Goal: Task Accomplishment & Management: Complete application form

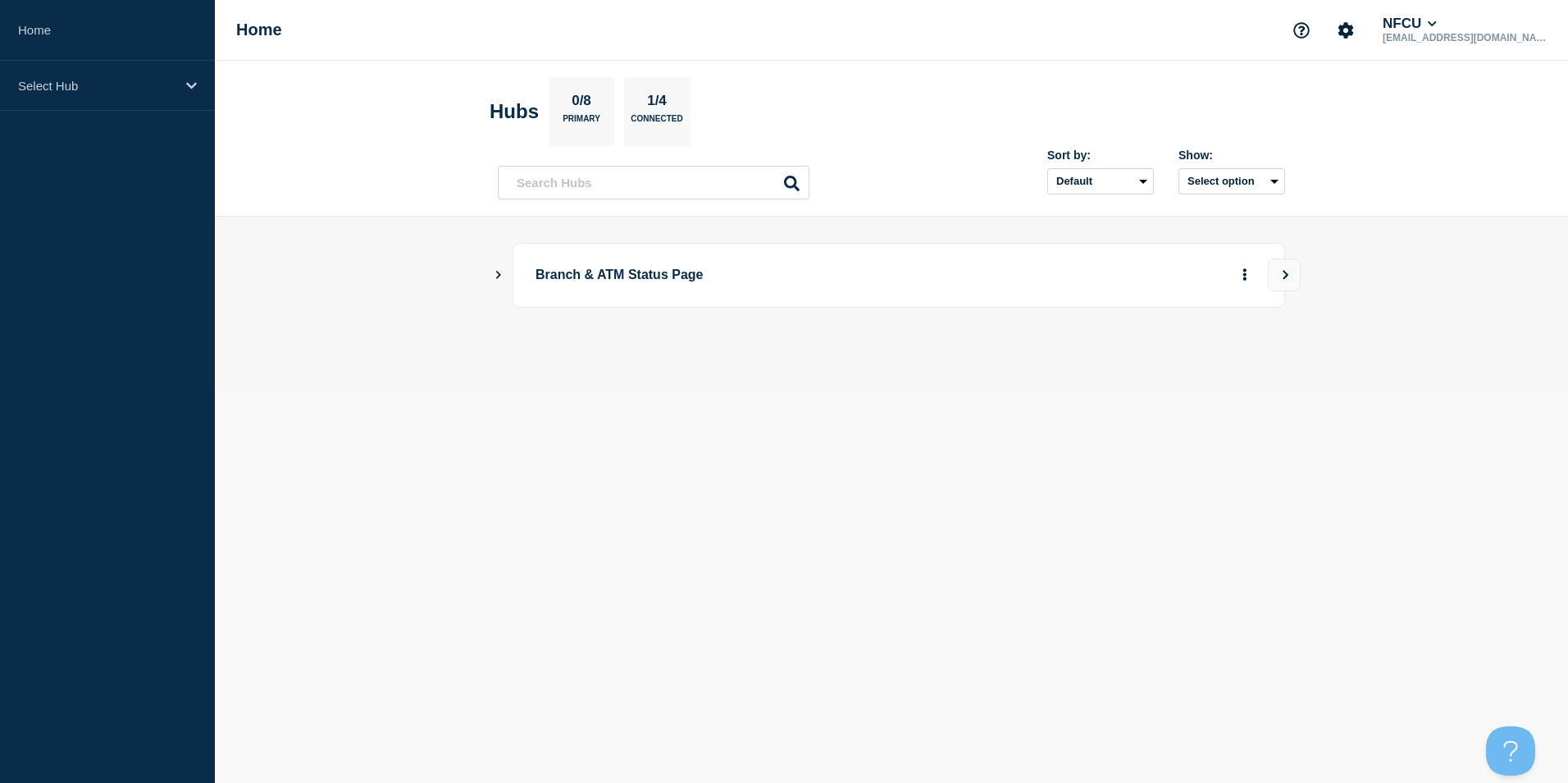
click at [495, 271] on icon "Show Connected Hubs" at bounding box center [498, 274] width 11 height 8
click at [1187, 353] on button "See overview" at bounding box center [1187, 358] width 87 height 33
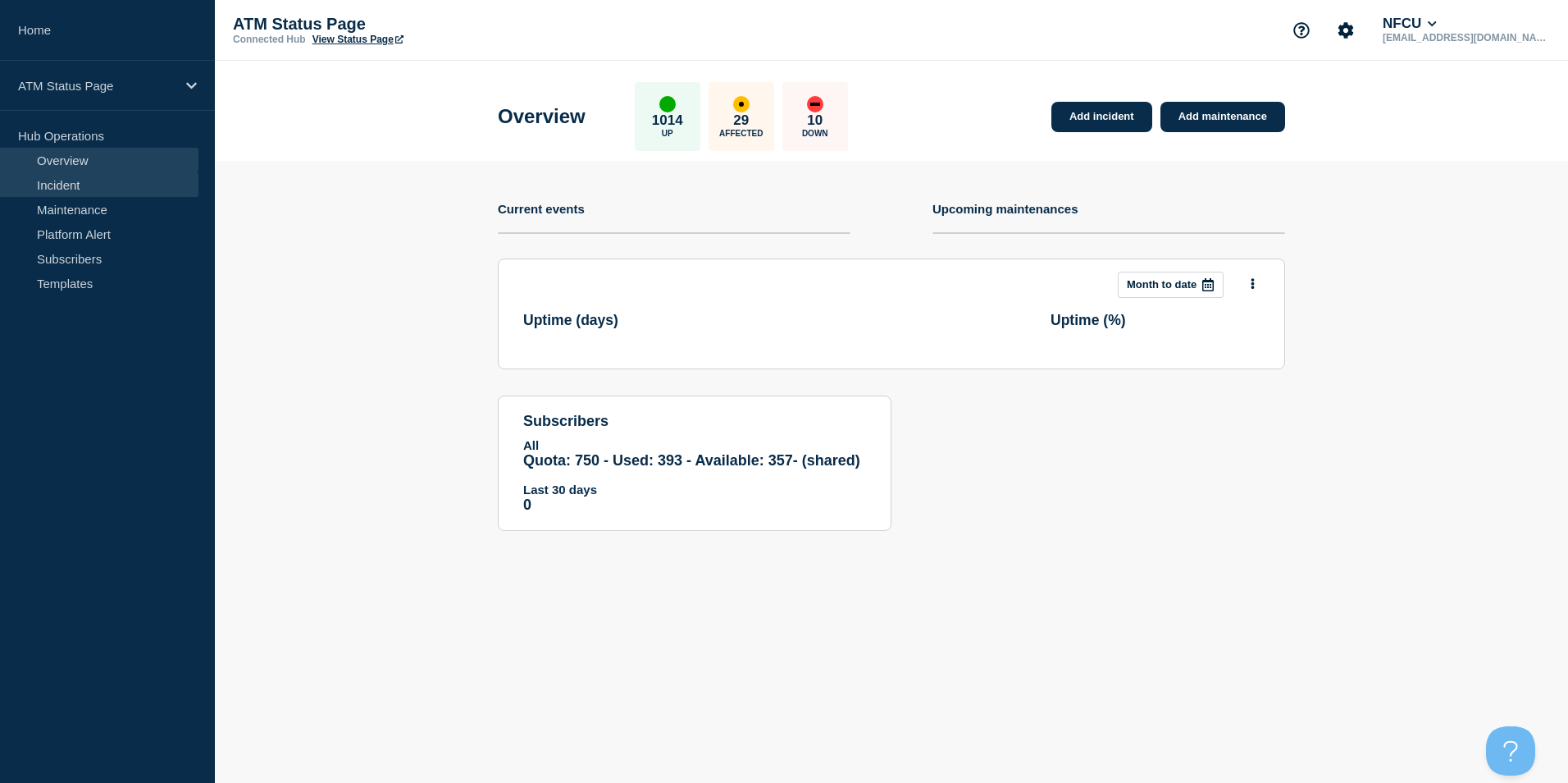
click at [84, 181] on link "Incident" at bounding box center [99, 184] width 198 height 24
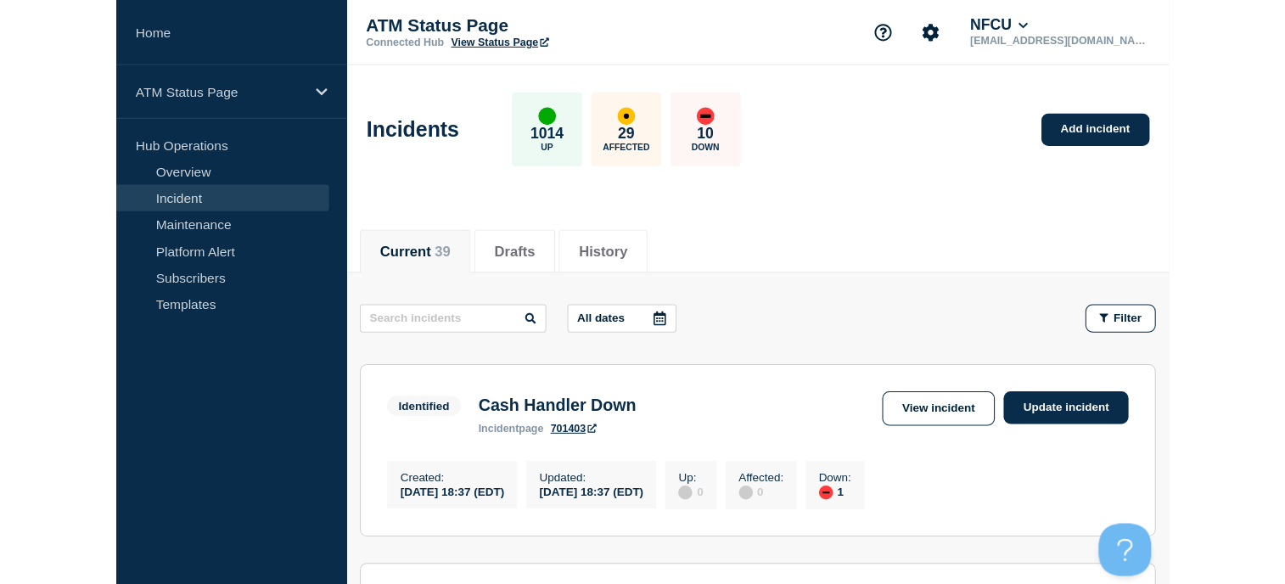
scroll to position [34, 0]
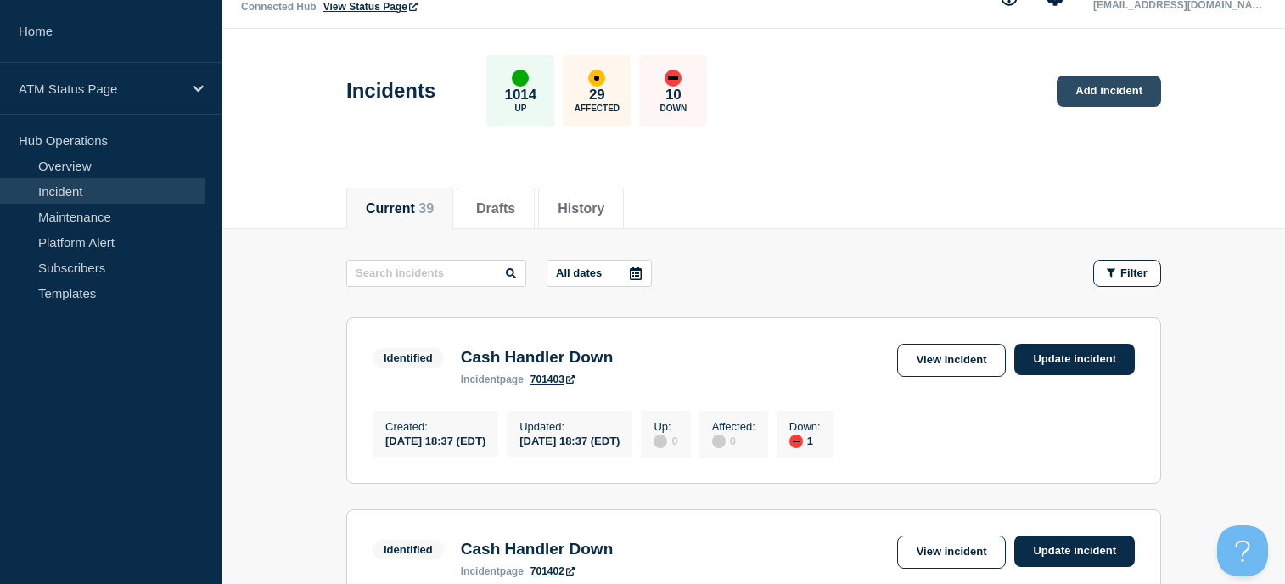
click at [1082, 91] on link "Add incident" at bounding box center [1109, 91] width 104 height 31
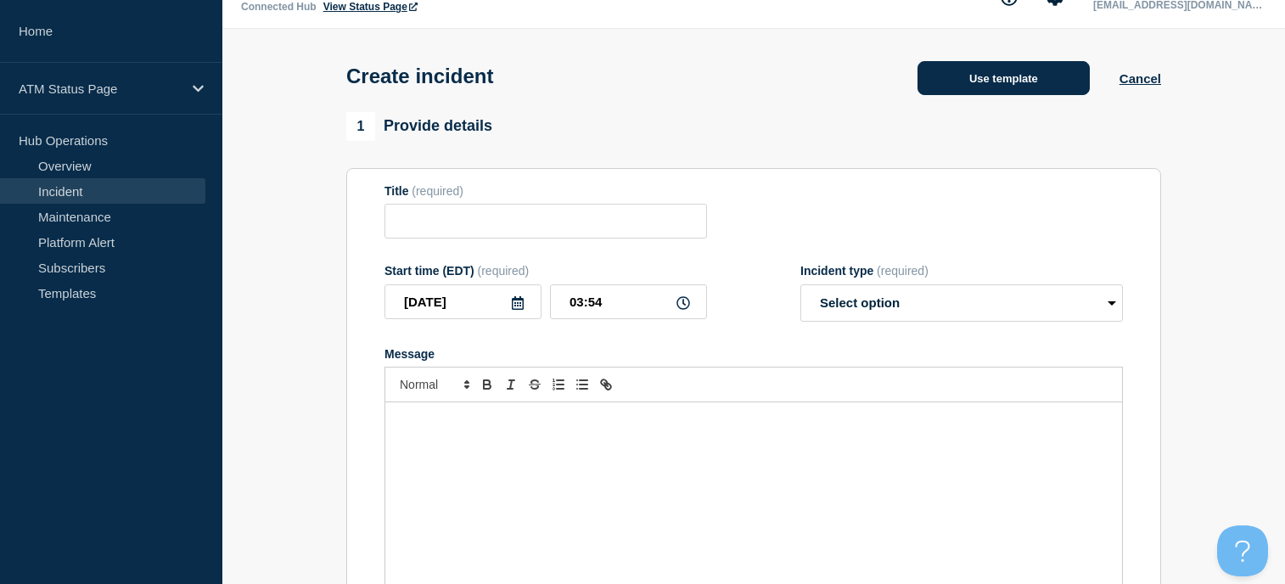
click at [952, 87] on button "Use template" at bounding box center [1004, 78] width 172 height 34
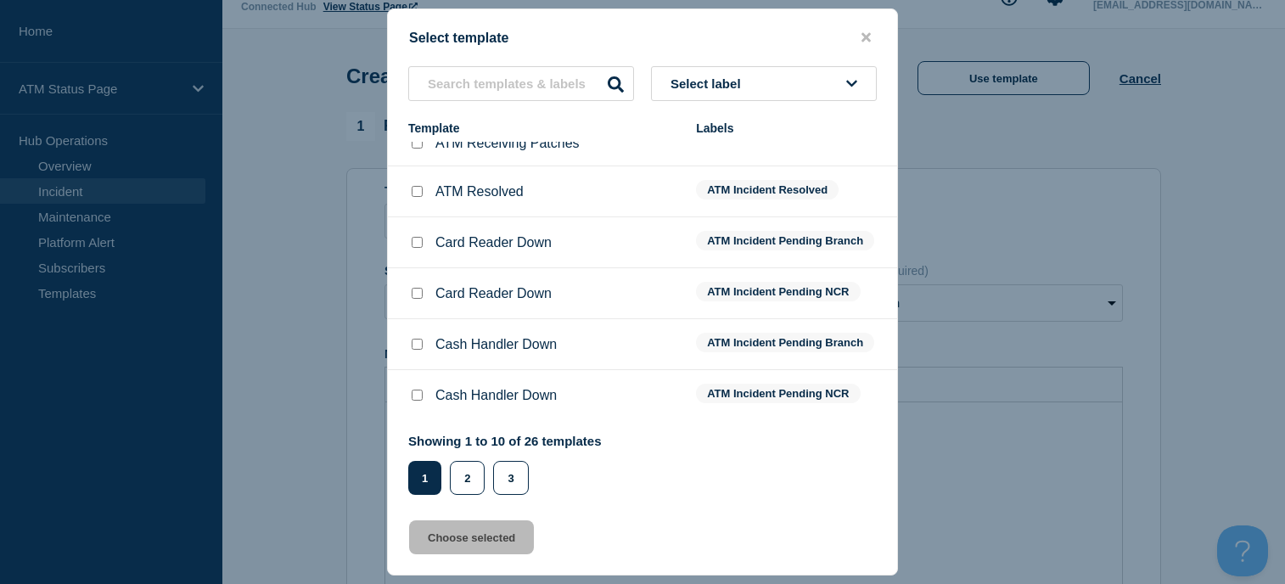
scroll to position [204, 0]
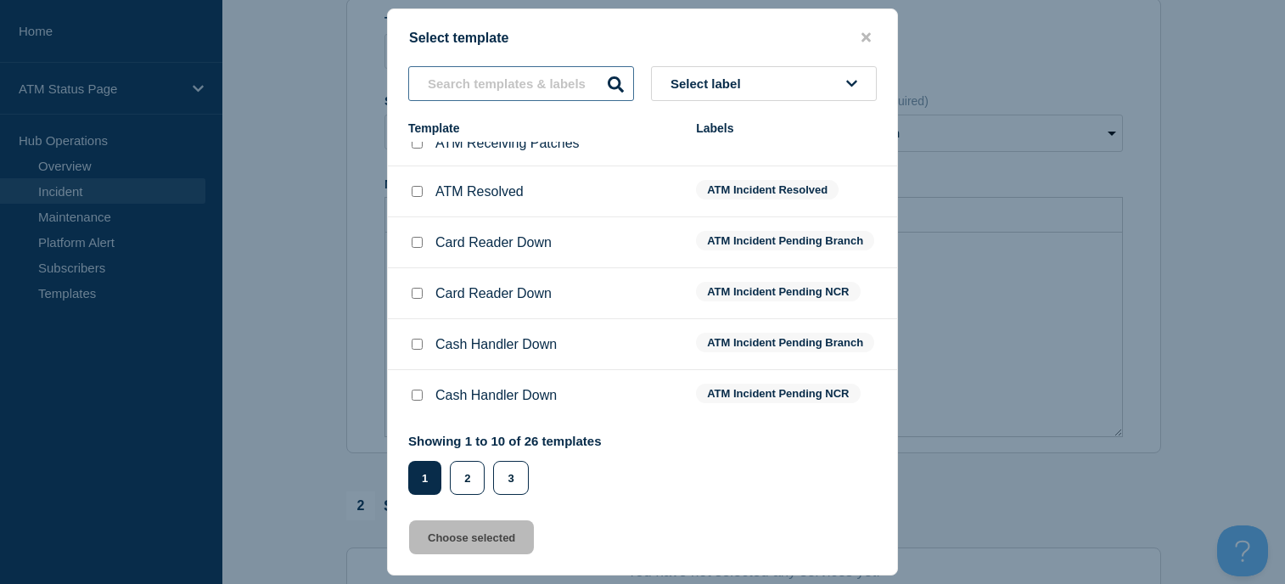
click at [442, 77] on input "text" at bounding box center [521, 83] width 226 height 35
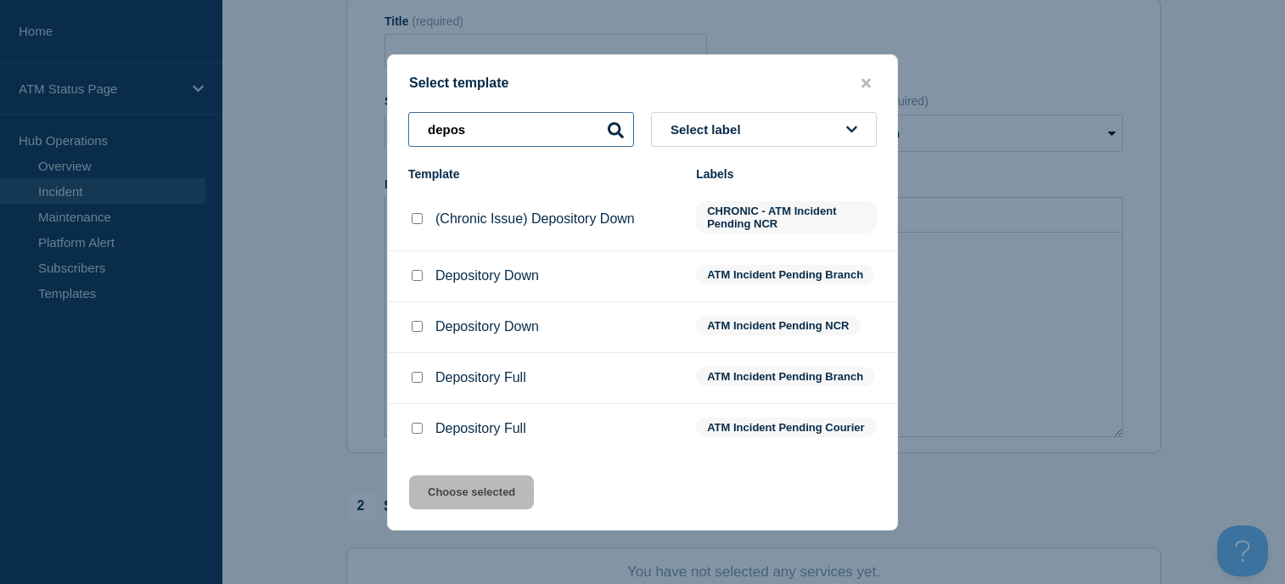
type input "depos"
click at [413, 270] on input "Depository Down checkbox" at bounding box center [417, 275] width 11 height 11
checkbox input "true"
click at [469, 491] on button "Choose selected" at bounding box center [471, 492] width 125 height 34
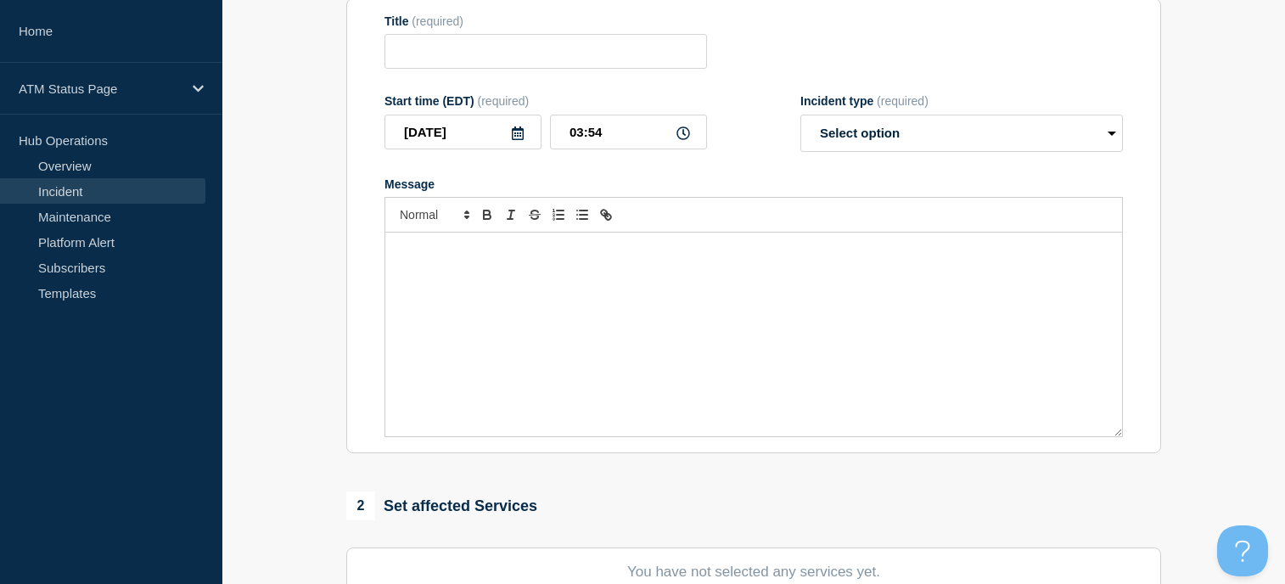
type input "Depository Down"
select select "identified"
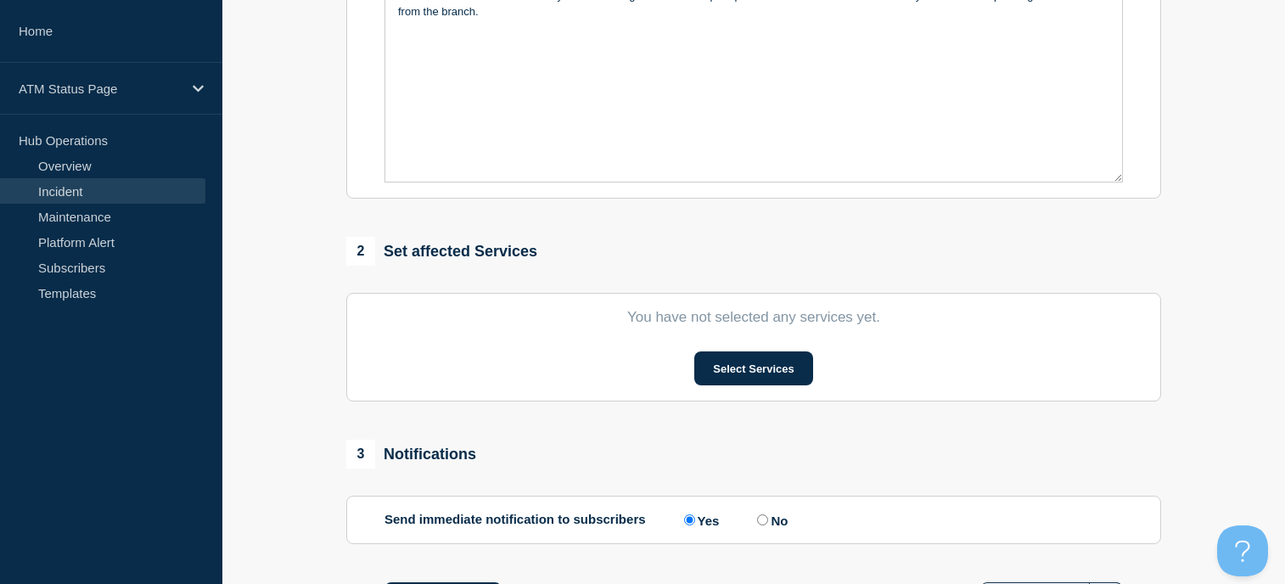
scroll to position [543, 0]
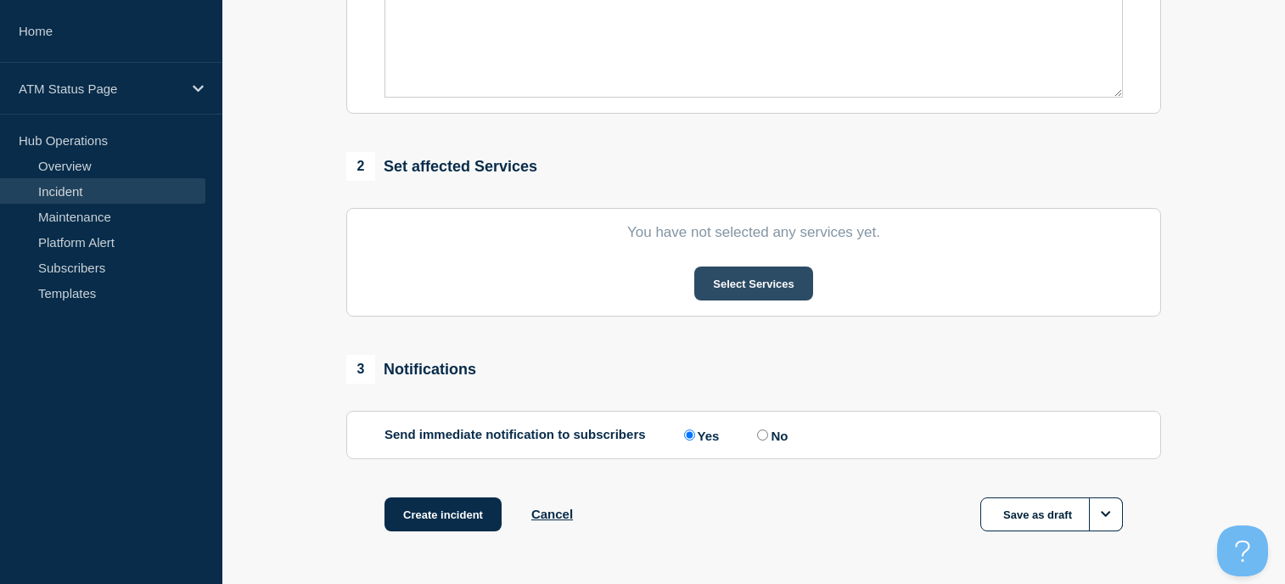
click at [754, 296] on button "Select Services" at bounding box center [753, 284] width 118 height 34
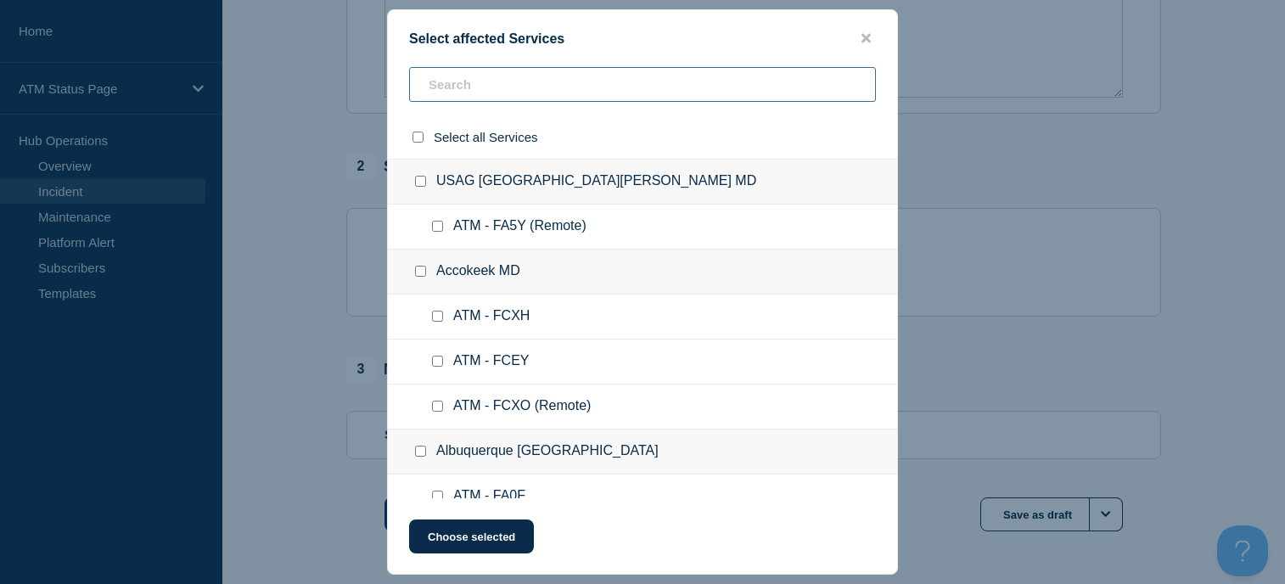
click at [539, 93] on input "text" at bounding box center [642, 84] width 467 height 35
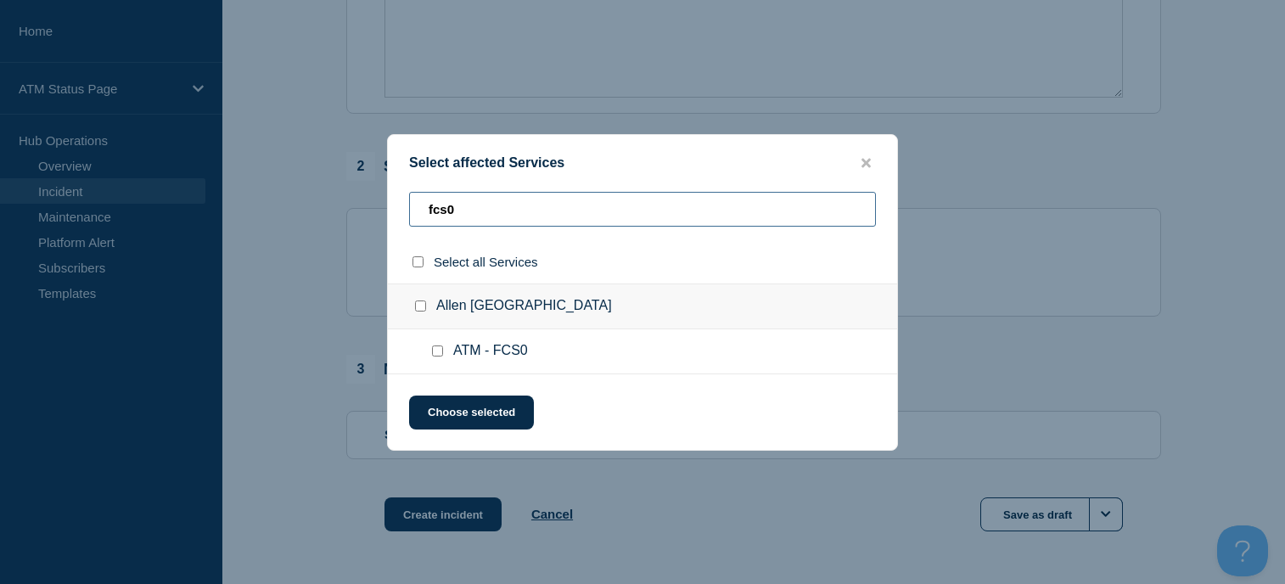
type input "fcs0"
click at [423, 306] on input "Allen TX checkbox" at bounding box center [420, 305] width 11 height 11
checkbox input "true"
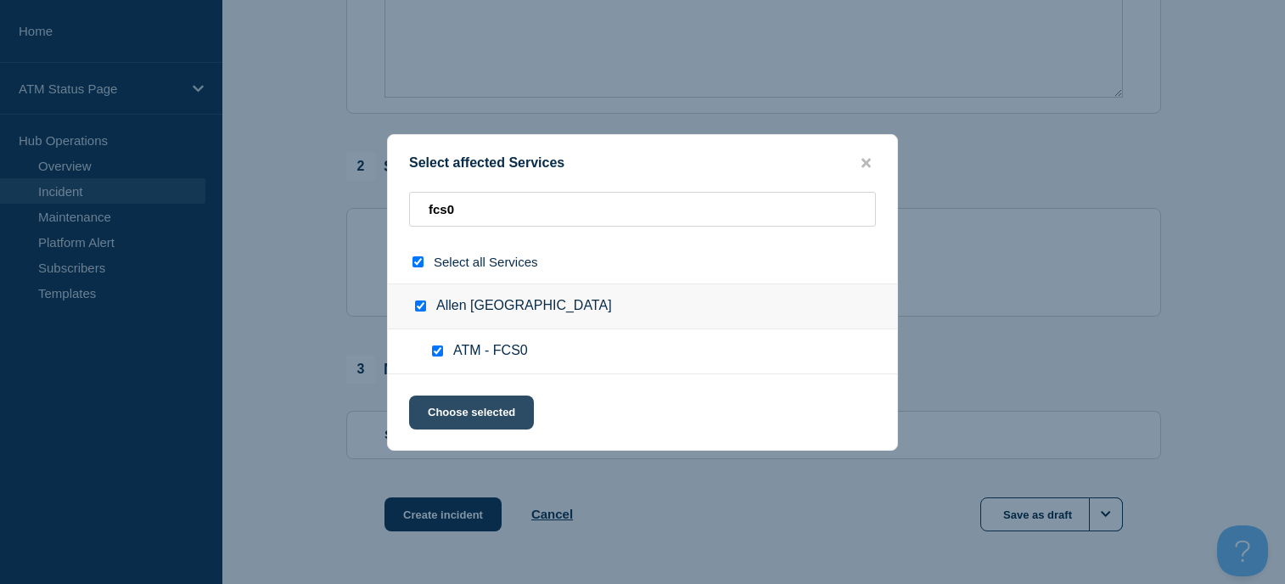
click at [465, 409] on button "Choose selected" at bounding box center [471, 413] width 125 height 34
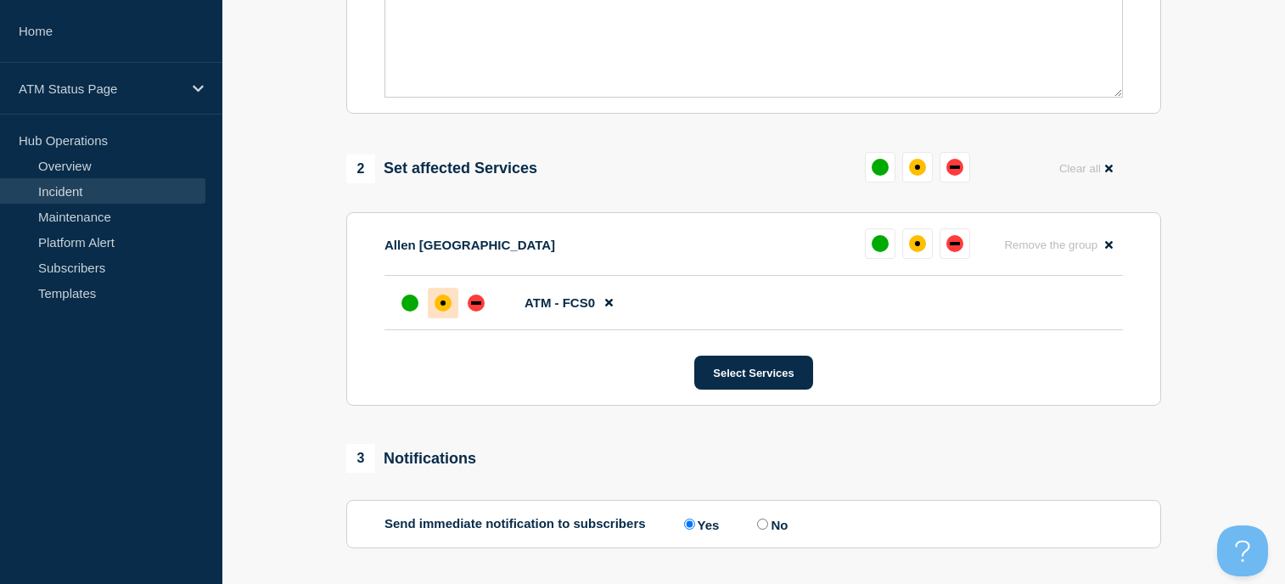
click at [435, 317] on div at bounding box center [443, 303] width 31 height 31
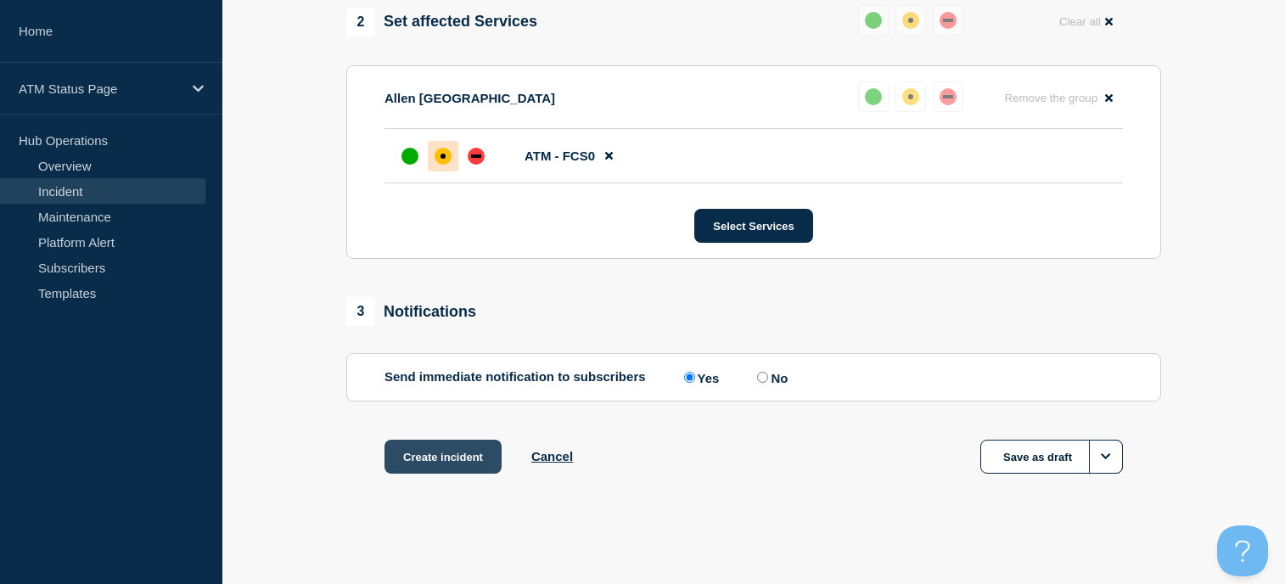
click at [427, 463] on button "Create incident" at bounding box center [442, 457] width 117 height 34
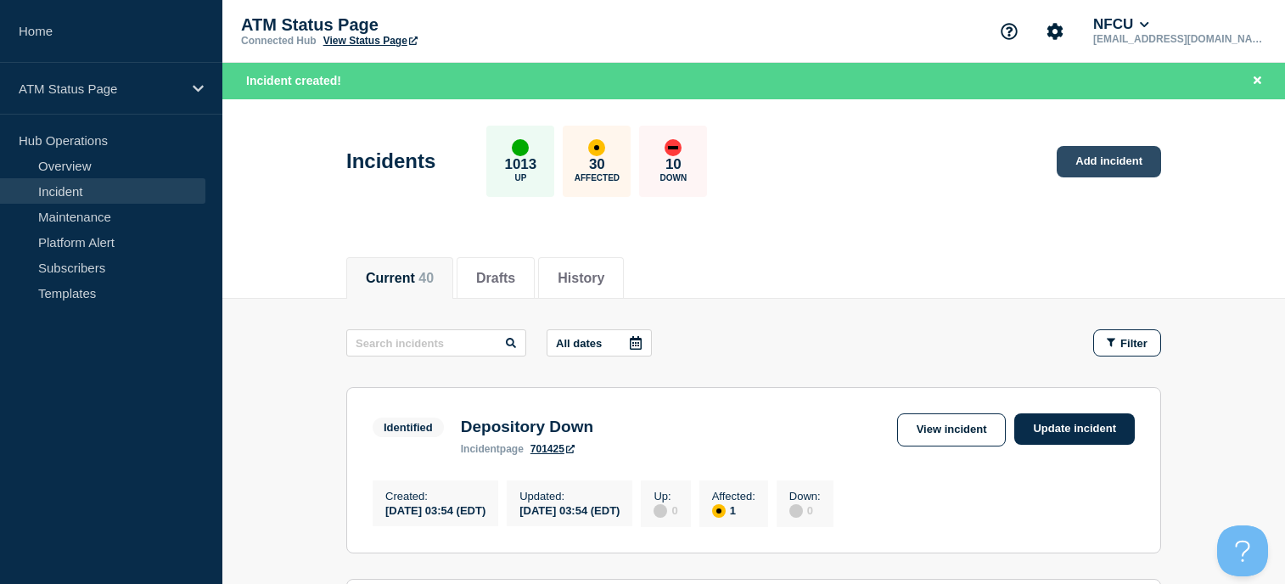
click at [1076, 162] on link "Add incident" at bounding box center [1109, 161] width 104 height 31
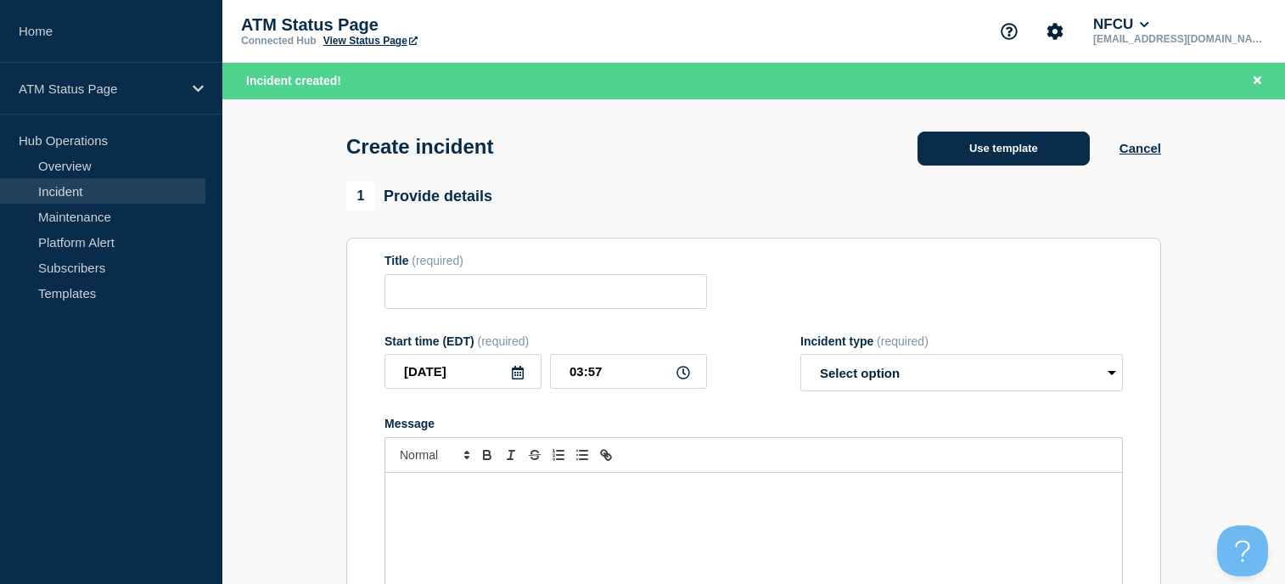
click at [939, 142] on button "Use template" at bounding box center [1004, 149] width 172 height 34
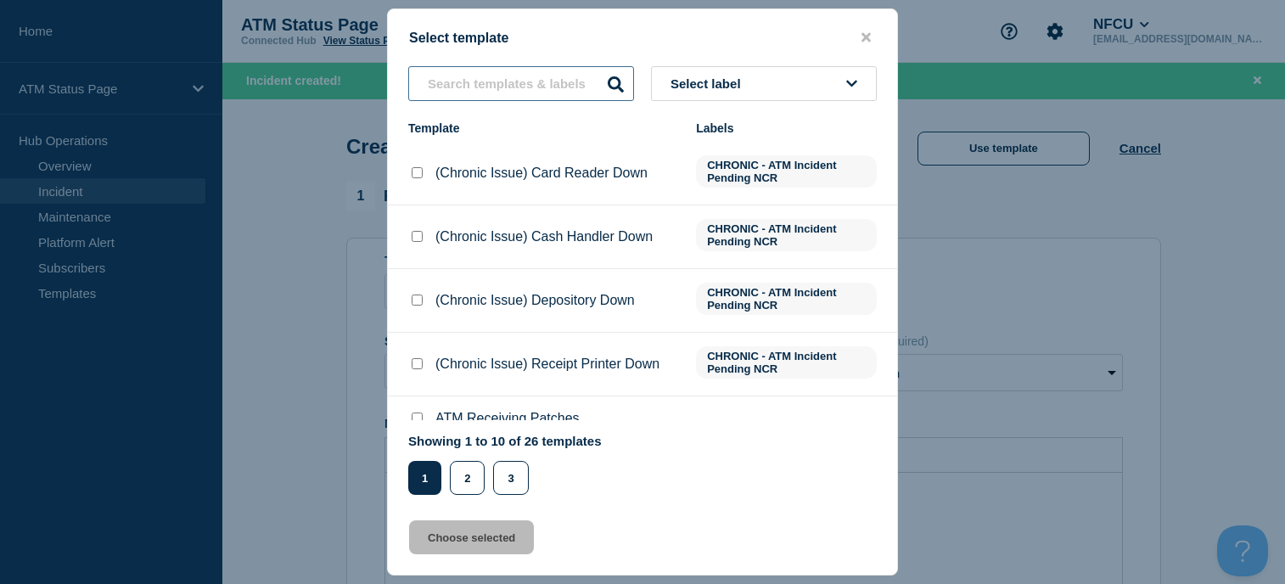
click at [519, 88] on input "text" at bounding box center [521, 83] width 226 height 35
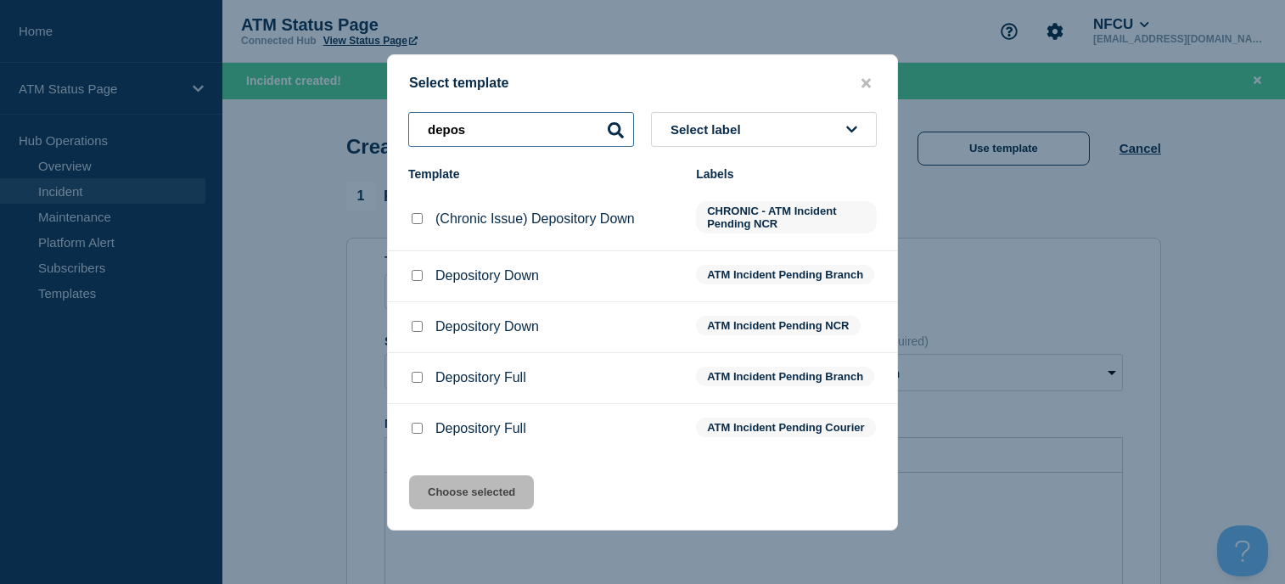
type input "depos"
click at [409, 272] on div at bounding box center [416, 275] width 17 height 17
click at [413, 272] on input "Depository Down checkbox" at bounding box center [417, 275] width 11 height 11
checkbox input "true"
click at [497, 493] on button "Choose selected" at bounding box center [471, 492] width 125 height 34
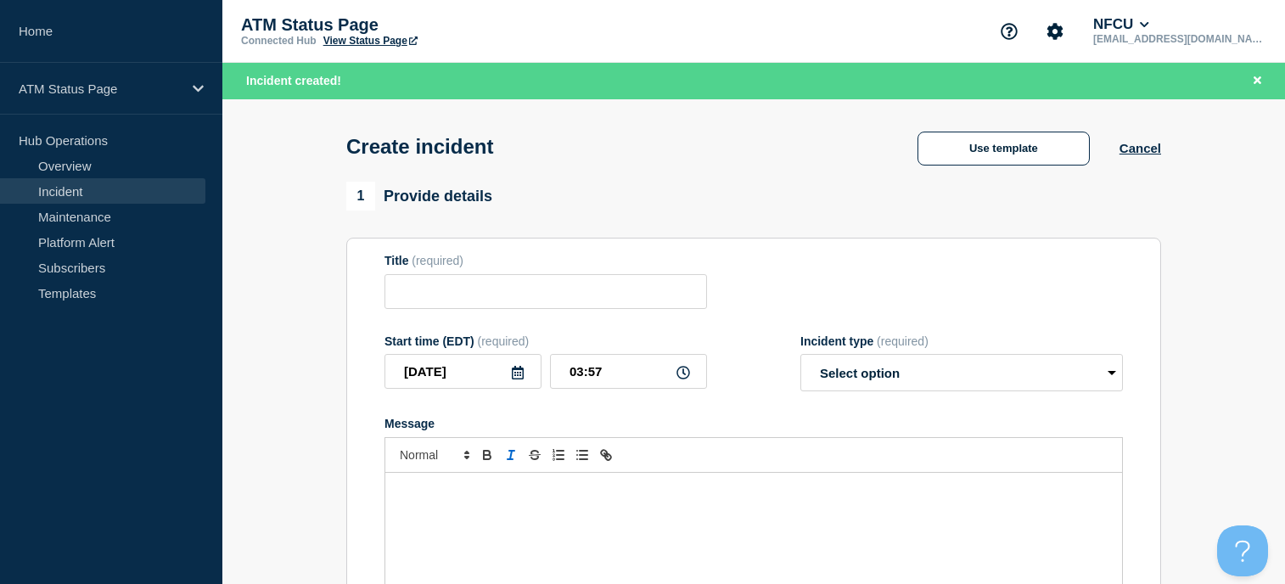
type input "Depository Down"
select select "identified"
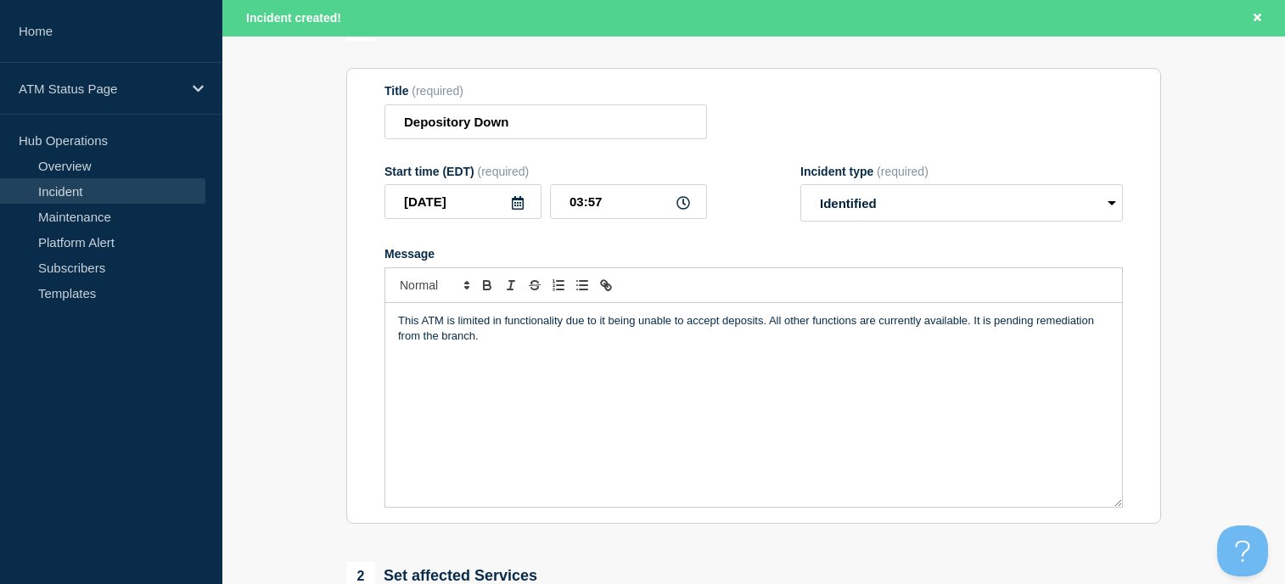
scroll to position [424, 0]
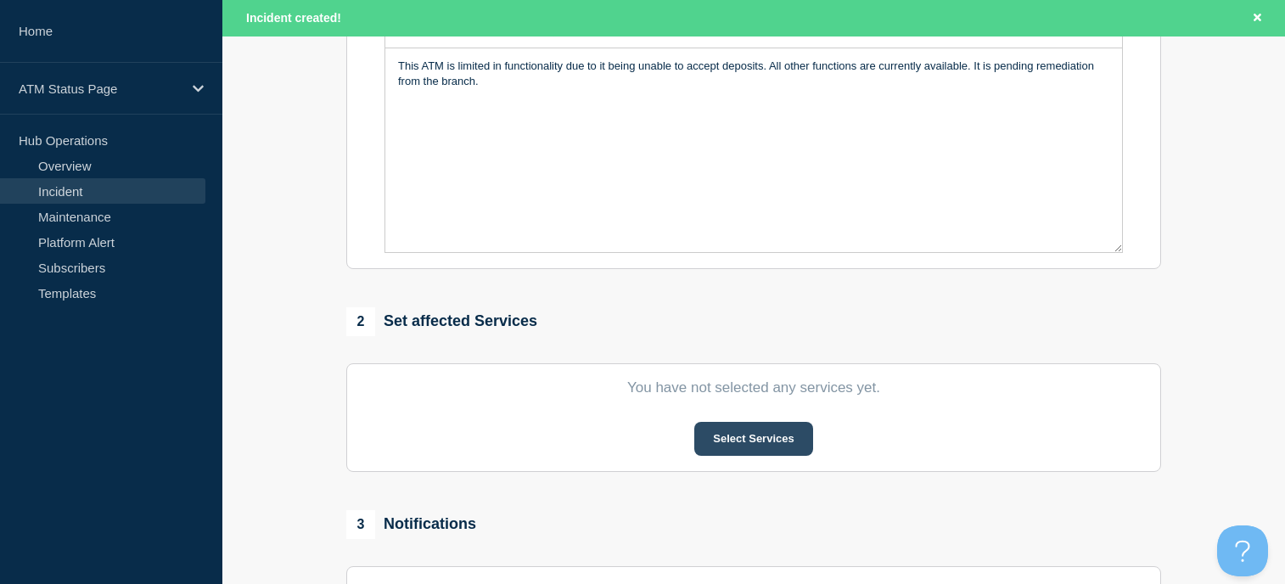
click at [773, 452] on button "Select Services" at bounding box center [753, 439] width 118 height 34
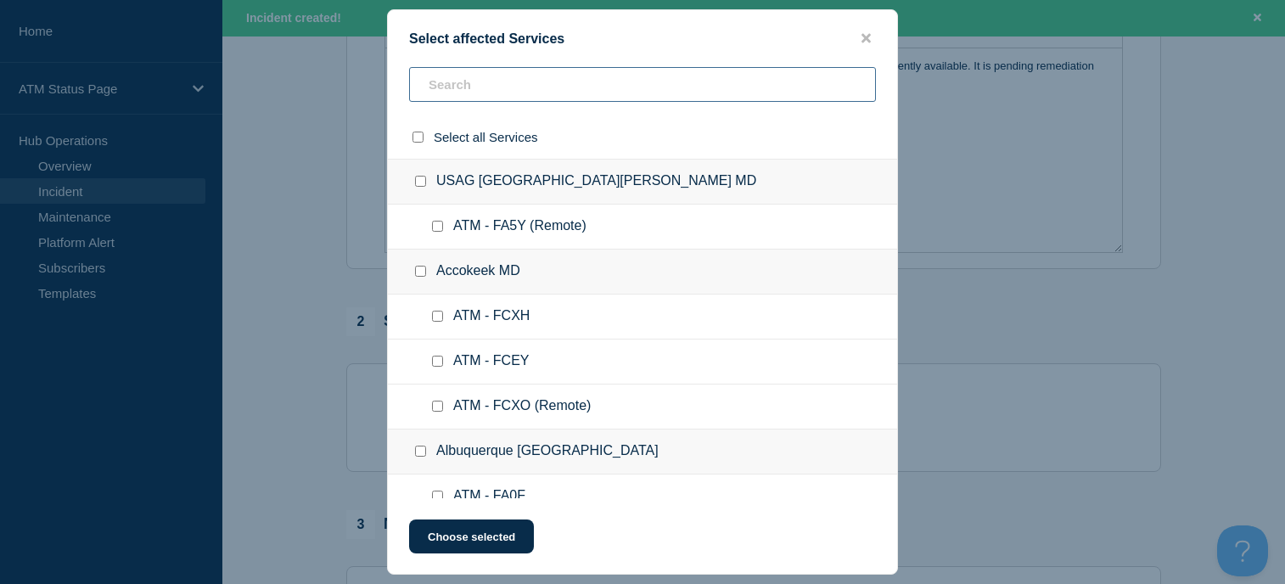
click at [485, 92] on input "text" at bounding box center [642, 84] width 467 height 35
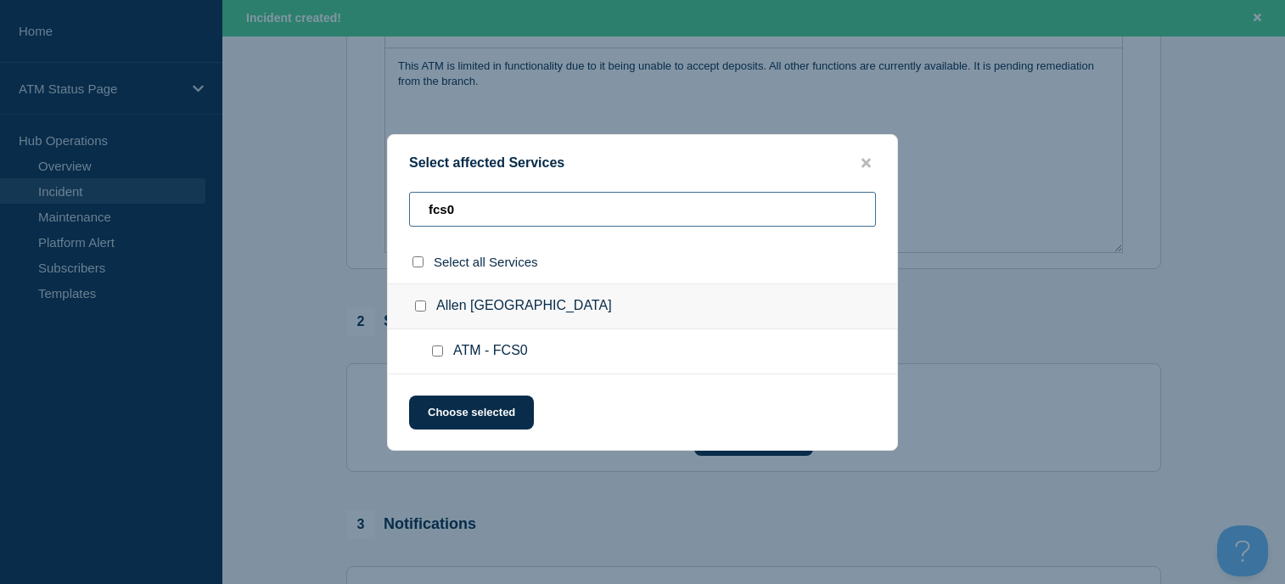
type input "fcs0"
click at [423, 306] on input "Allen TX checkbox" at bounding box center [420, 305] width 11 height 11
checkbox input "true"
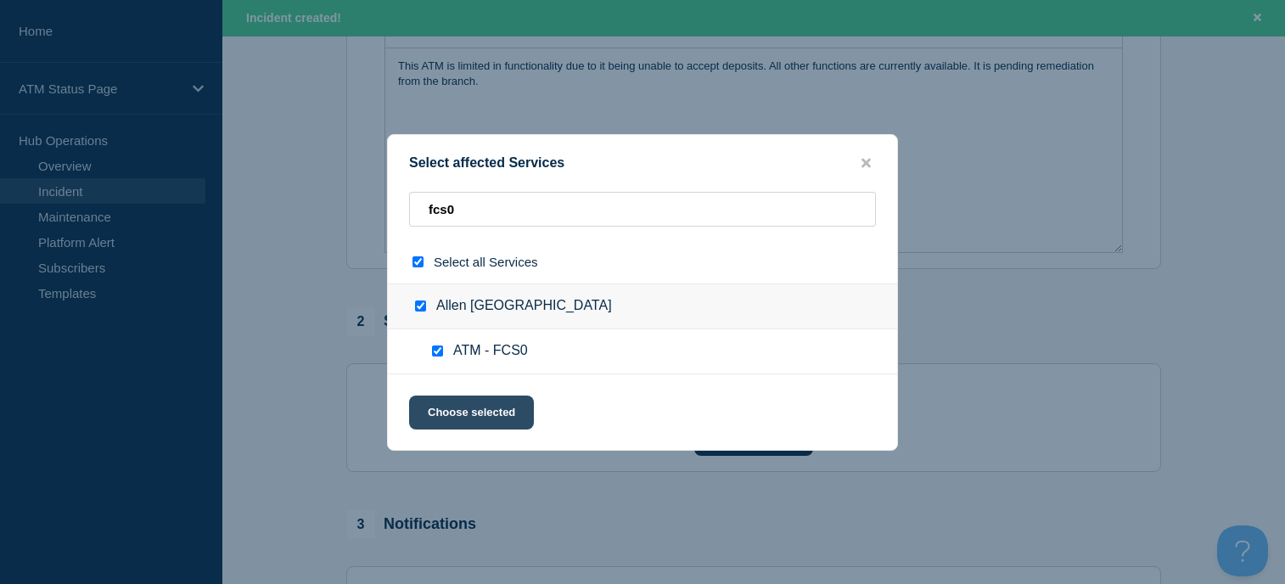
click at [506, 421] on button "Choose selected" at bounding box center [471, 413] width 125 height 34
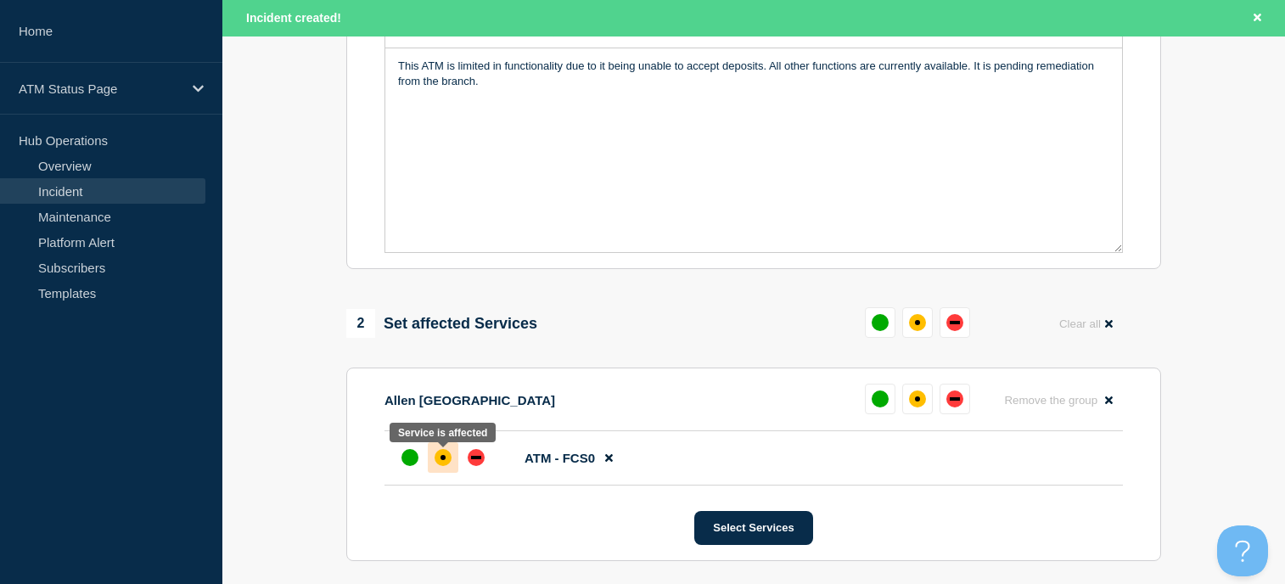
click at [448, 451] on div at bounding box center [443, 457] width 31 height 31
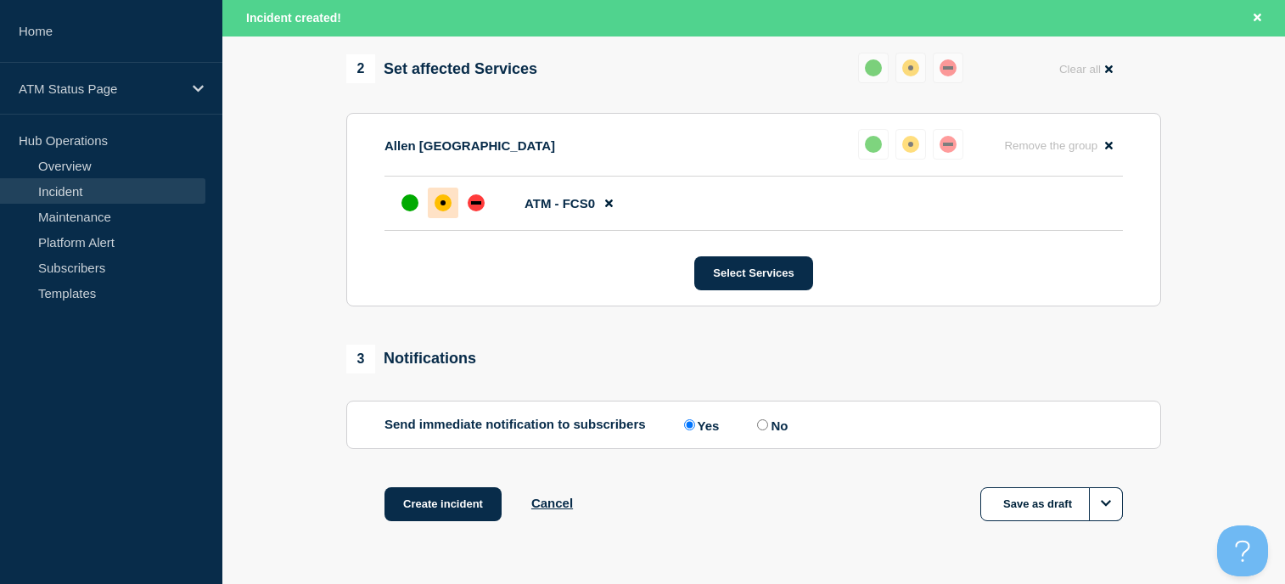
scroll to position [731, 0]
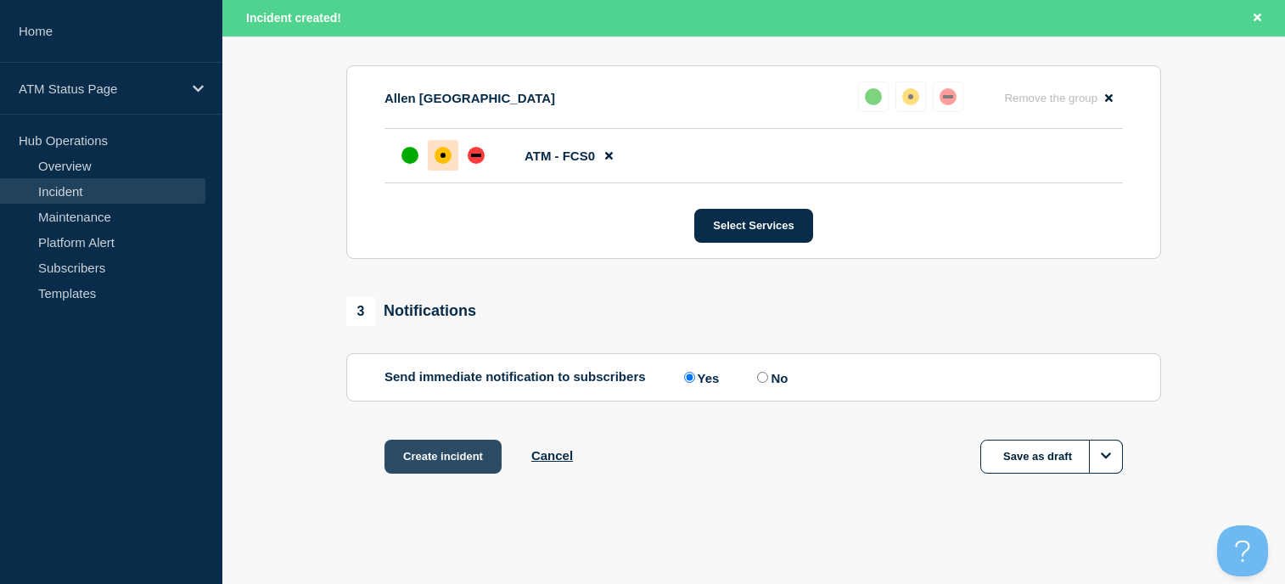
click at [453, 452] on button "Create incident" at bounding box center [442, 457] width 117 height 34
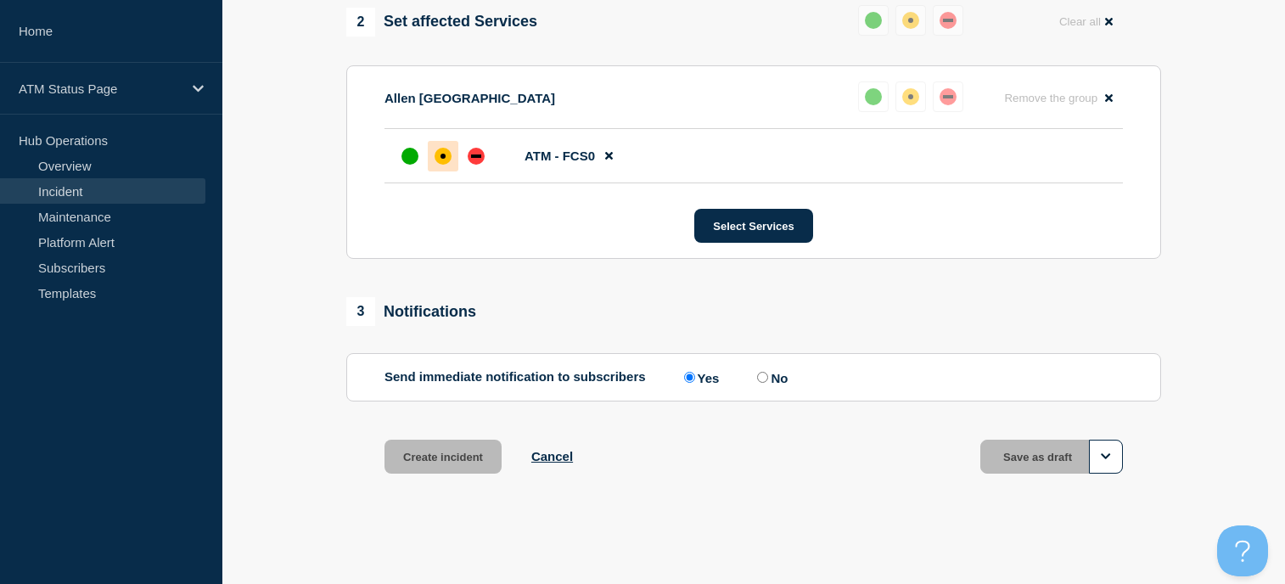
scroll to position [694, 0]
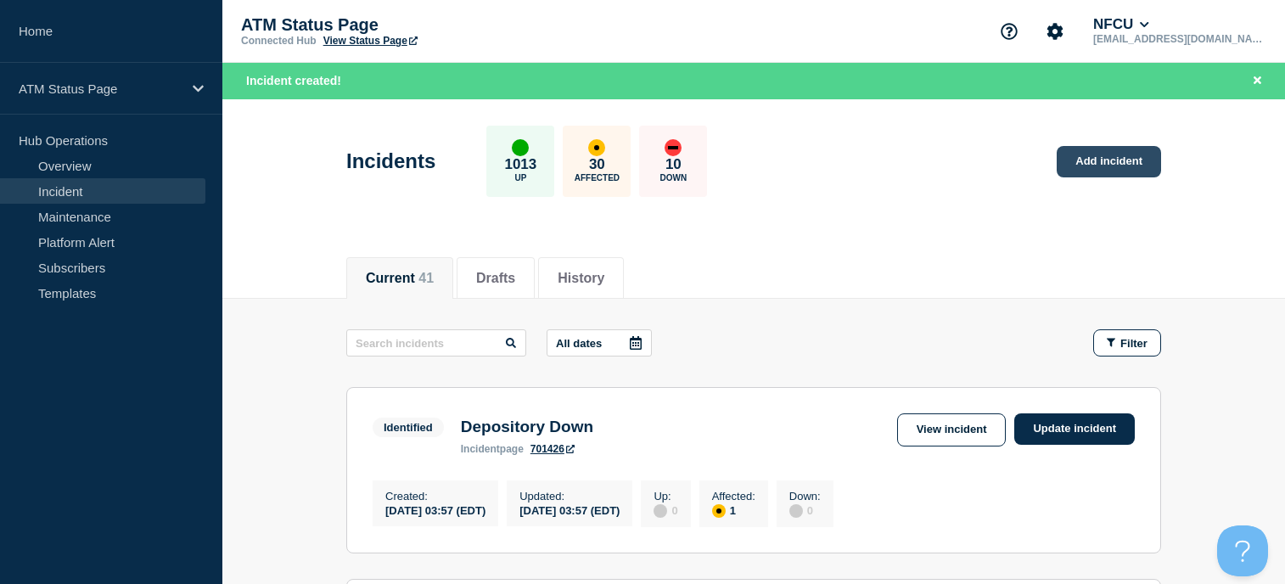
click at [1136, 169] on link "Add incident" at bounding box center [1109, 161] width 104 height 31
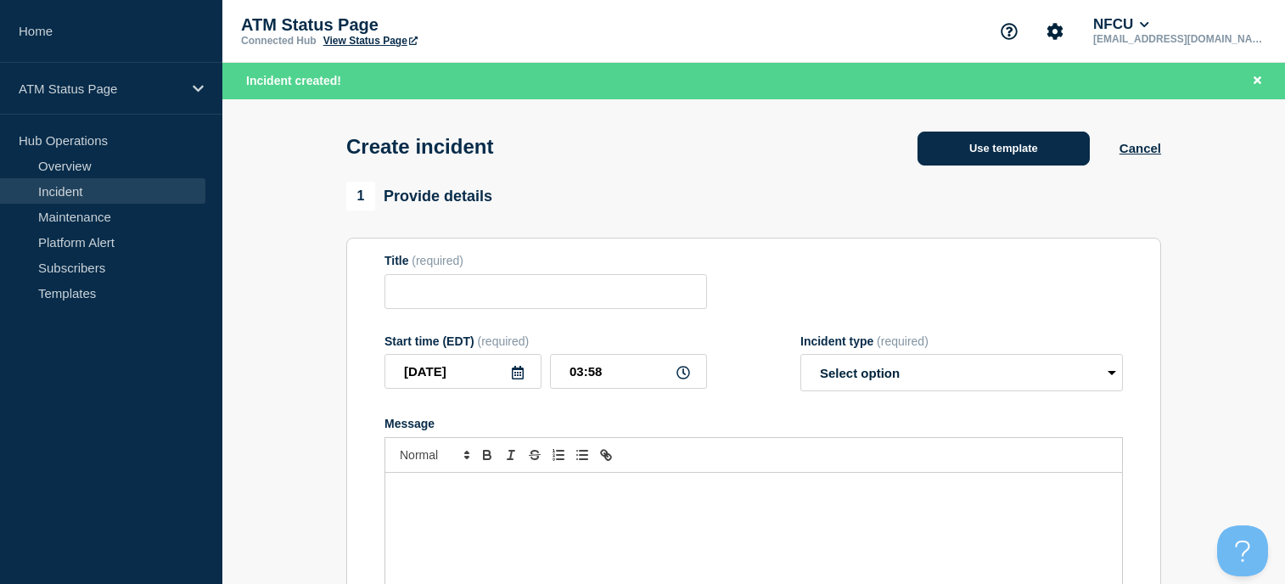
click at [1036, 160] on button "Use template" at bounding box center [1004, 149] width 172 height 34
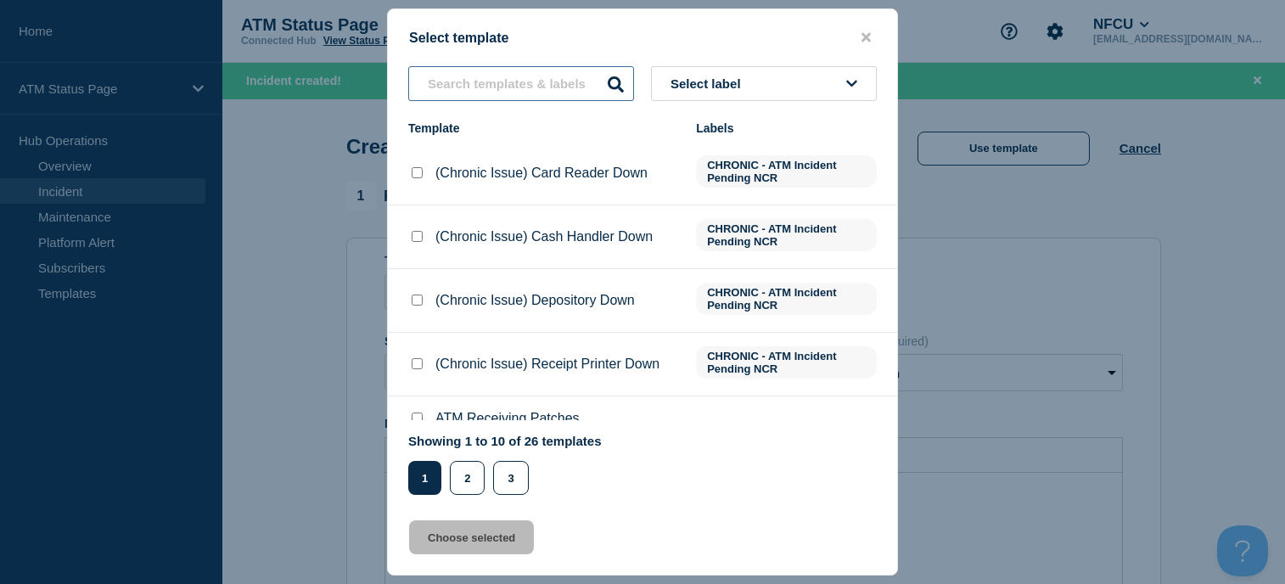
click at [527, 77] on input "text" at bounding box center [521, 83] width 226 height 35
click at [527, 76] on input "text" at bounding box center [521, 83] width 226 height 35
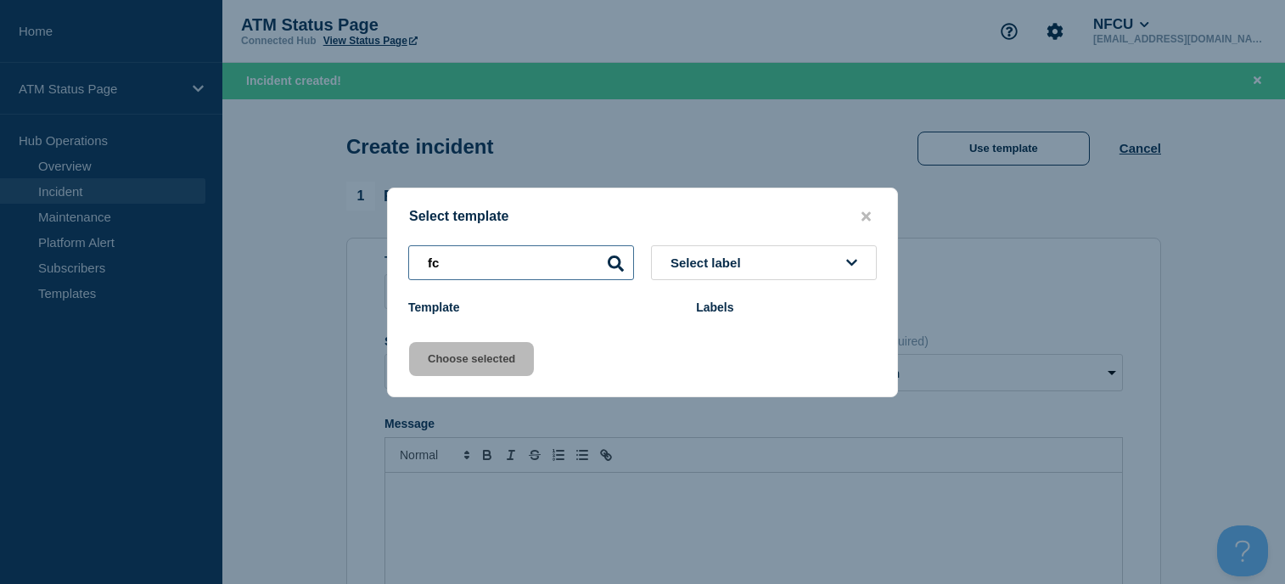
type input "f"
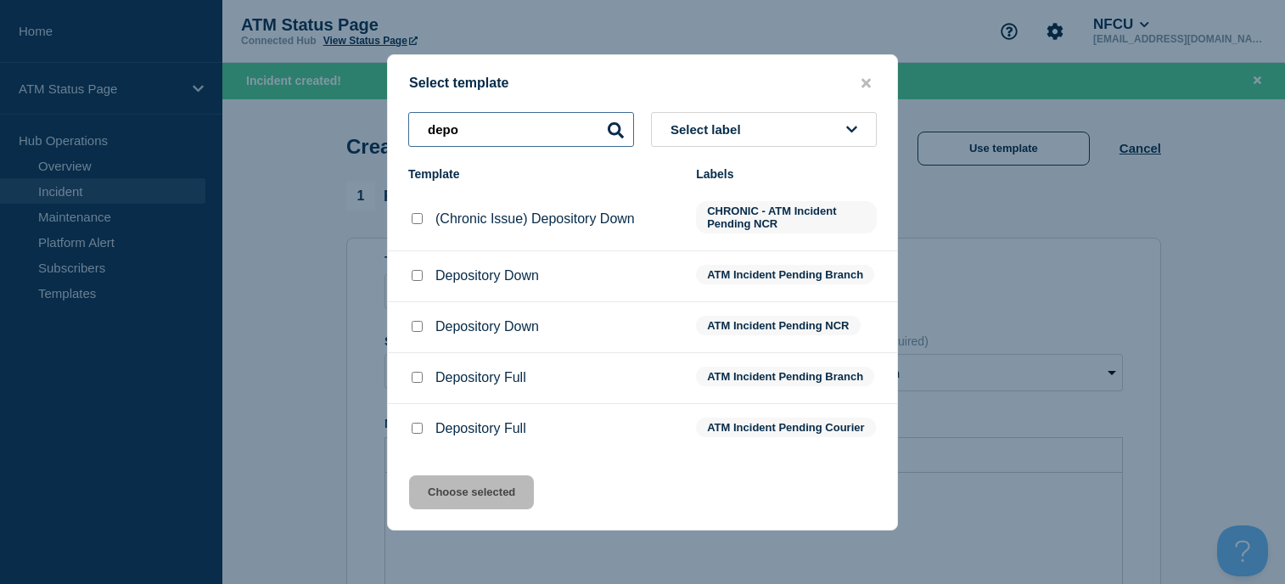
type input "depo"
click at [420, 273] on input "Depository Down checkbox" at bounding box center [417, 275] width 11 height 11
checkbox input "true"
click at [486, 508] on button "Choose selected" at bounding box center [471, 492] width 125 height 34
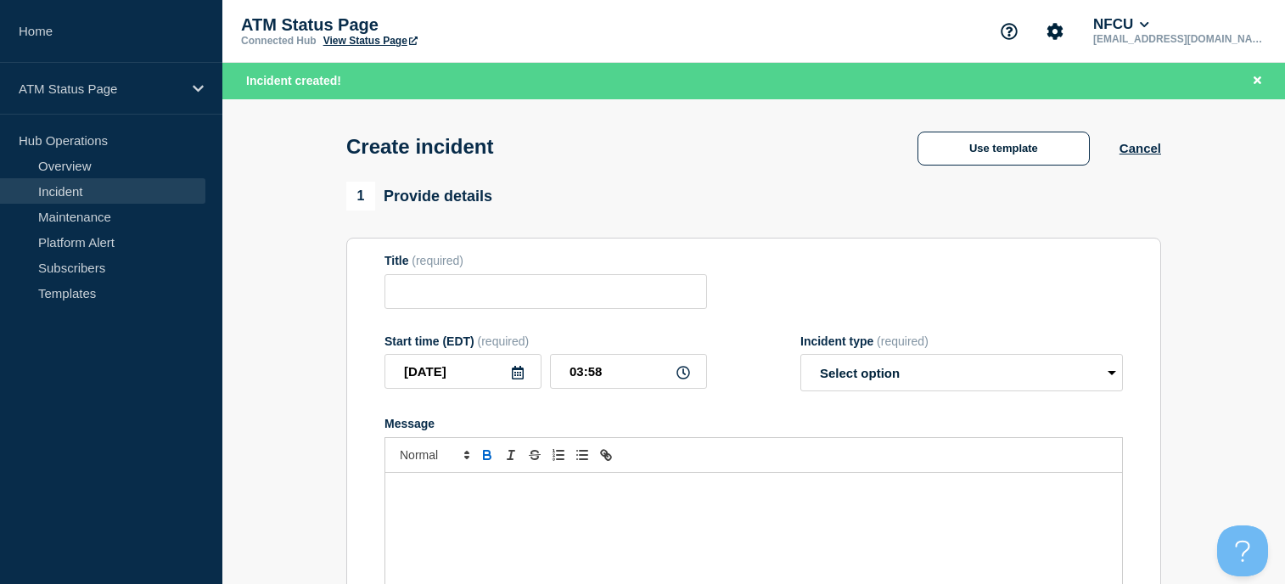
type input "Depository Down"
select select "identified"
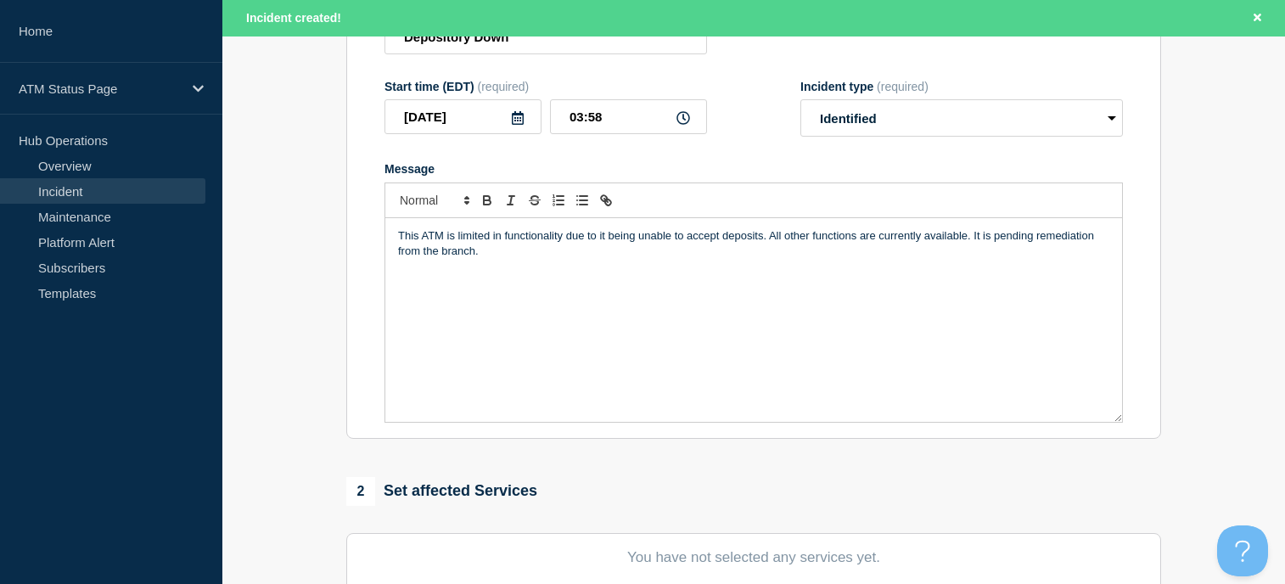
scroll to position [594, 0]
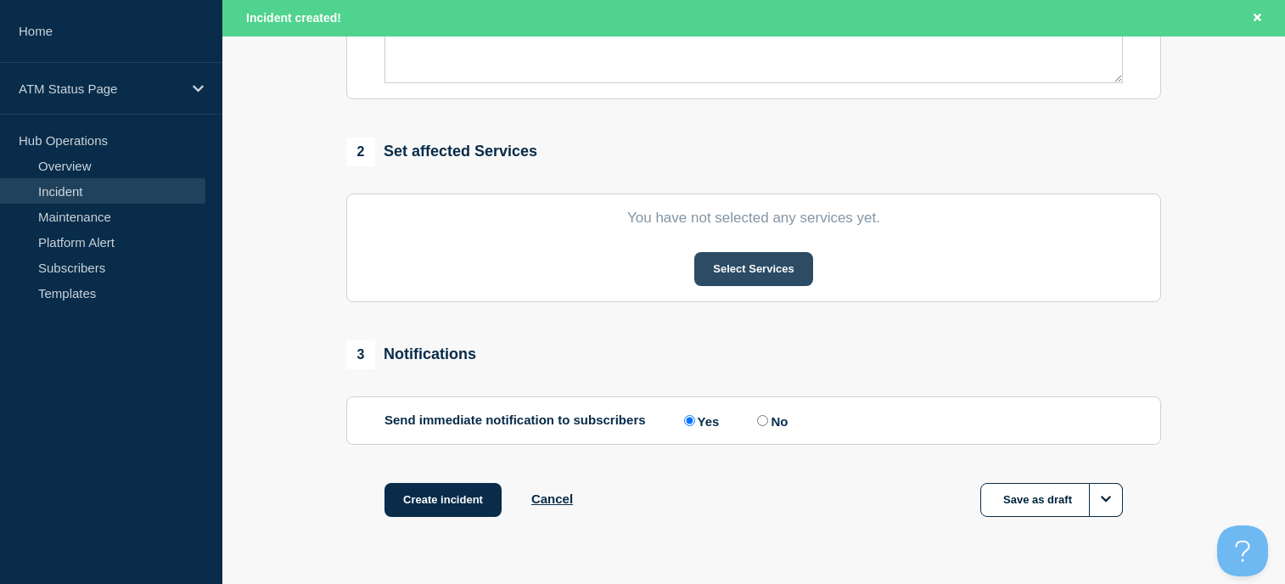
click at [754, 286] on button "Select Services" at bounding box center [753, 269] width 118 height 34
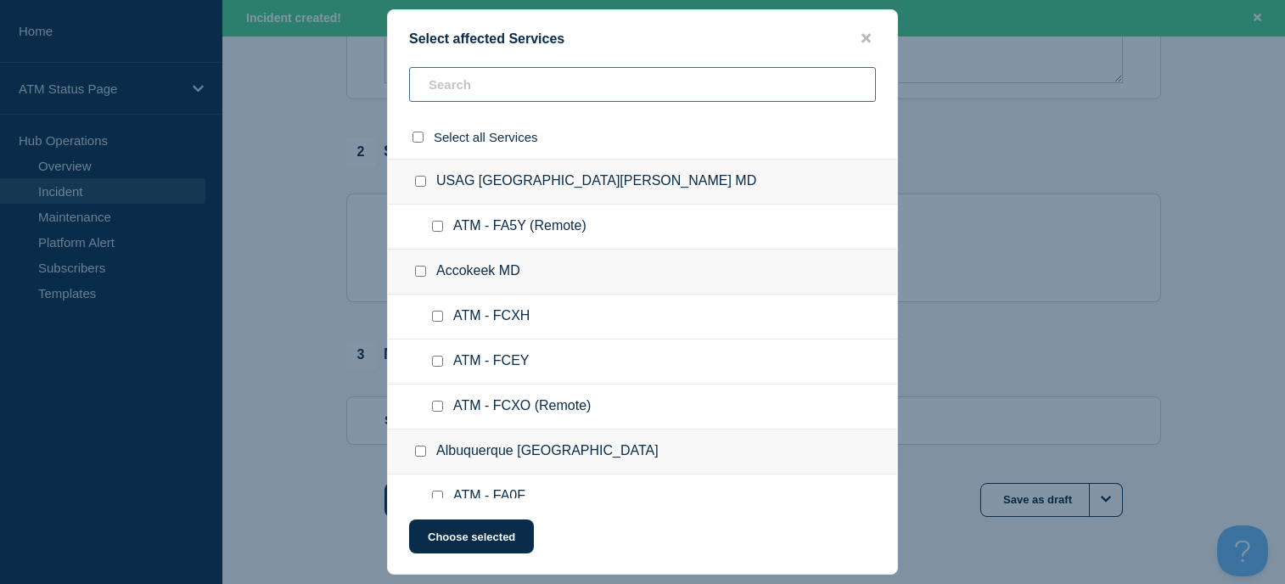
click at [456, 94] on input "text" at bounding box center [642, 84] width 467 height 35
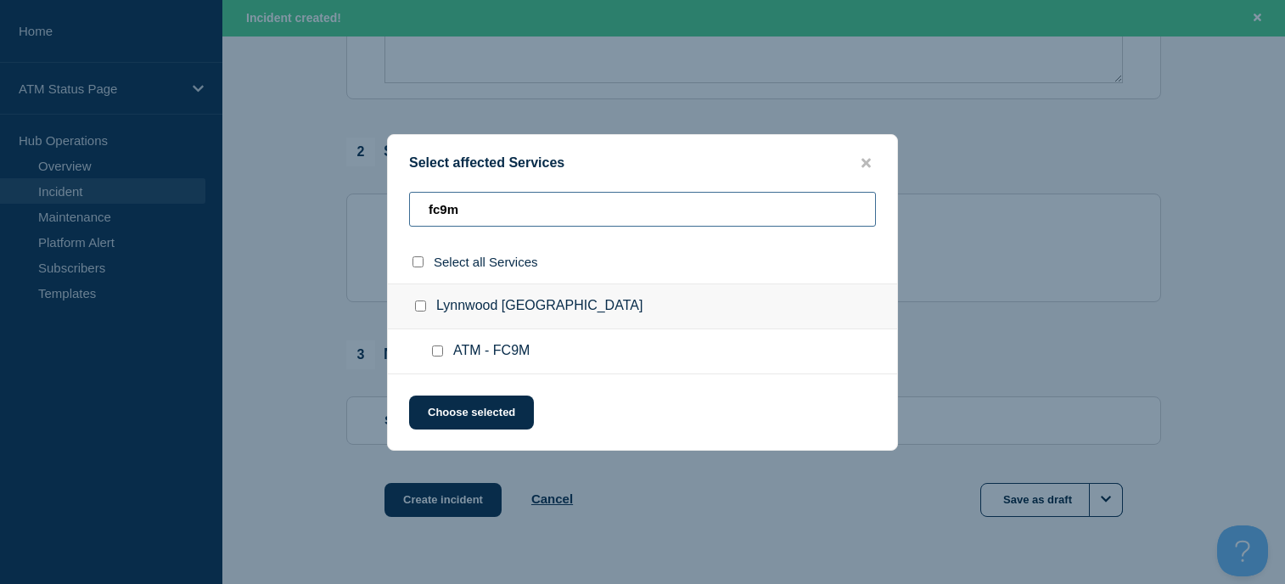
type input "fc9m"
click at [422, 305] on input "Lynnwood WA checkbox" at bounding box center [420, 305] width 11 height 11
checkbox input "true"
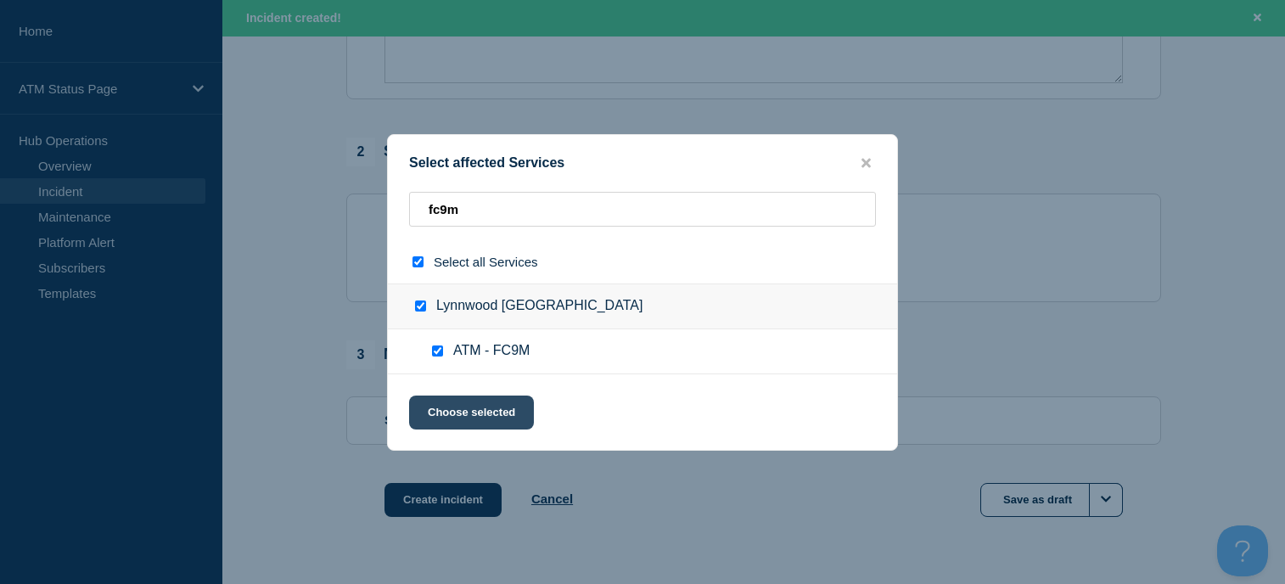
click at [518, 413] on button "Choose selected" at bounding box center [471, 413] width 125 height 34
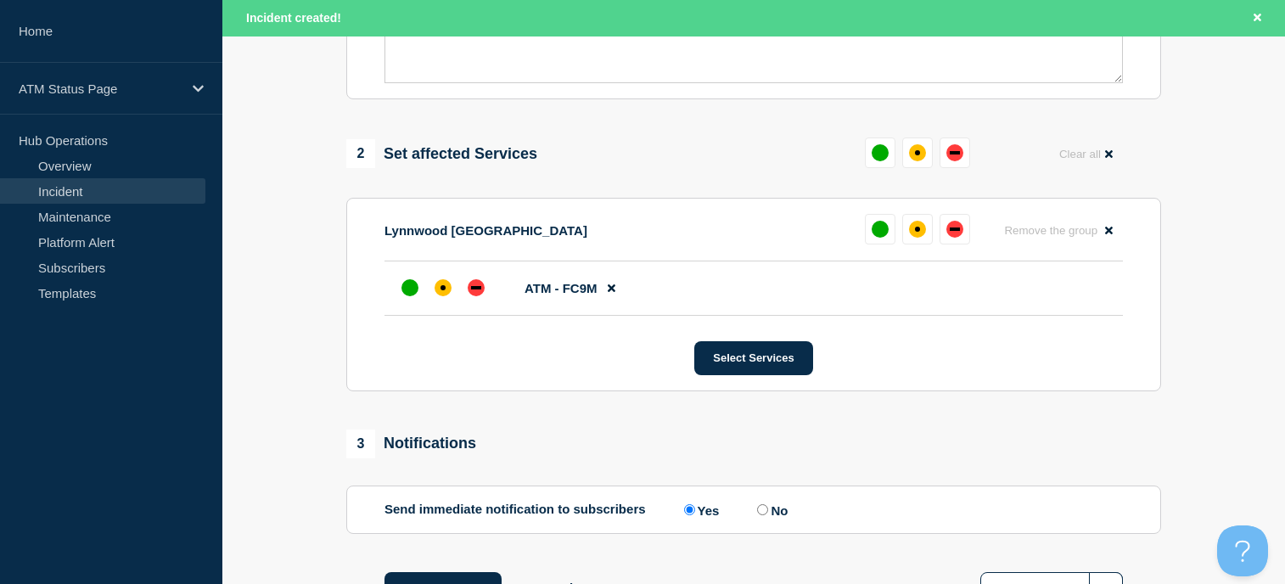
click at [444, 308] on li "ATM - FC9M" at bounding box center [753, 288] width 738 height 54
click at [444, 300] on div at bounding box center [443, 287] width 31 height 31
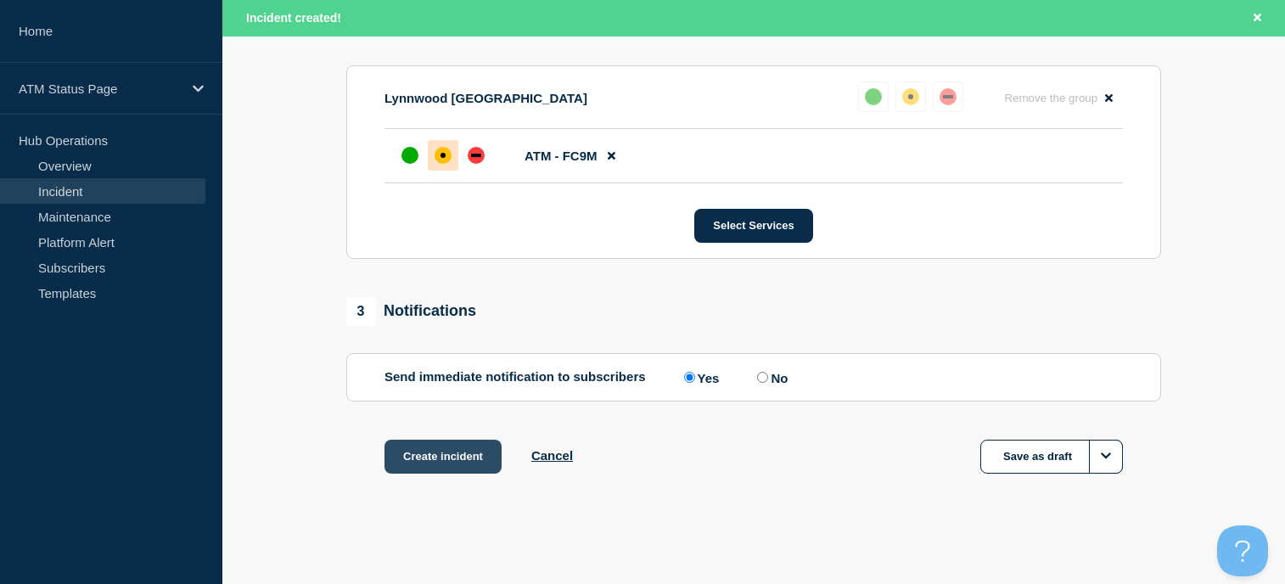
click at [447, 442] on button "Create incident" at bounding box center [442, 457] width 117 height 34
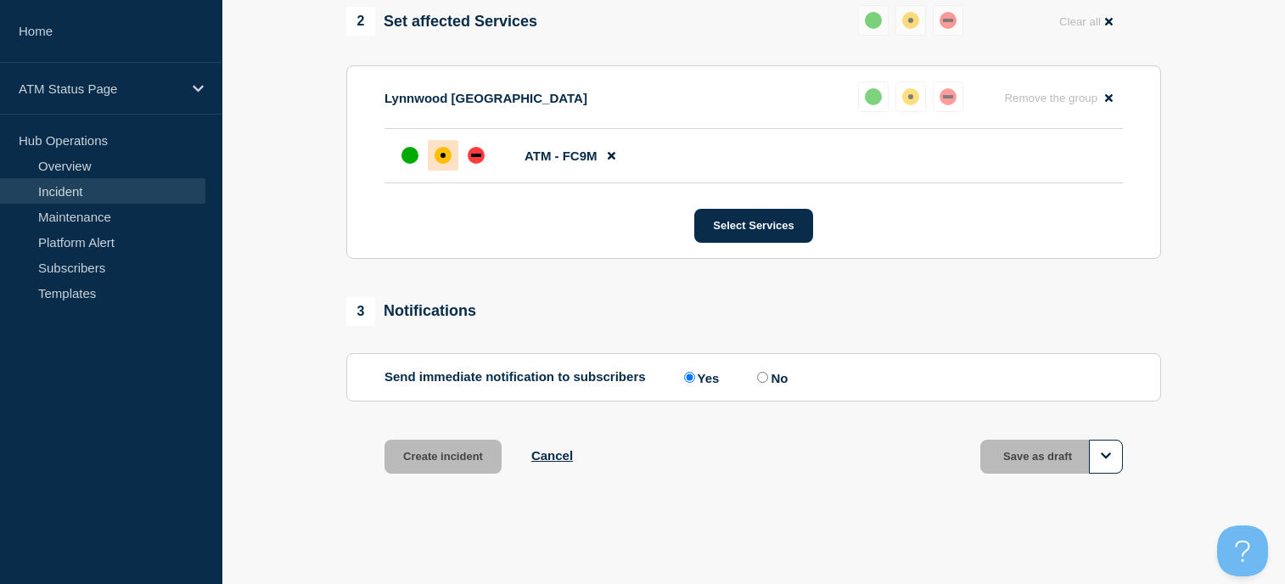
scroll to position [694, 0]
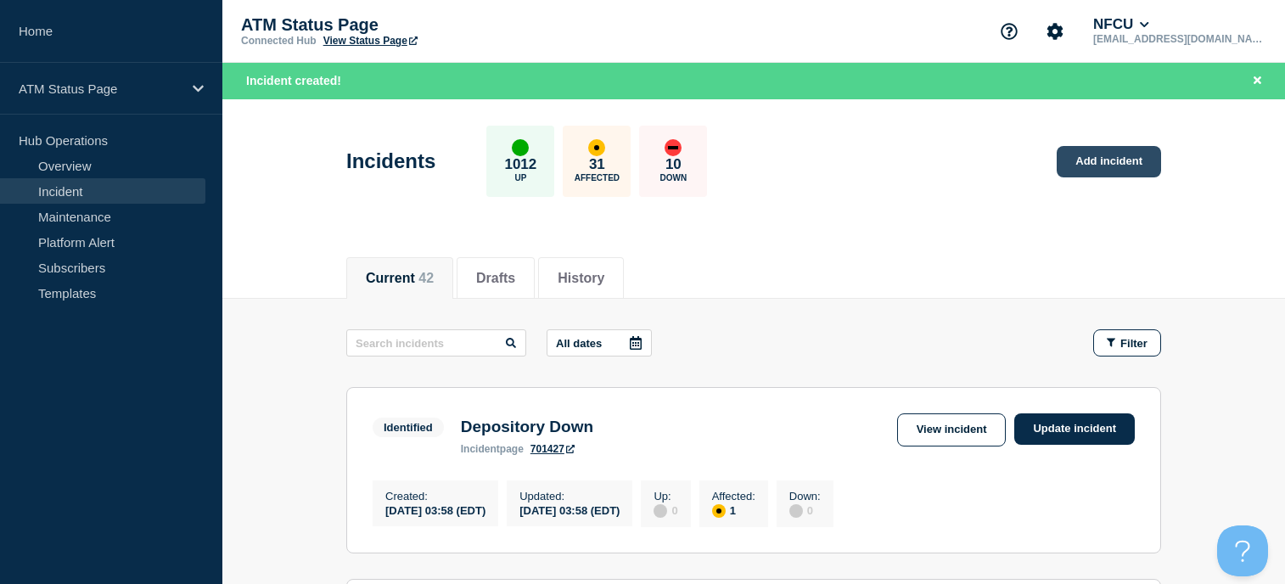
click at [1107, 159] on link "Add incident" at bounding box center [1109, 161] width 104 height 31
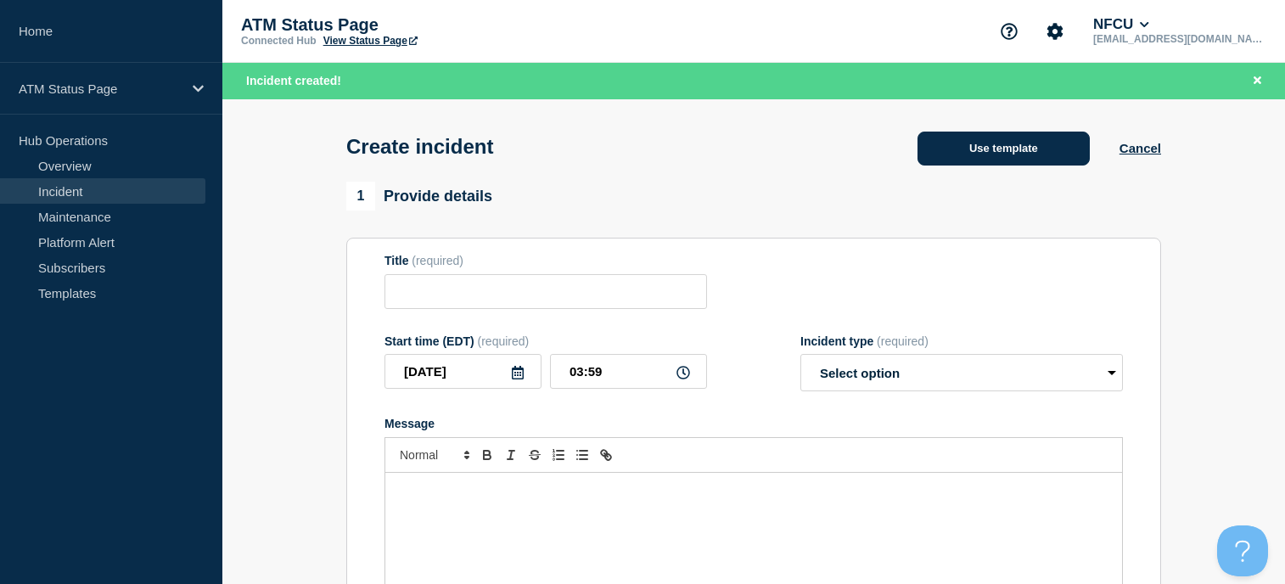
click at [988, 157] on button "Use template" at bounding box center [1004, 149] width 172 height 34
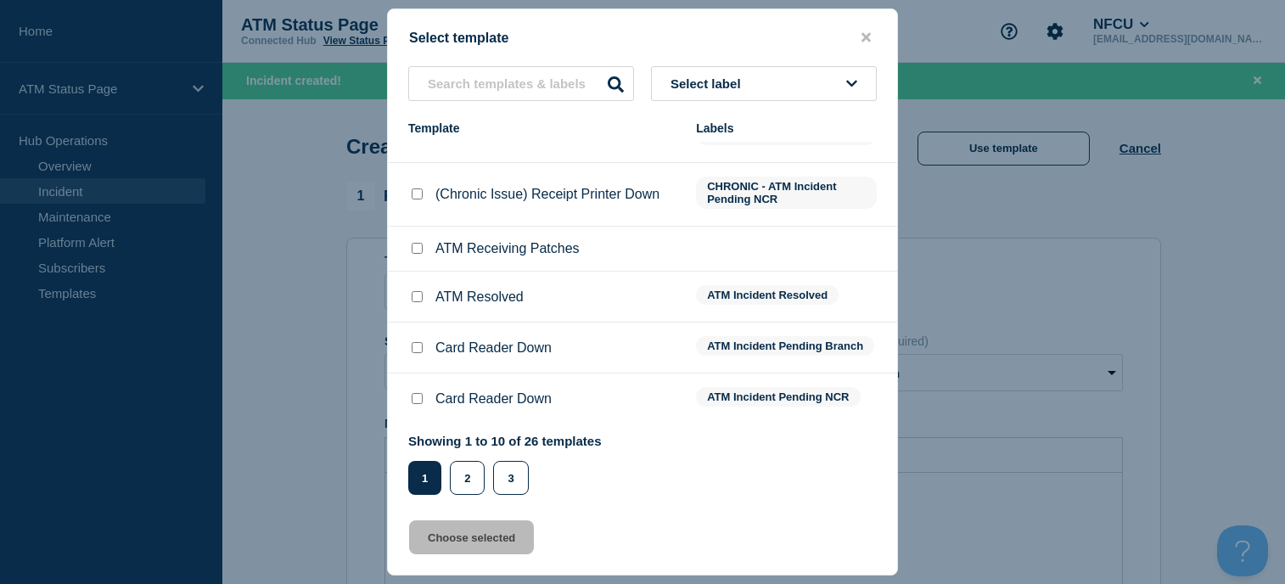
scroll to position [255, 0]
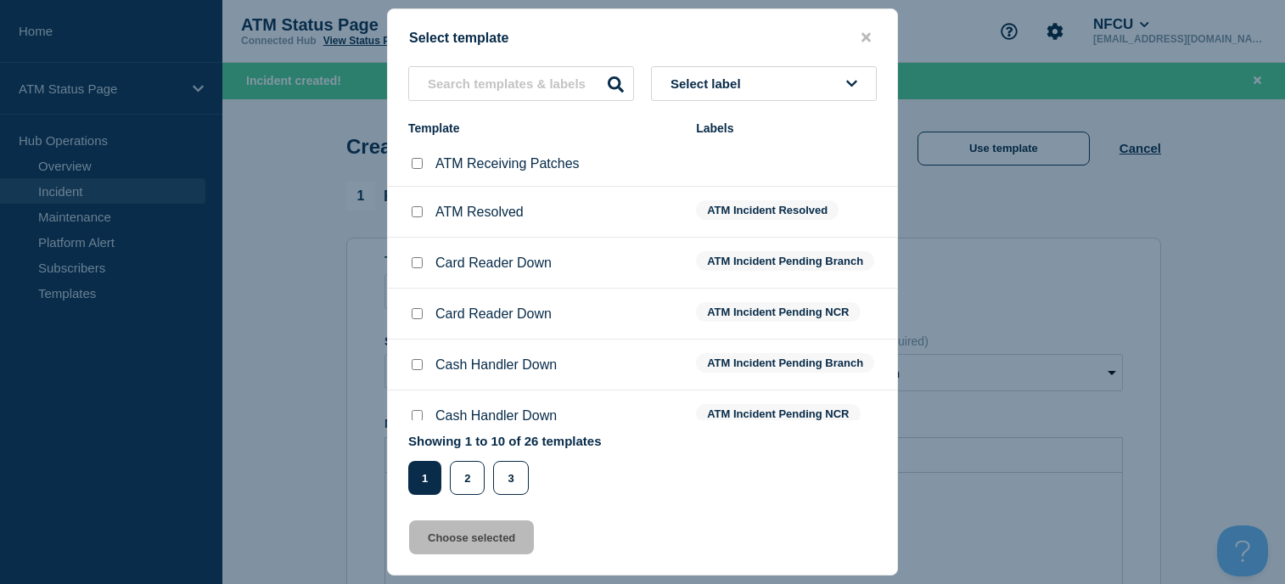
click at [418, 364] on input "Cash Handler Down checkbox" at bounding box center [417, 364] width 11 height 11
checkbox input "true"
click at [472, 535] on button "Choose selected" at bounding box center [471, 537] width 125 height 34
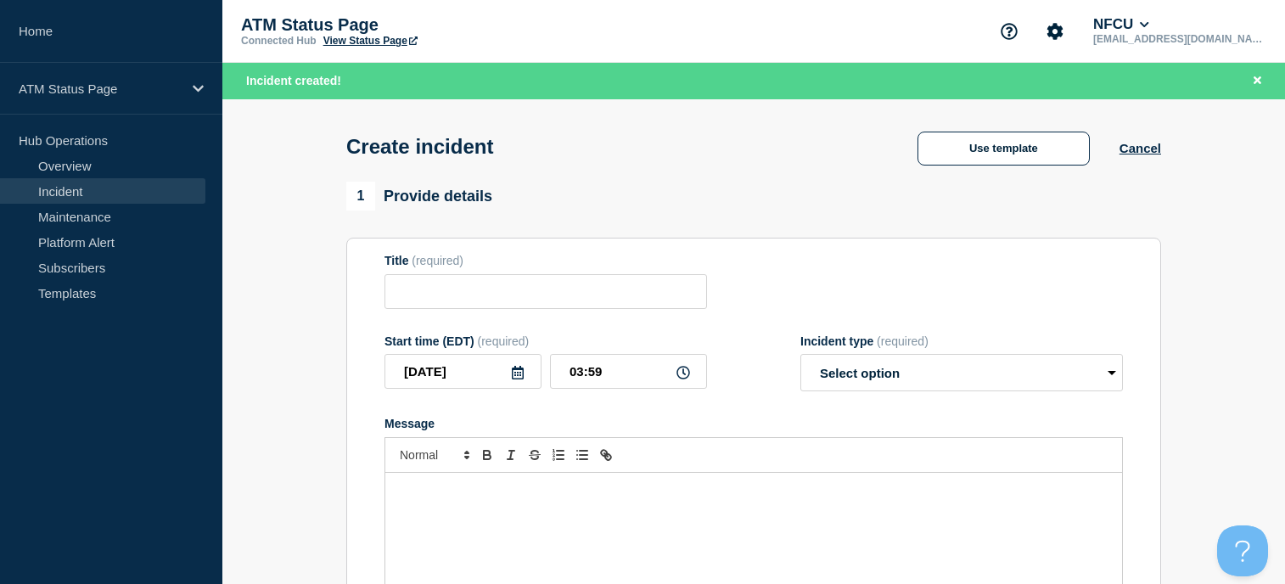
type input "Cash Handler Down"
select select "identified"
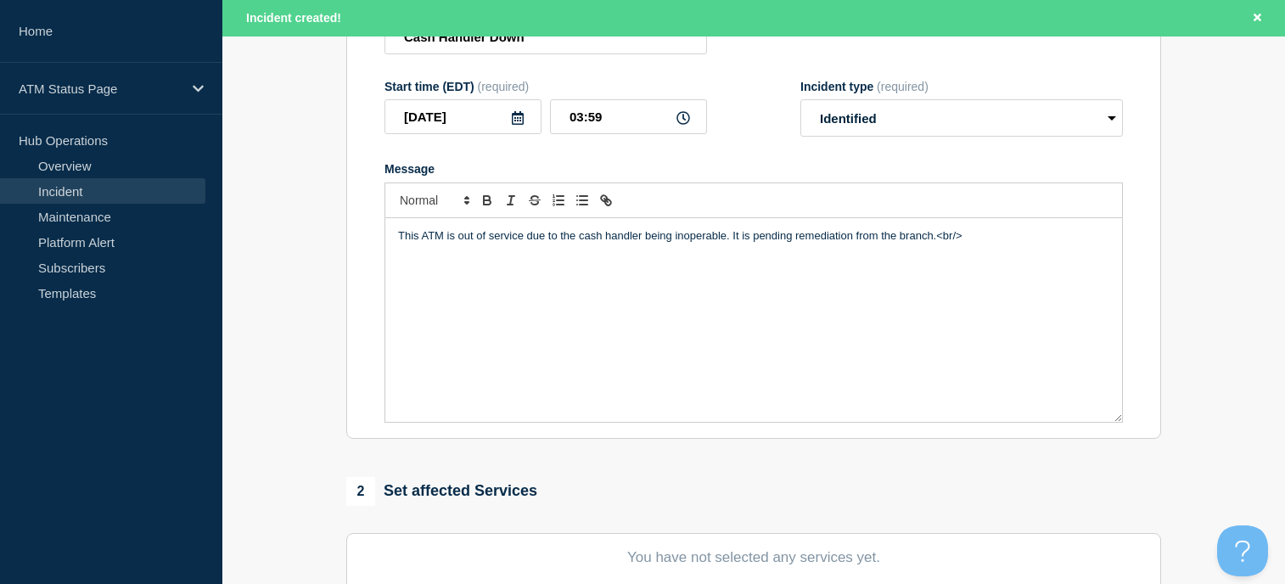
scroll to position [340, 0]
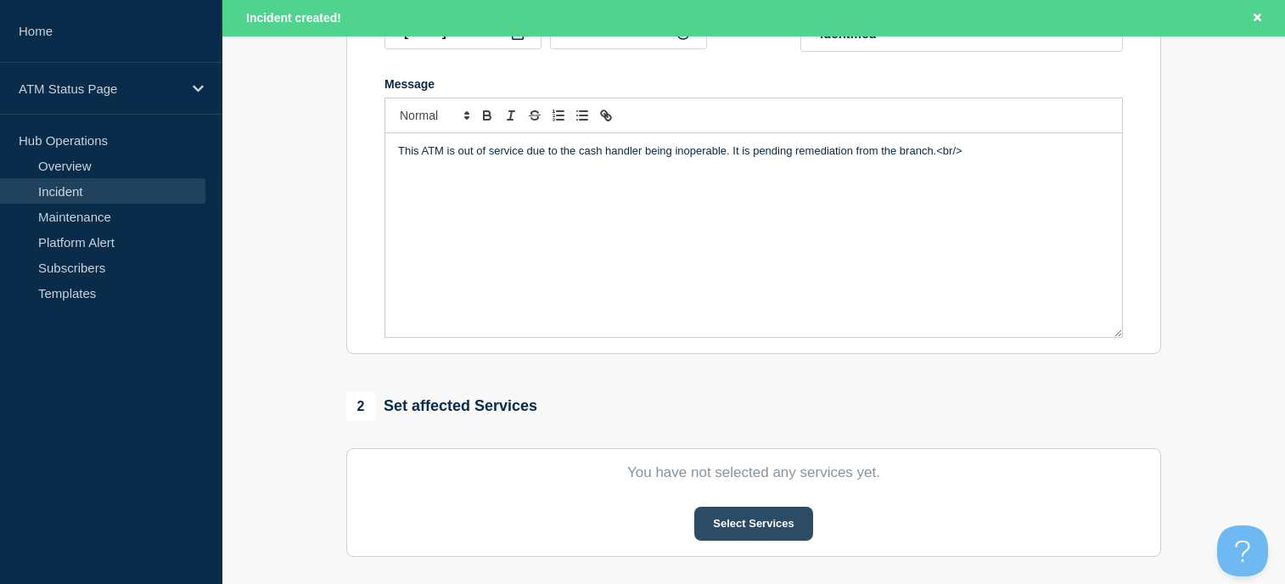
click at [757, 524] on button "Select Services" at bounding box center [753, 524] width 118 height 34
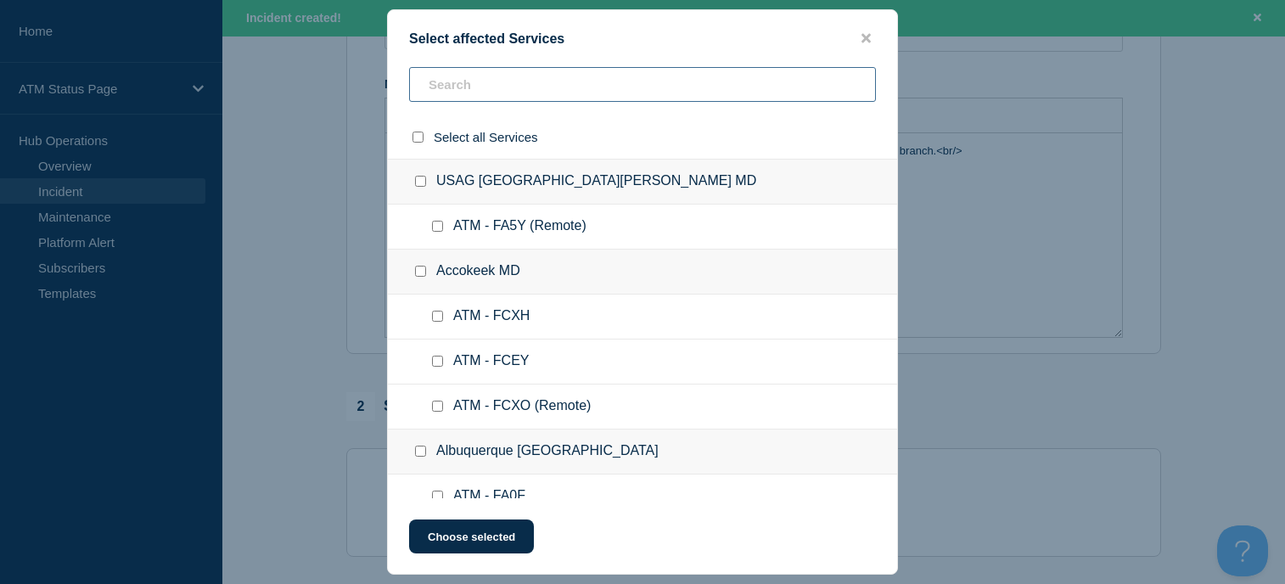
click at [452, 87] on input "text" at bounding box center [642, 84] width 467 height 35
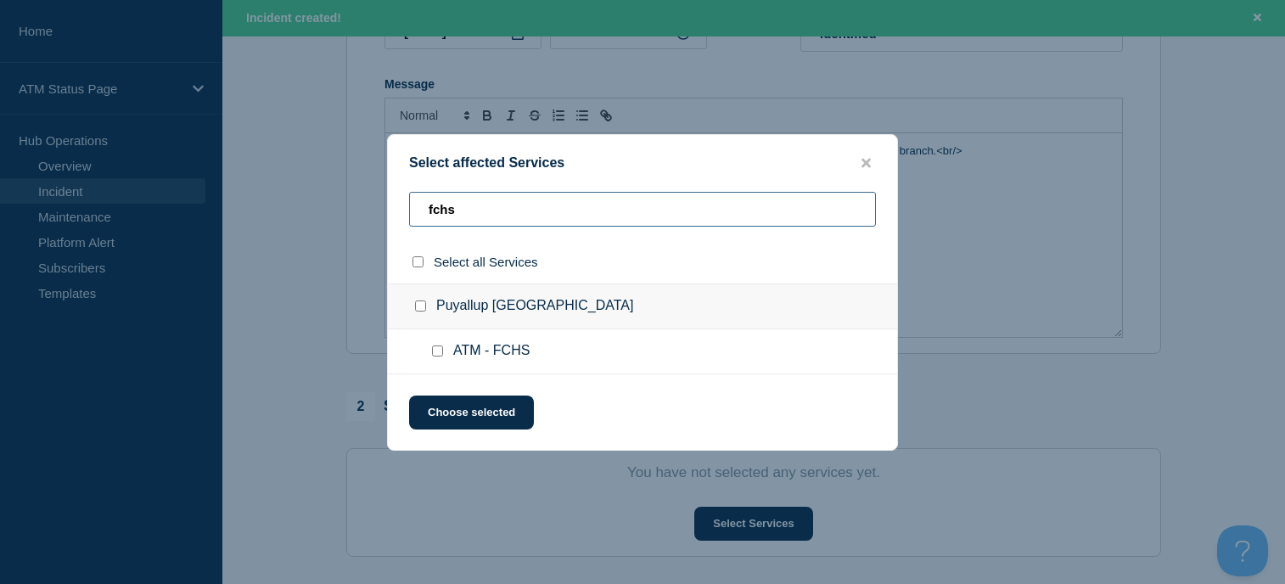
type input "fchs"
click at [423, 304] on input "Puyallup WA checkbox" at bounding box center [420, 305] width 11 height 11
checkbox input "true"
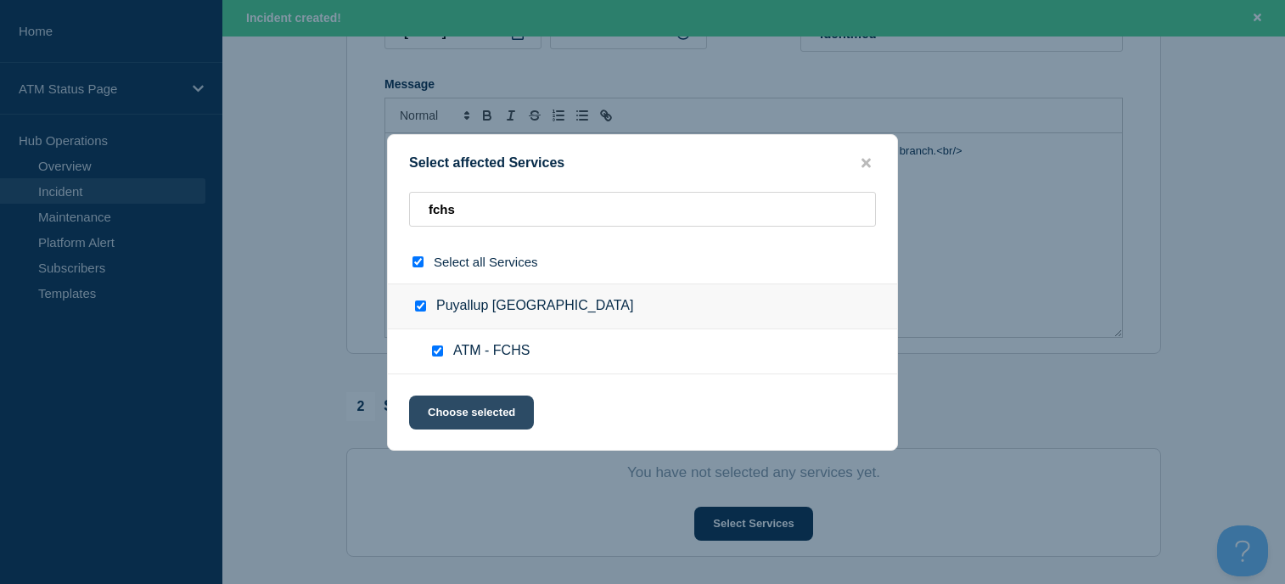
click at [508, 424] on button "Choose selected" at bounding box center [471, 413] width 125 height 34
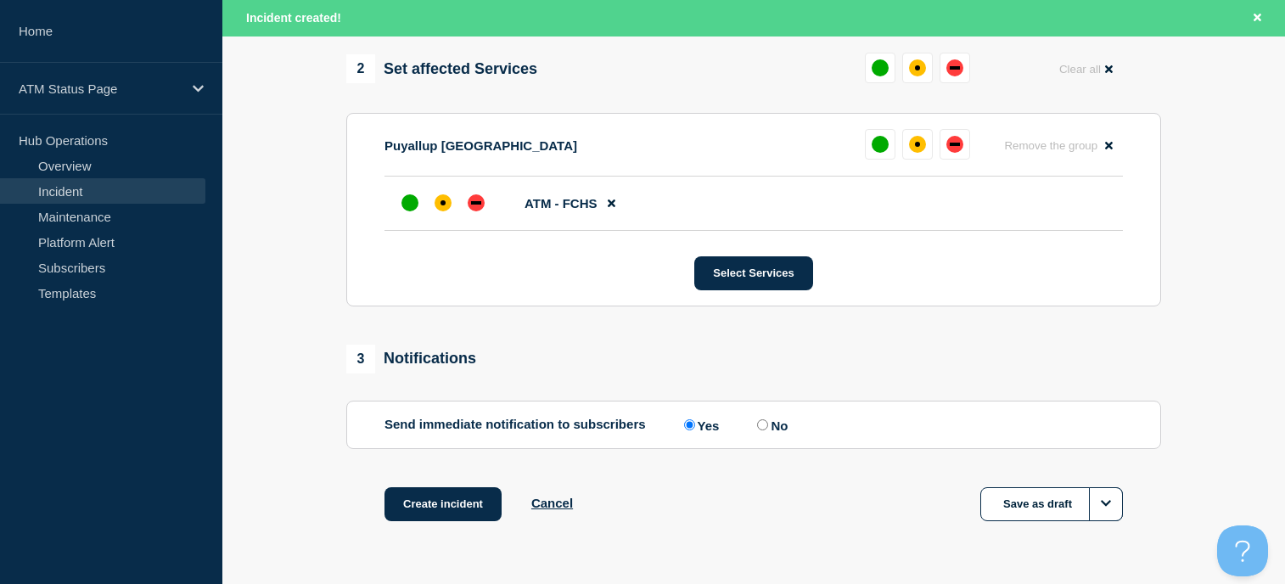
scroll to position [731, 0]
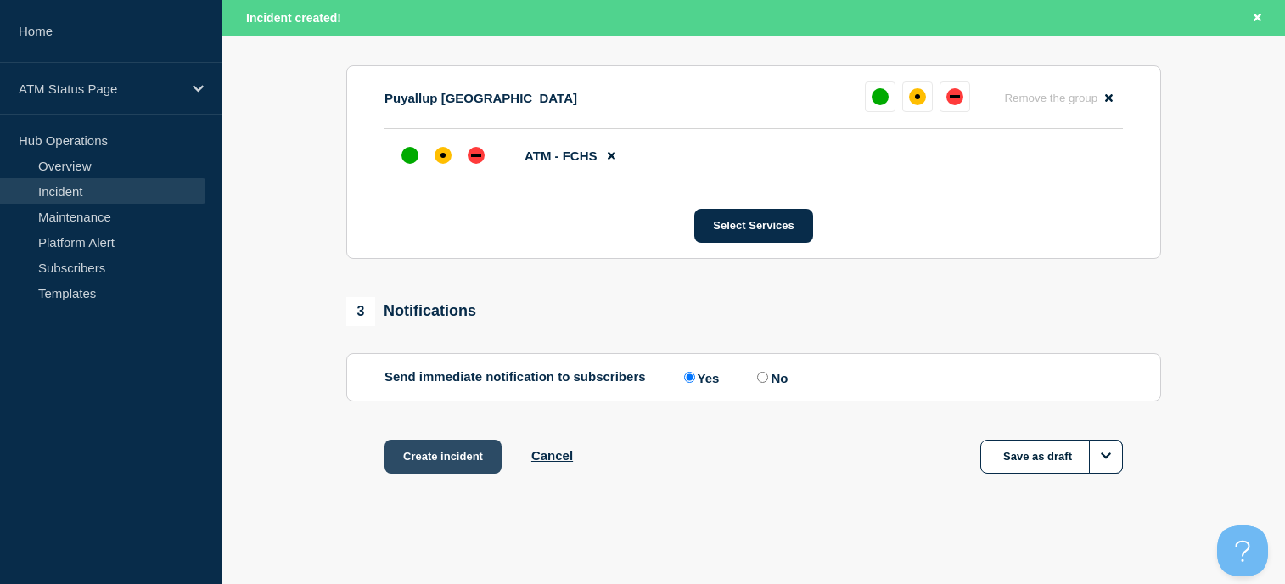
click at [421, 457] on button "Create incident" at bounding box center [442, 457] width 117 height 34
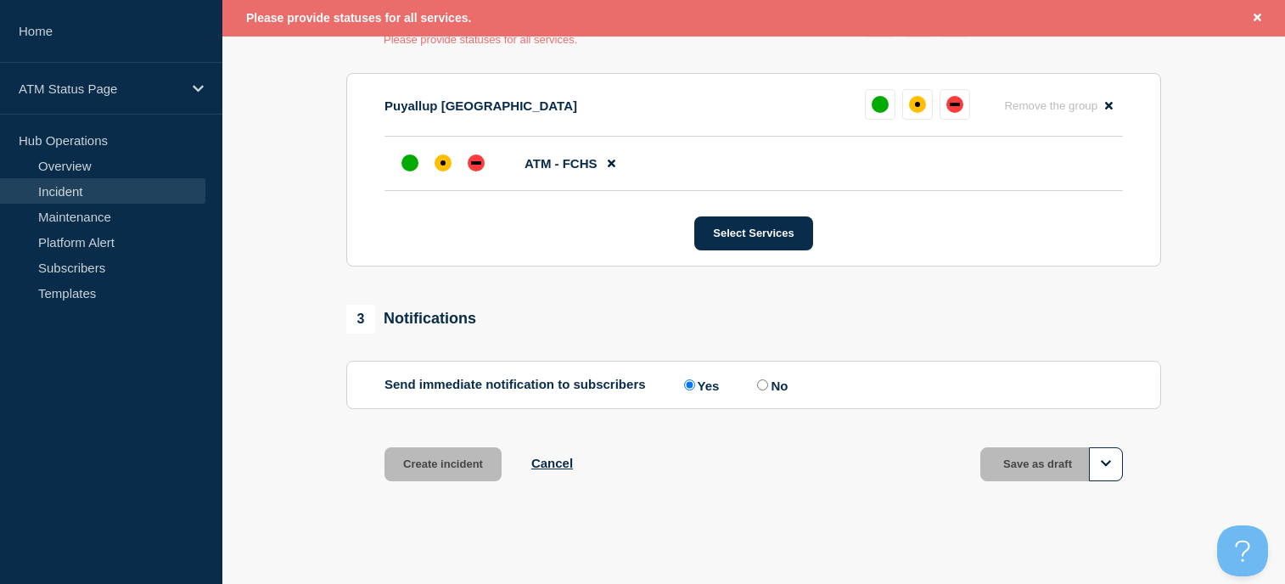
scroll to position [561, 0]
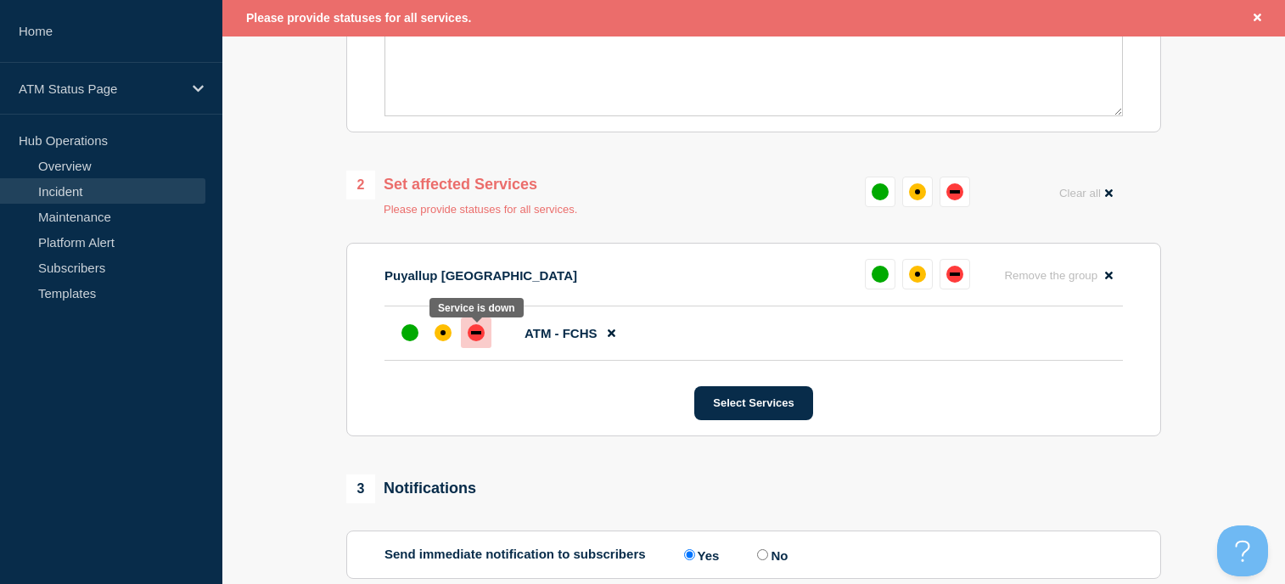
click at [466, 340] on div at bounding box center [476, 332] width 31 height 31
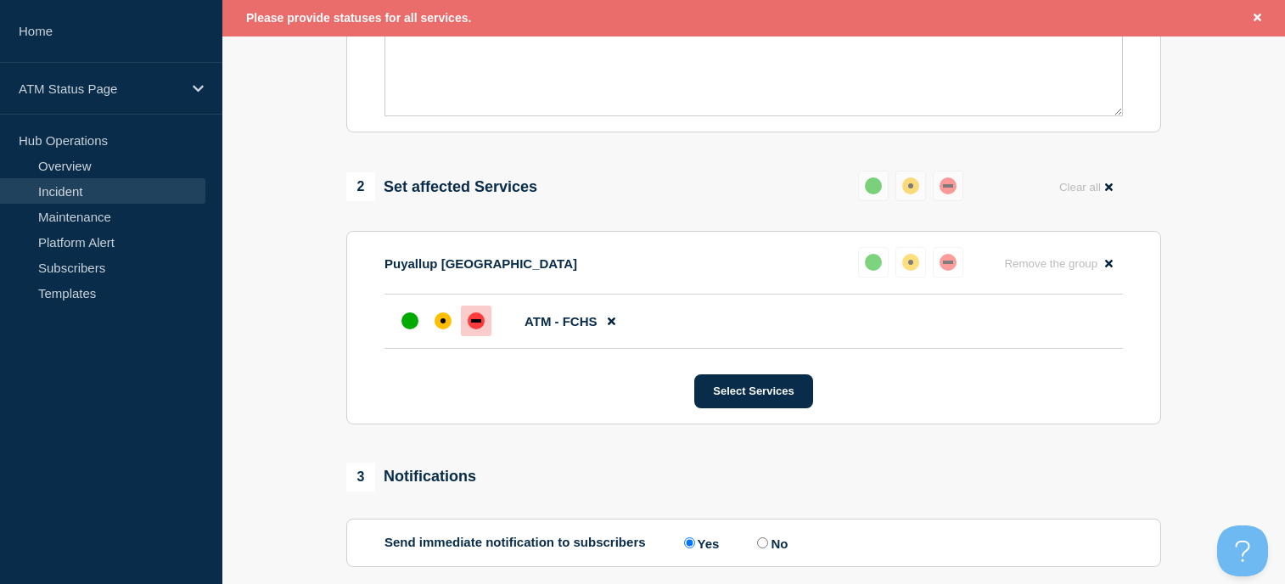
scroll to position [731, 0]
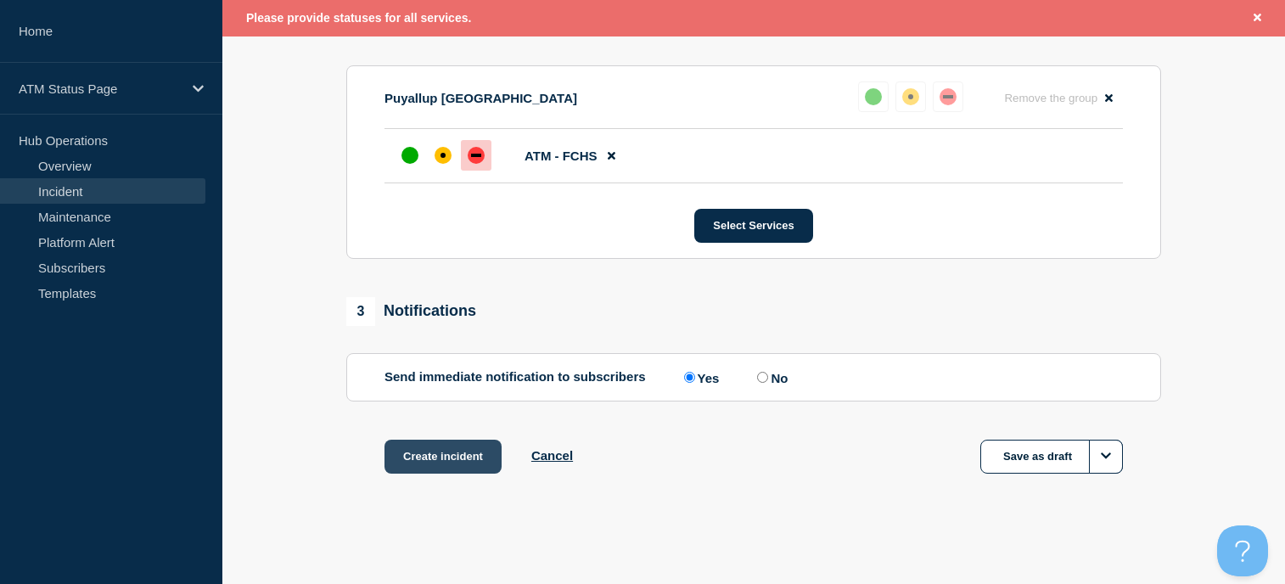
click at [457, 462] on button "Create incident" at bounding box center [442, 457] width 117 height 34
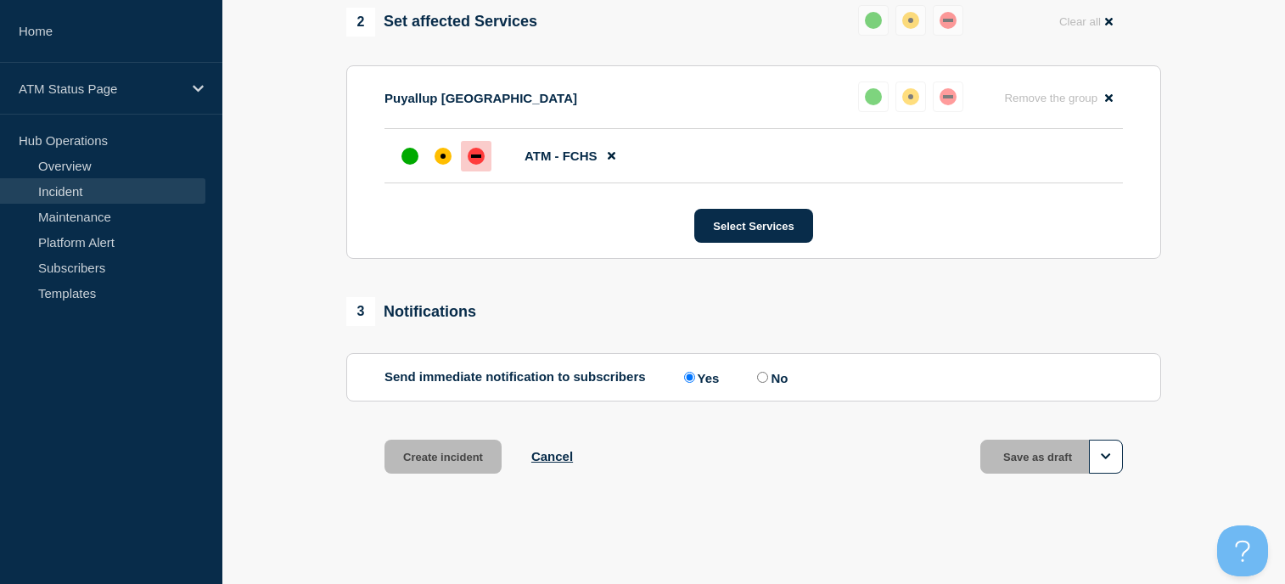
scroll to position [694, 0]
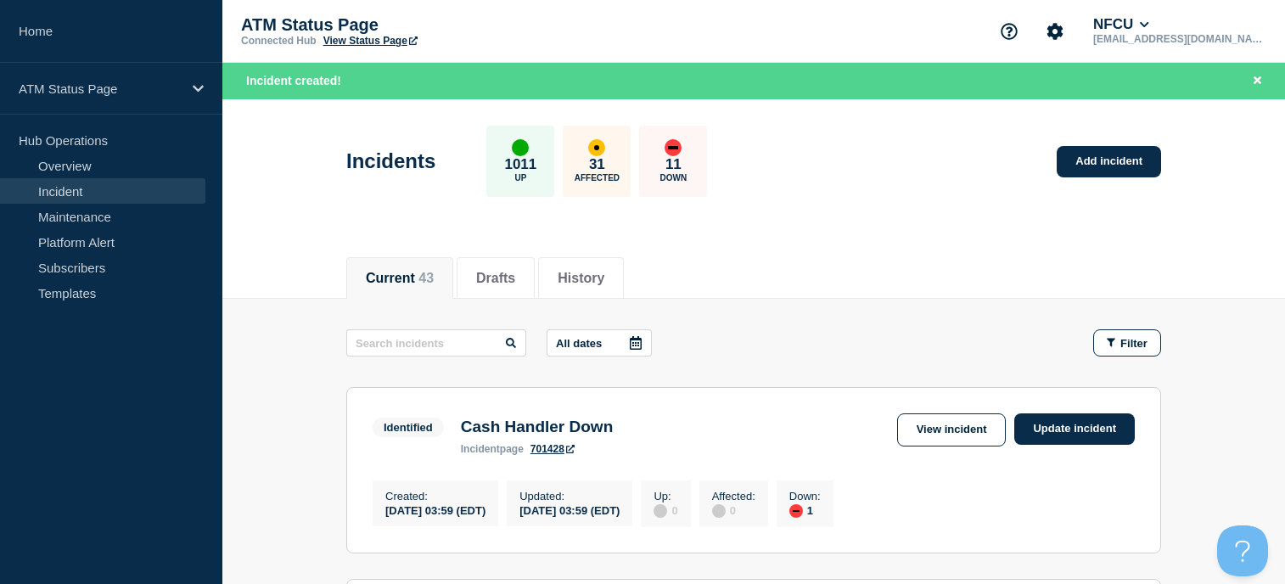
scroll to position [85, 0]
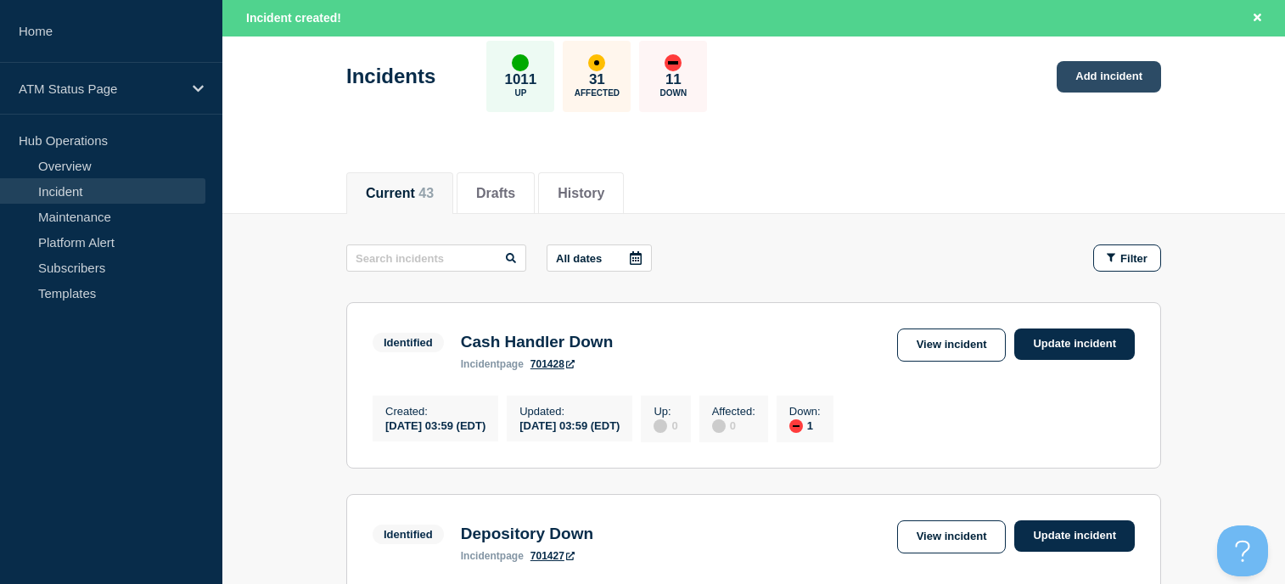
click at [1074, 80] on link "Add incident" at bounding box center [1109, 76] width 104 height 31
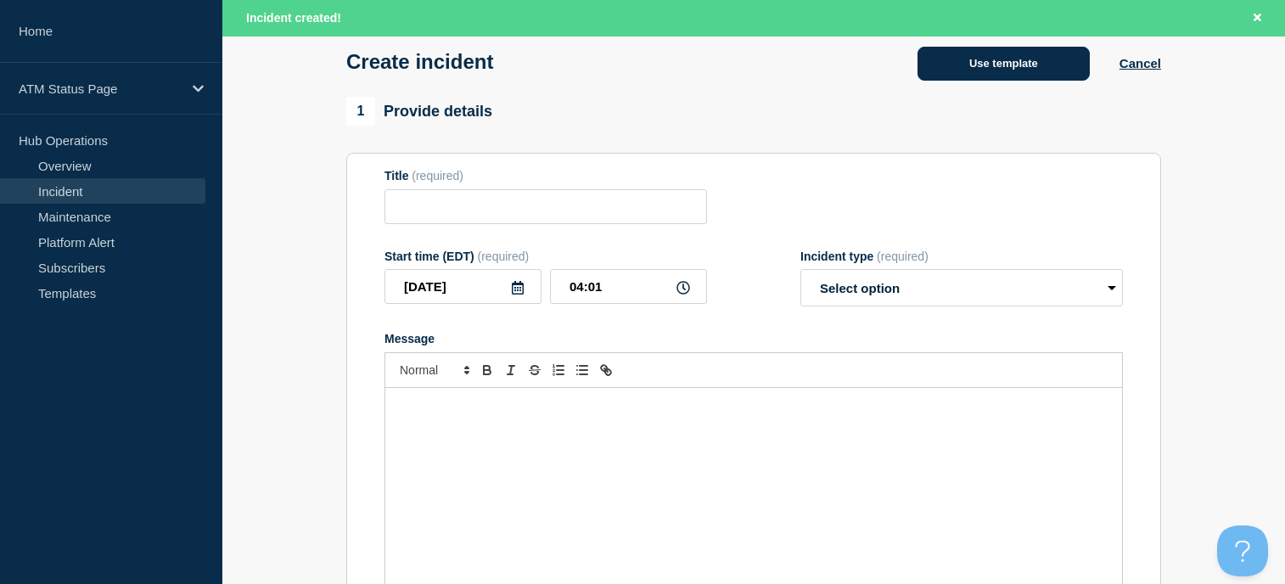
click at [981, 59] on button "Use template" at bounding box center [1004, 64] width 172 height 34
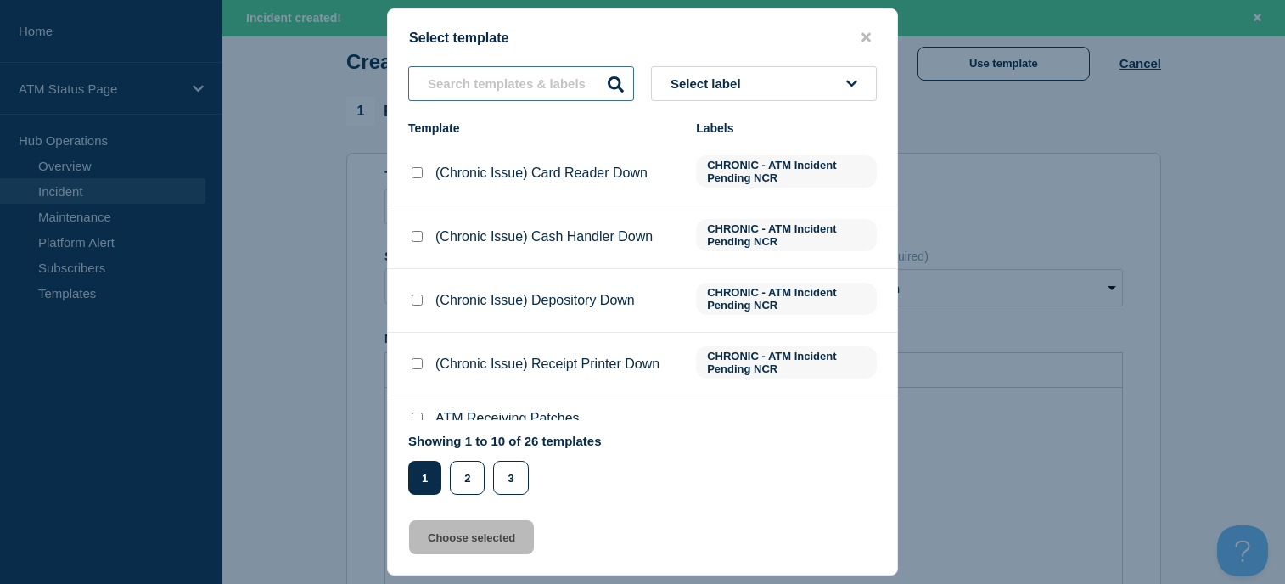
click at [467, 81] on input "text" at bounding box center [521, 83] width 226 height 35
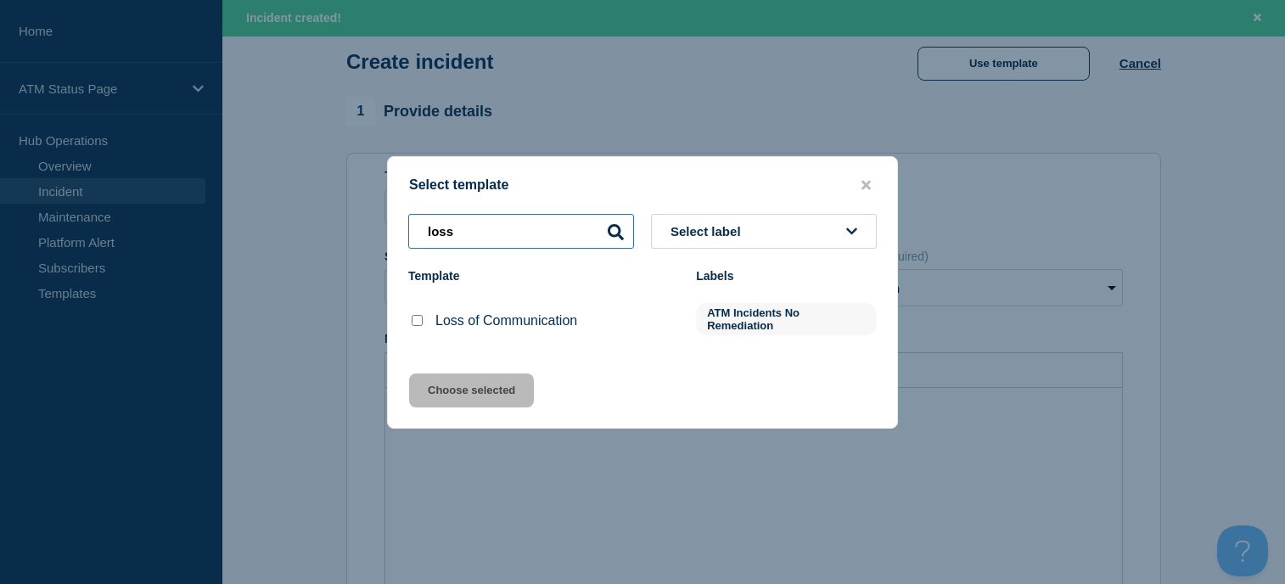
type input "loss"
click at [413, 325] on input "Loss of Communication checkbox" at bounding box center [417, 320] width 11 height 11
checkbox input "true"
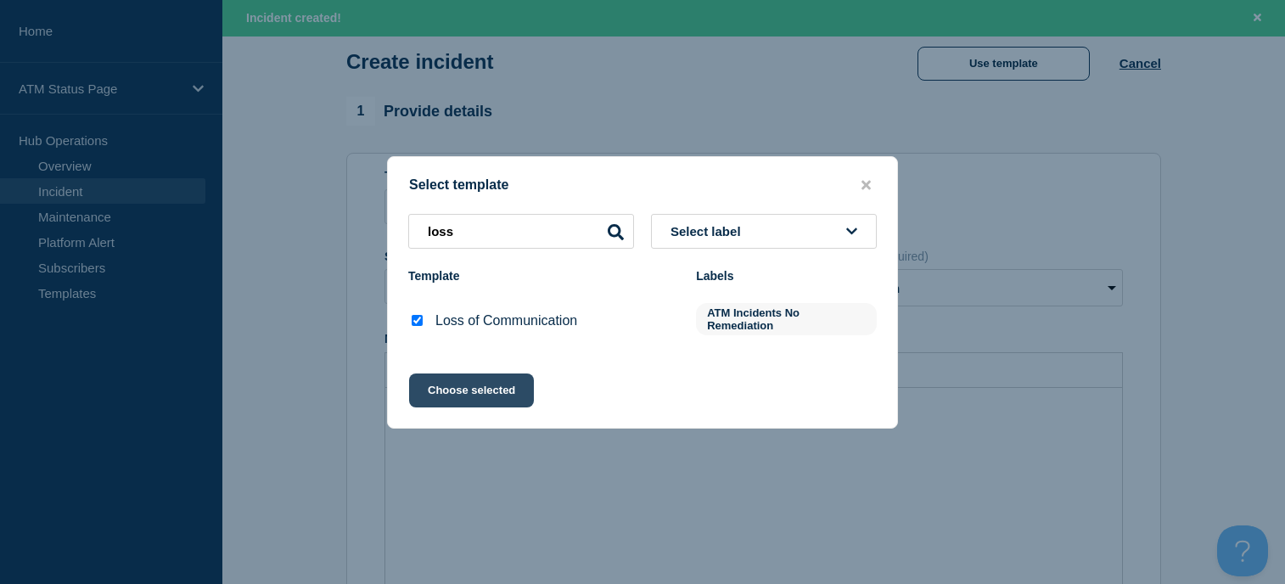
click at [445, 393] on button "Choose selected" at bounding box center [471, 390] width 125 height 34
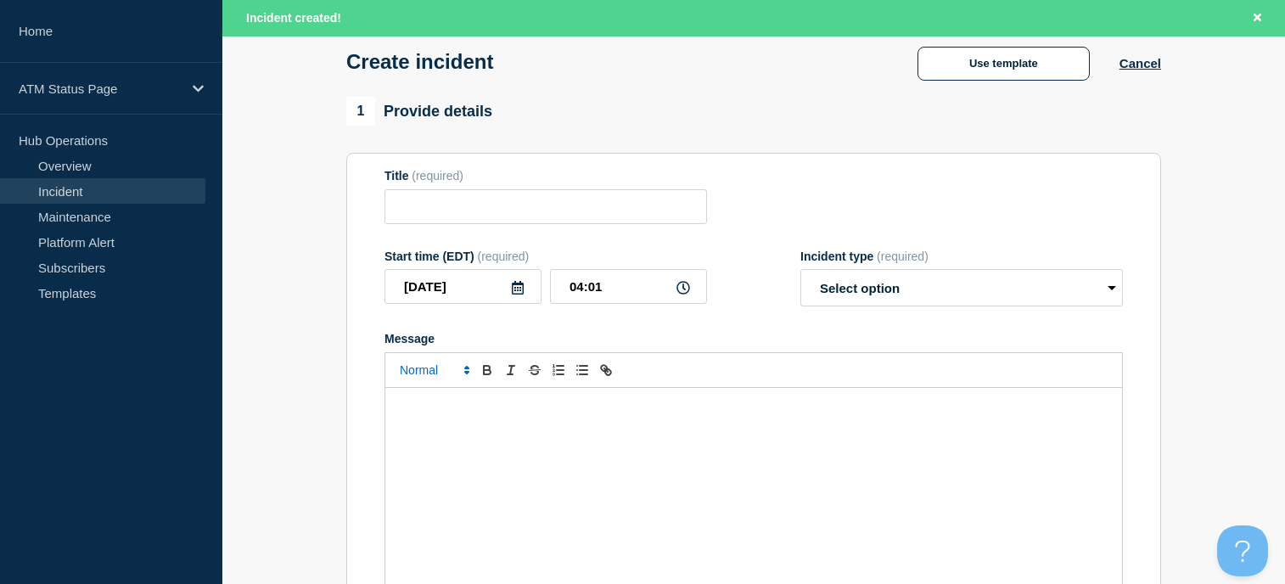
type input "Loss of Communication"
select select "identified"
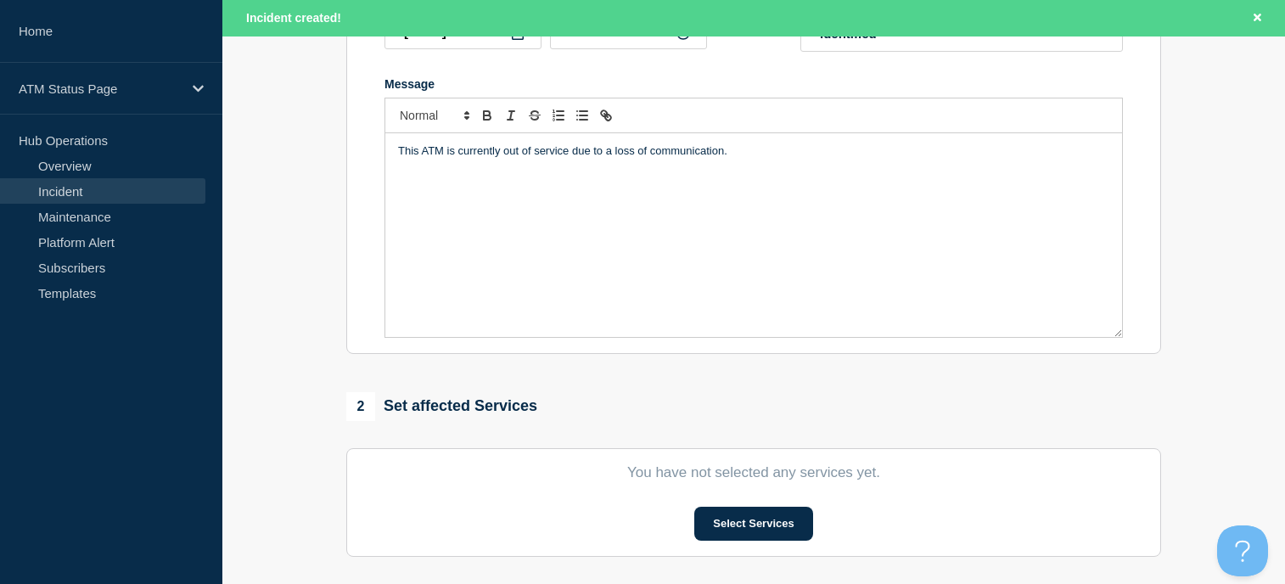
scroll to position [509, 0]
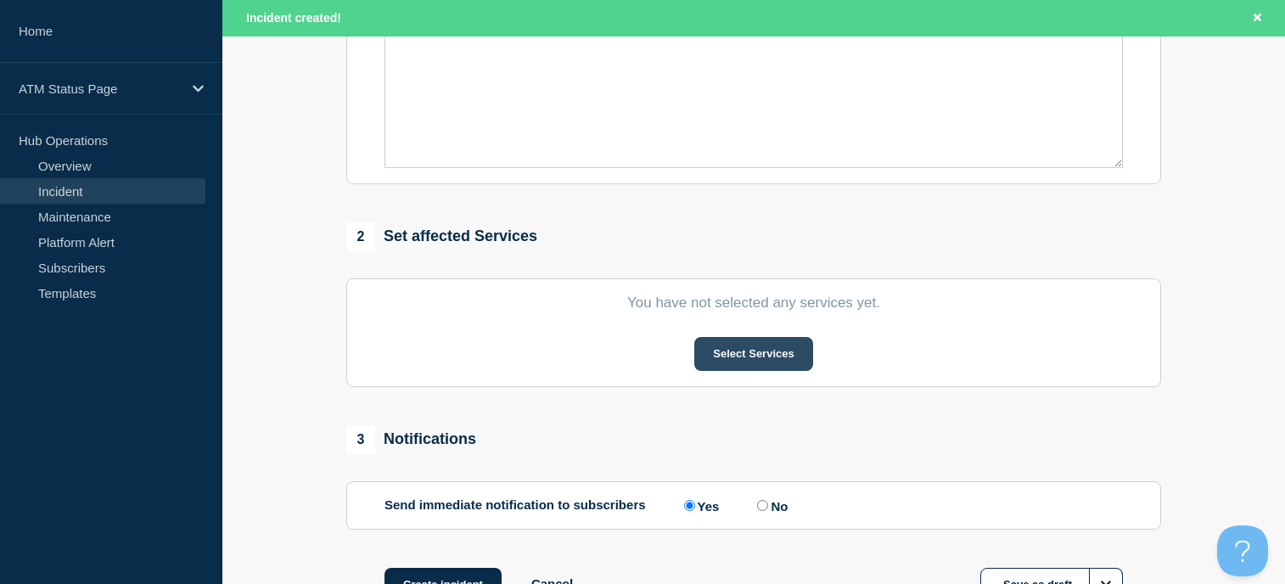
click at [735, 366] on button "Select Services" at bounding box center [753, 354] width 118 height 34
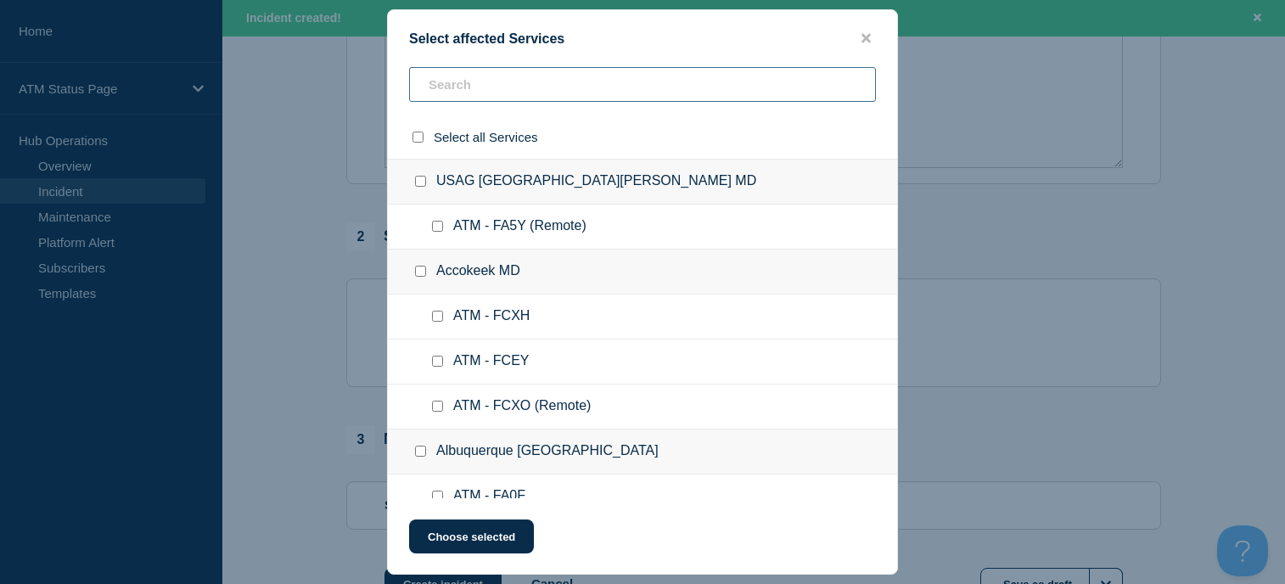
click at [489, 89] on input "text" at bounding box center [642, 84] width 467 height 35
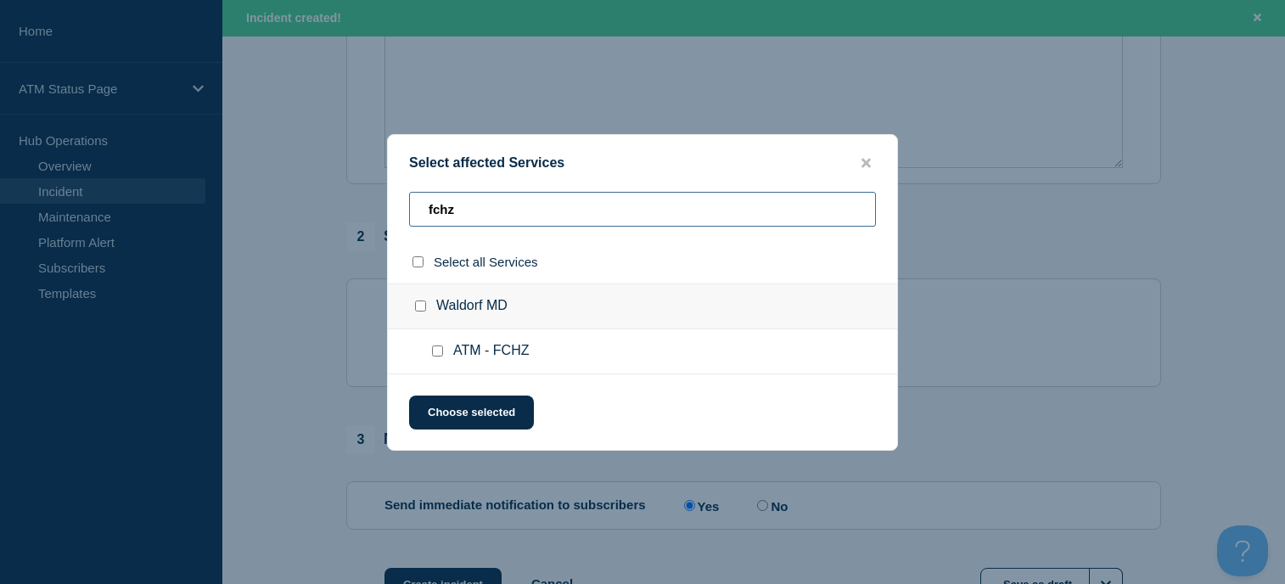
type input "fchz"
click at [422, 310] on input "Waldorf MD checkbox" at bounding box center [420, 305] width 11 height 11
checkbox input "true"
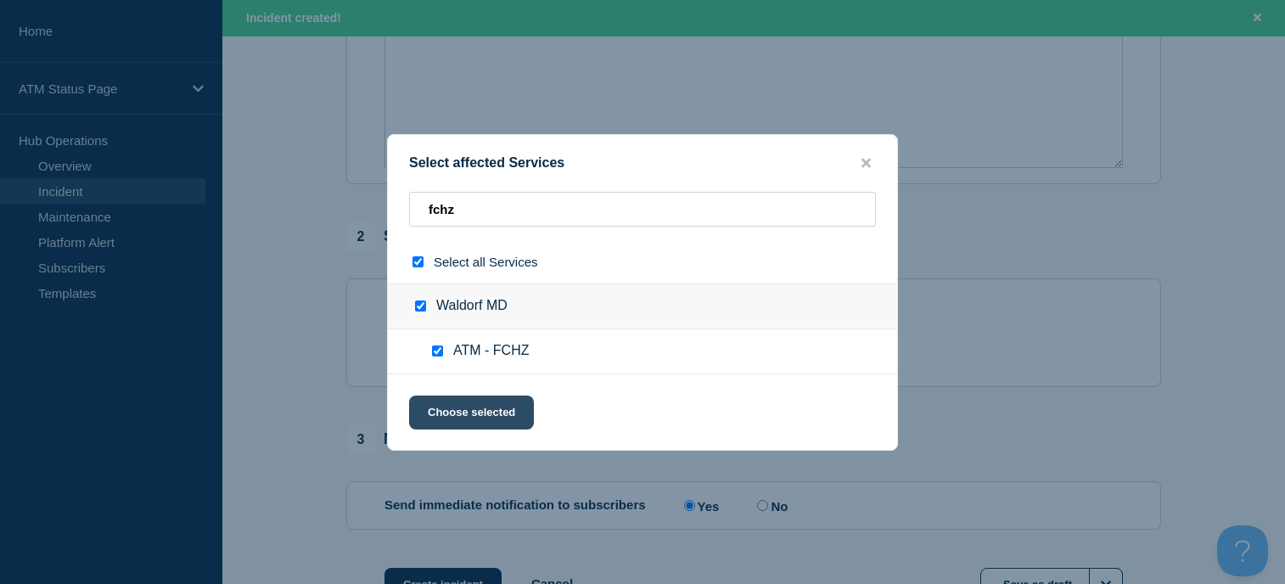
click at [480, 401] on button "Choose selected" at bounding box center [471, 413] width 125 height 34
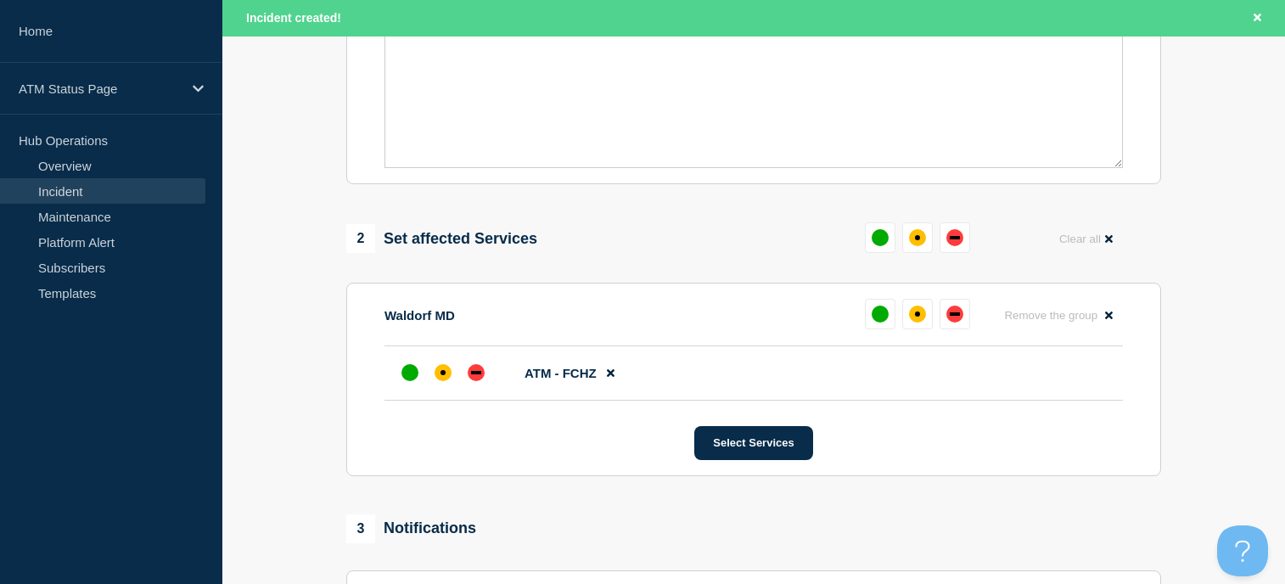
scroll to position [679, 0]
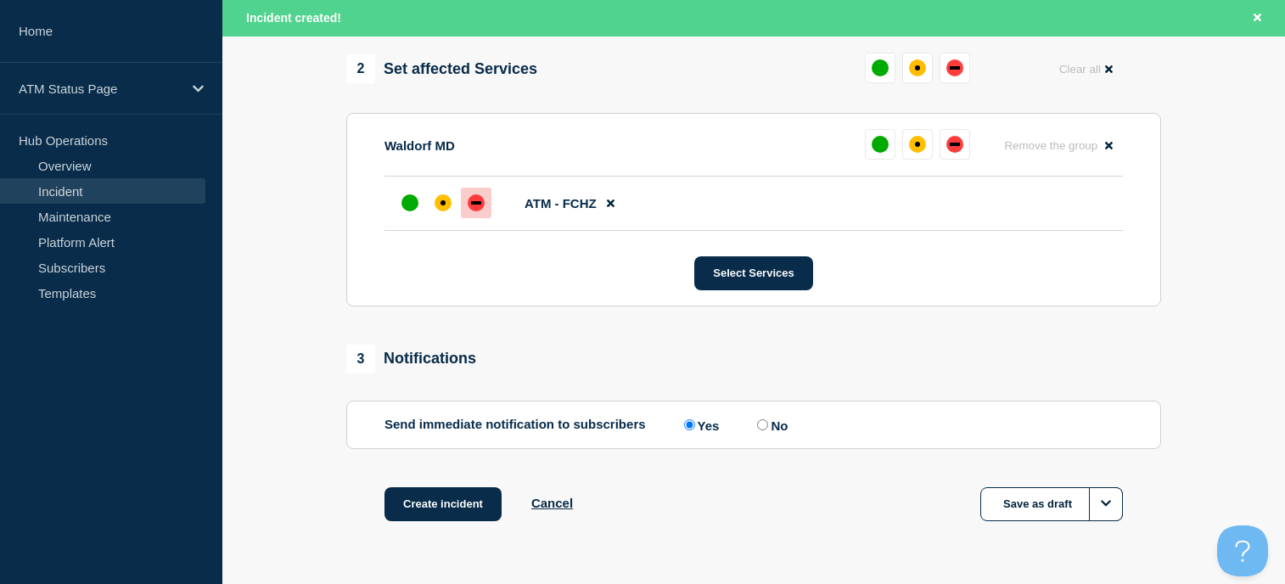
click at [480, 205] on div "down" at bounding box center [476, 202] width 10 height 3
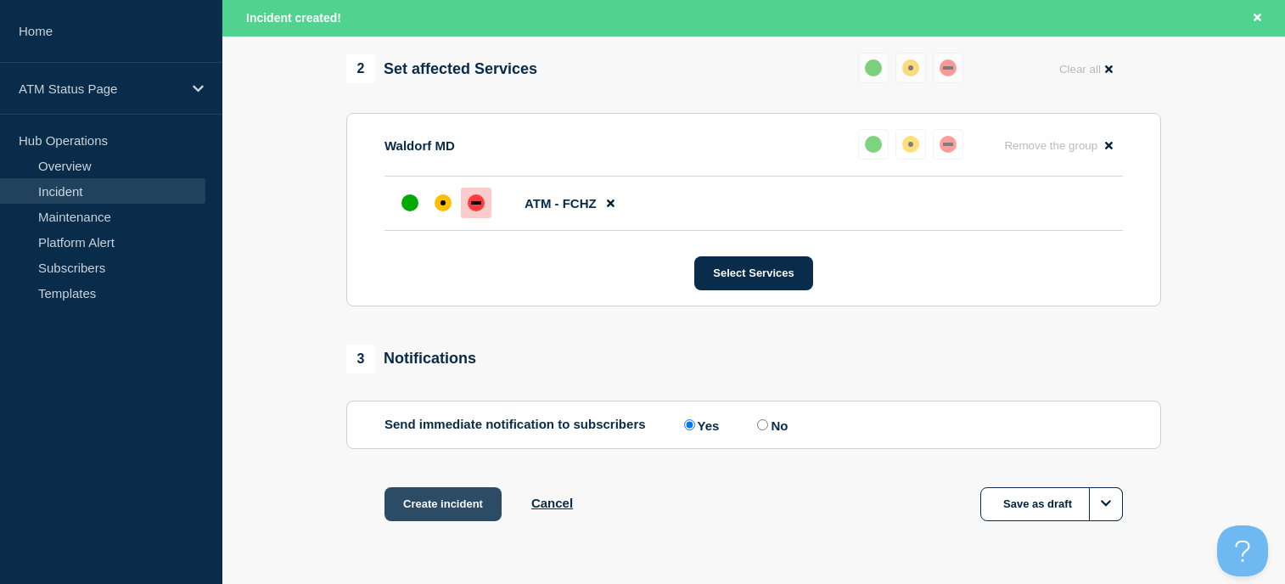
click at [442, 499] on button "Create incident" at bounding box center [442, 504] width 117 height 34
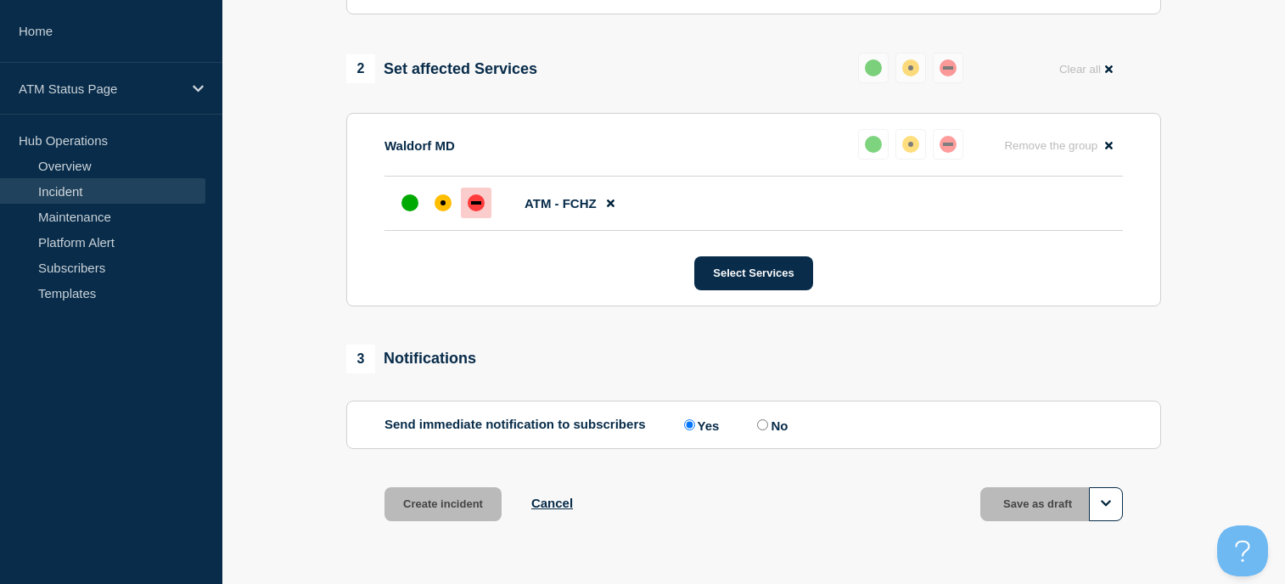
scroll to position [643, 0]
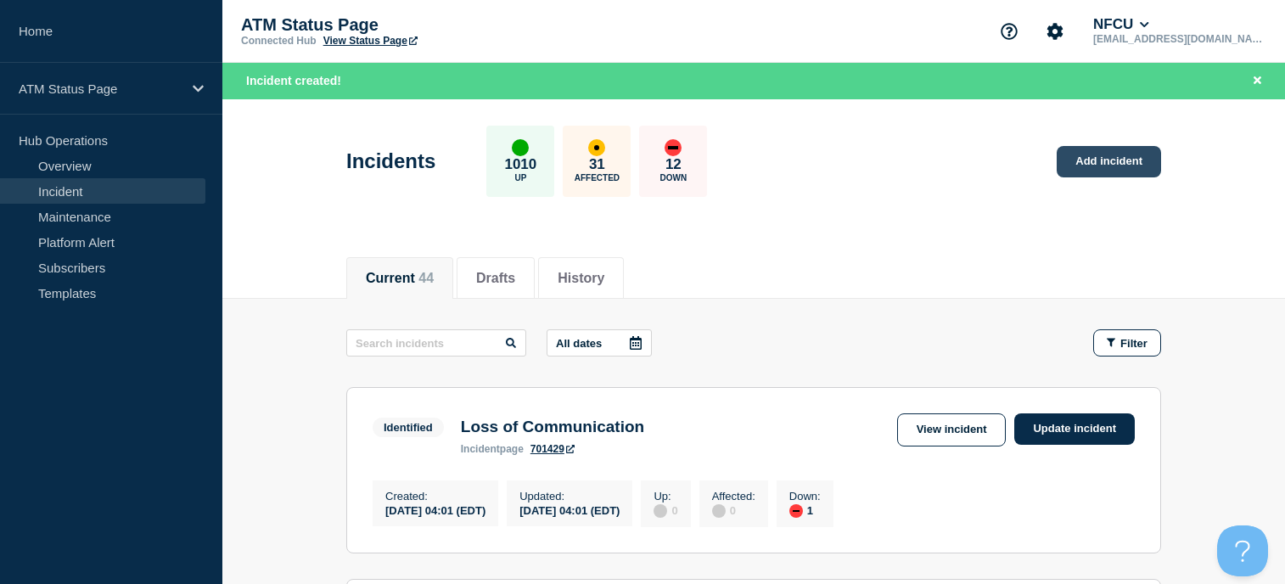
click at [1120, 154] on link "Add incident" at bounding box center [1109, 161] width 104 height 31
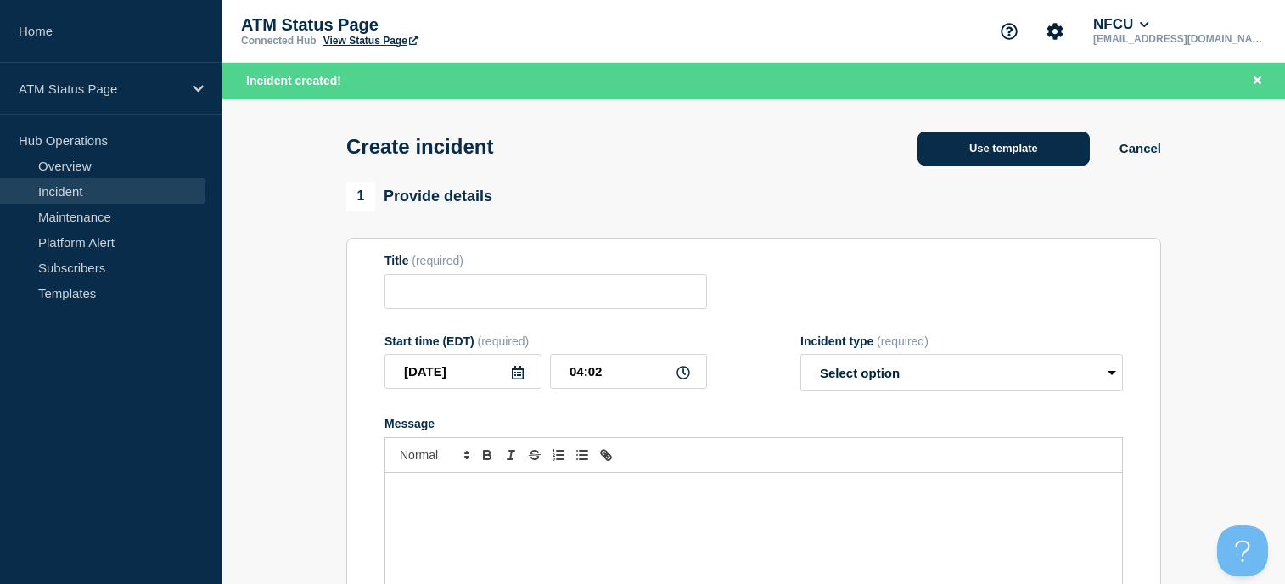
click at [946, 157] on button "Use template" at bounding box center [1004, 149] width 172 height 34
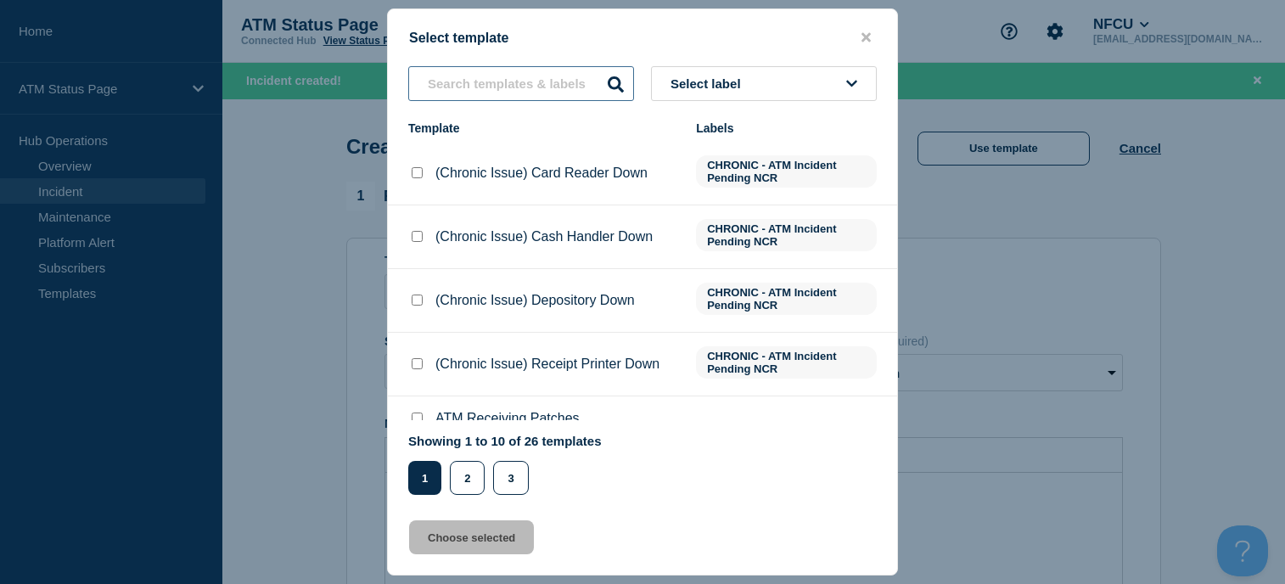
click at [454, 90] on input "text" at bounding box center [521, 83] width 226 height 35
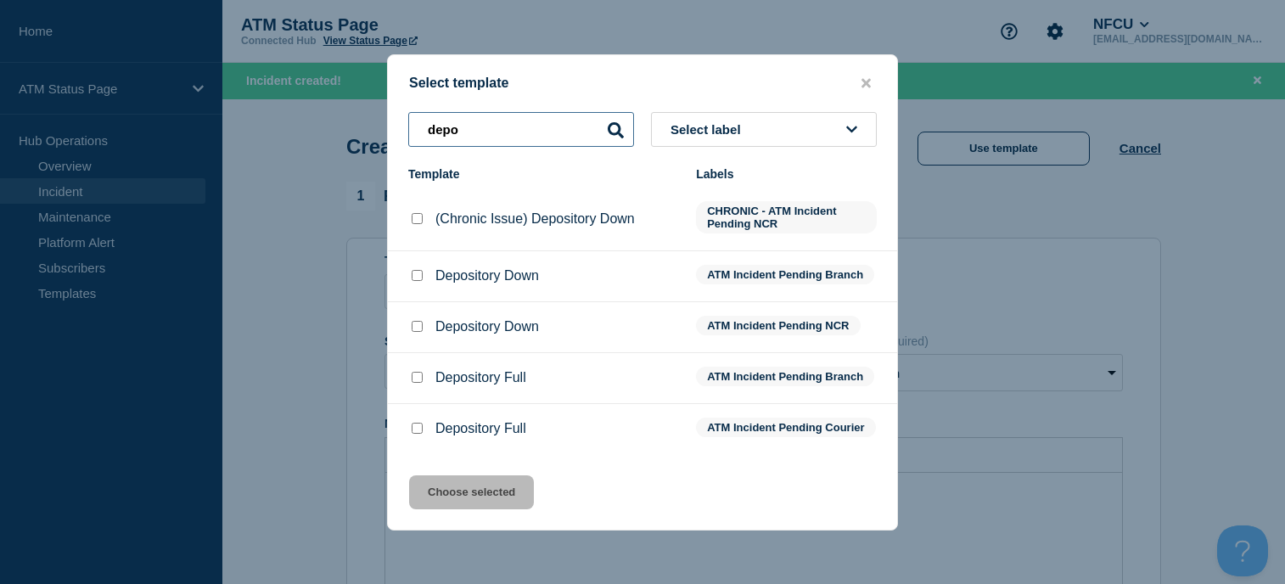
type input "depo"
click at [418, 274] on input "Depository Down checkbox" at bounding box center [417, 275] width 11 height 11
checkbox input "true"
click at [503, 503] on button "Choose selected" at bounding box center [471, 492] width 125 height 34
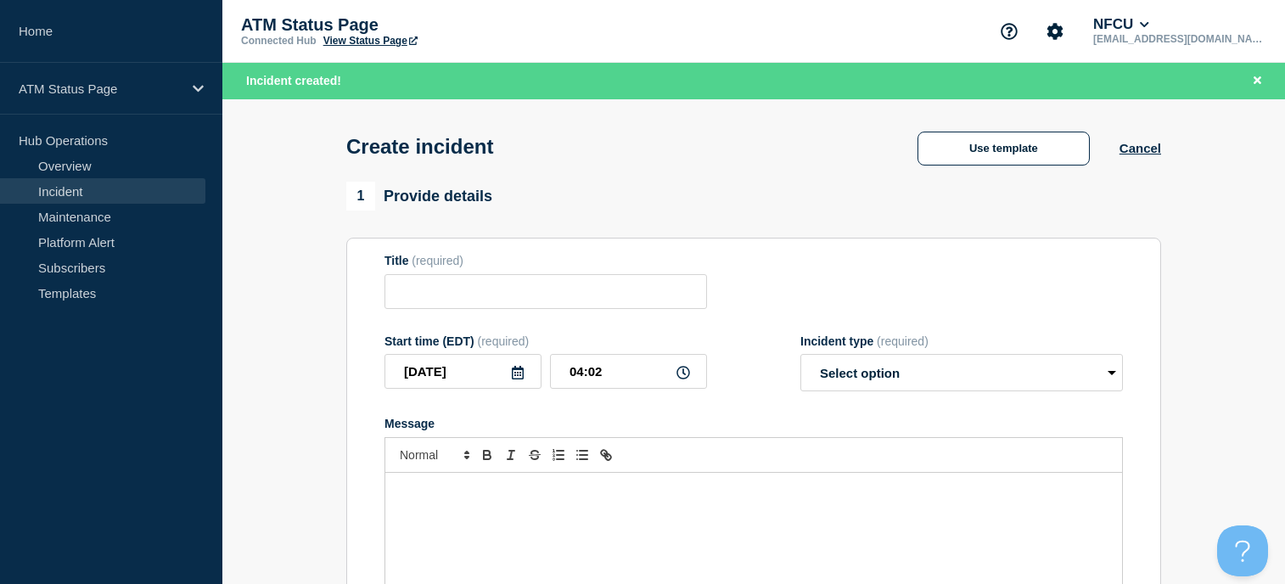
type input "Depository Down"
select select "identified"
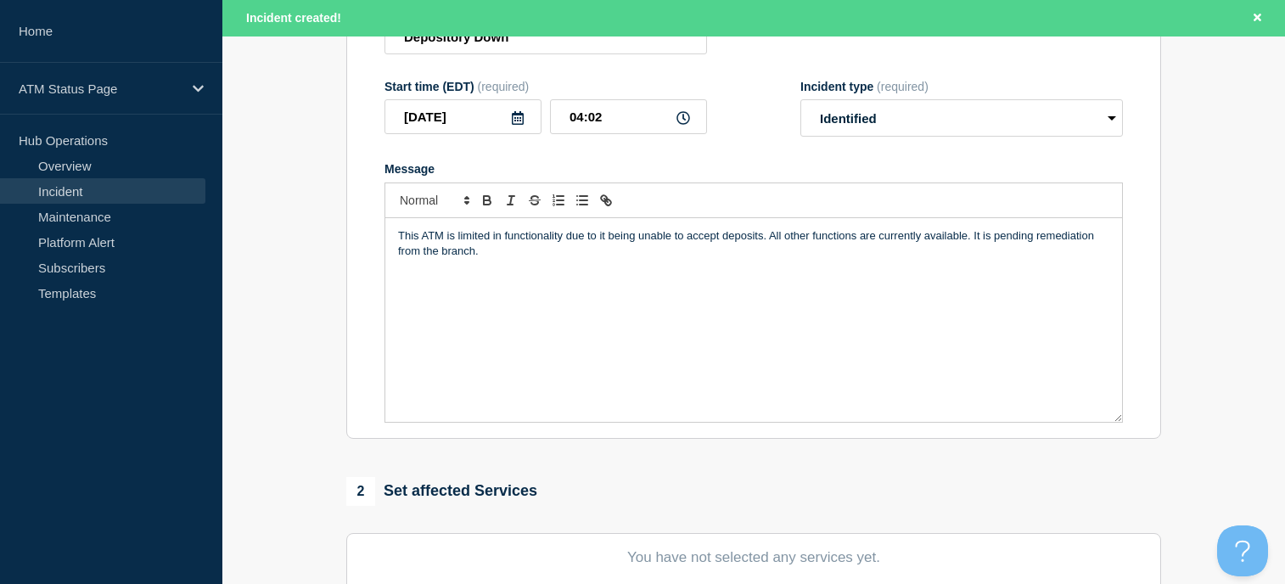
scroll to position [509, 0]
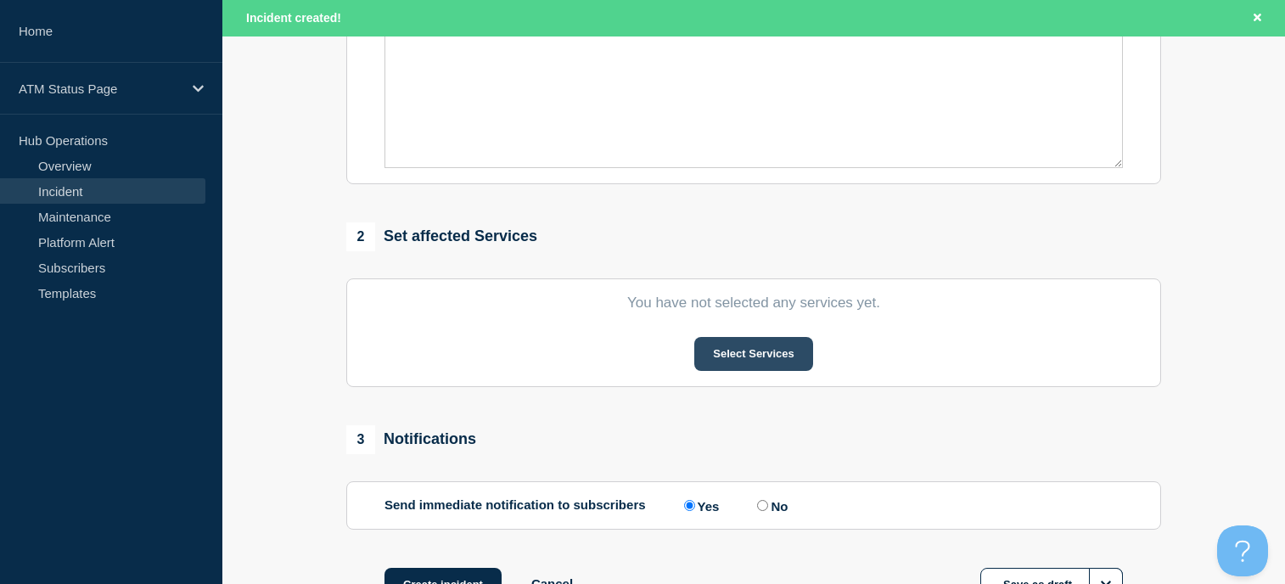
click at [742, 364] on button "Select Services" at bounding box center [753, 354] width 118 height 34
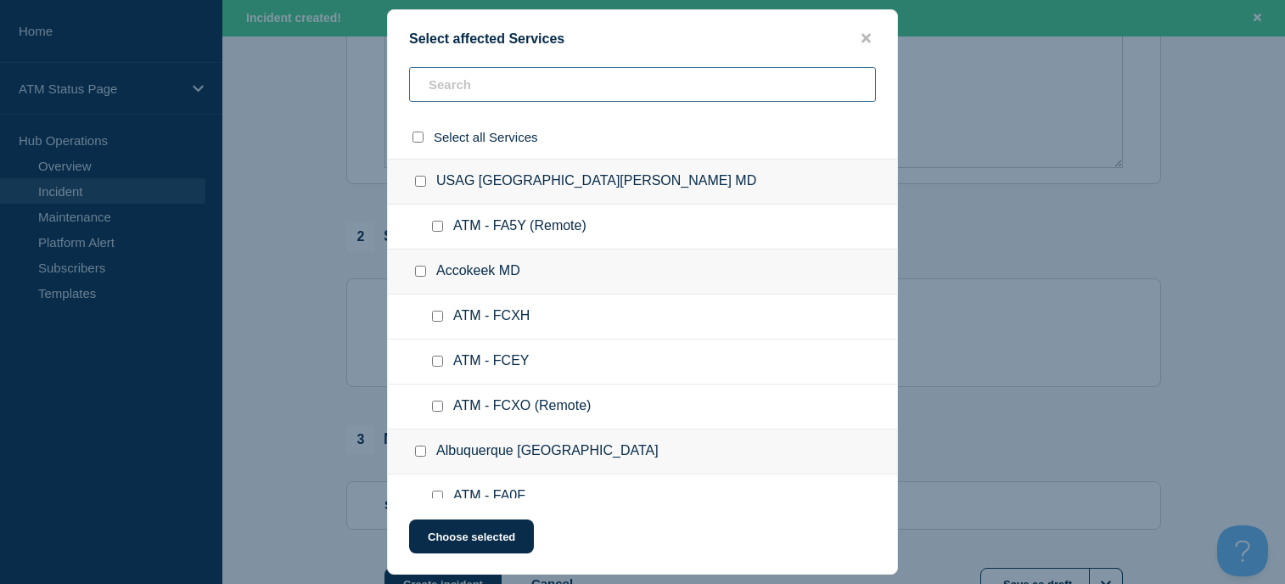
click at [522, 92] on input "text" at bounding box center [642, 84] width 467 height 35
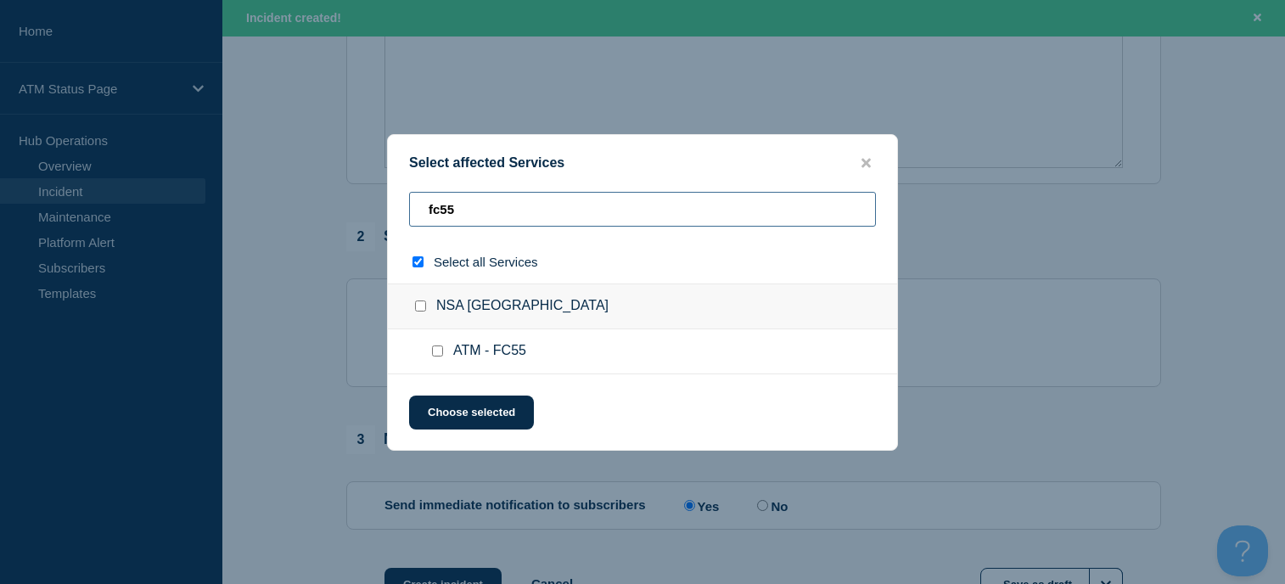
type input "fc55f"
checkbox input "true"
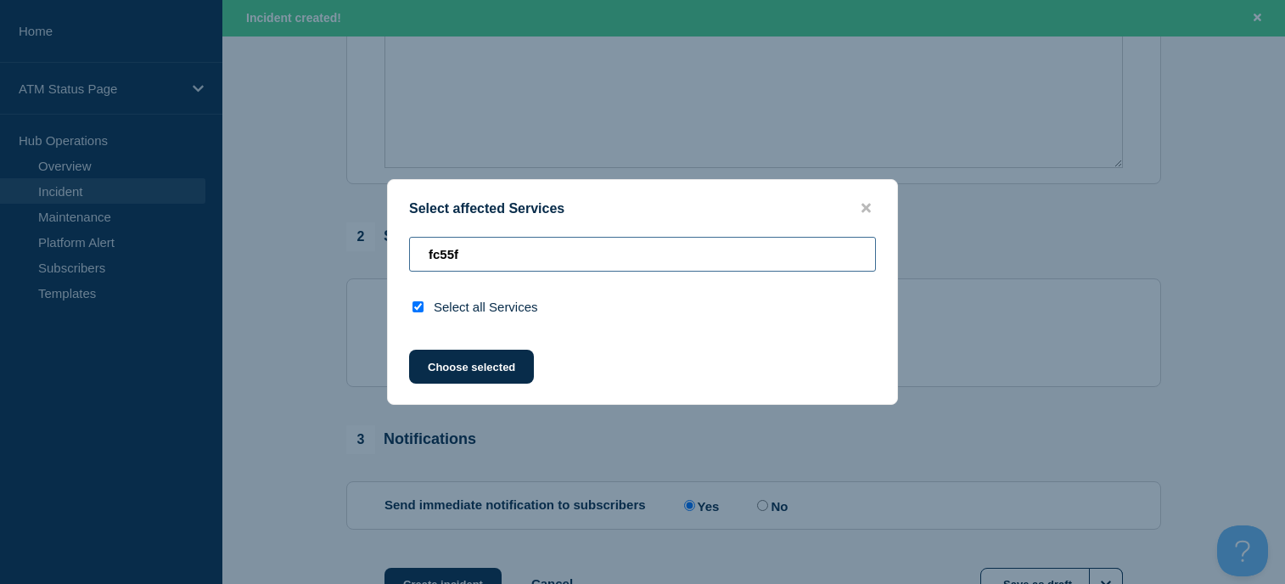
type input "fc55"
checkbox input "false"
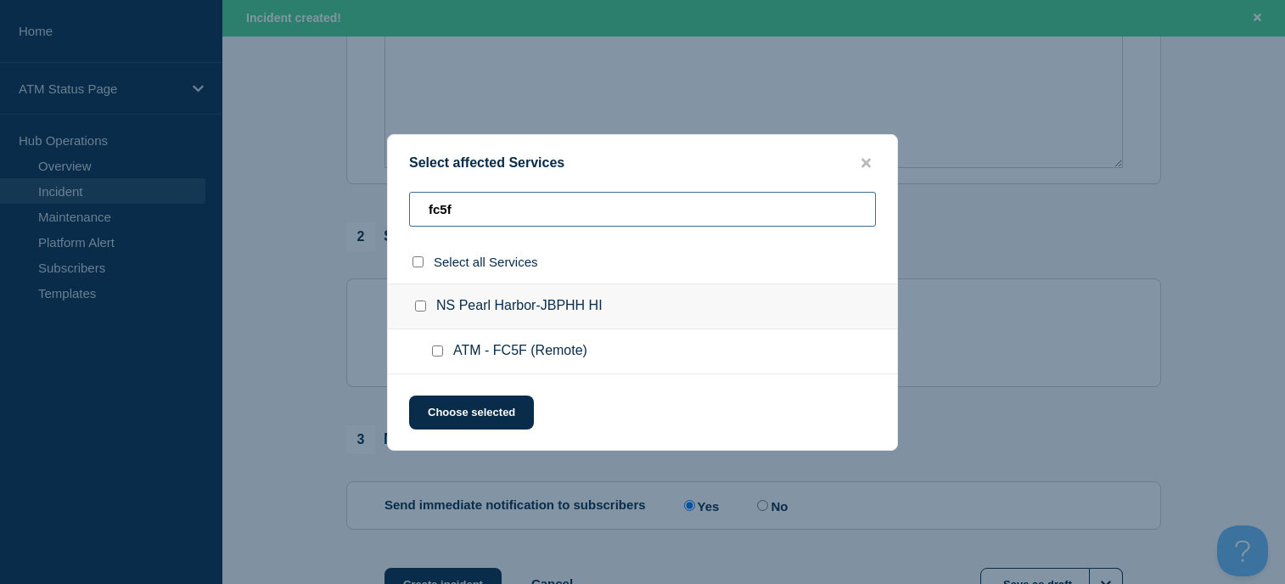
type input "fc5f"
click at [421, 307] on input "NS Pearl Harbor-JBPHH HI checkbox" at bounding box center [420, 305] width 11 height 11
checkbox input "true"
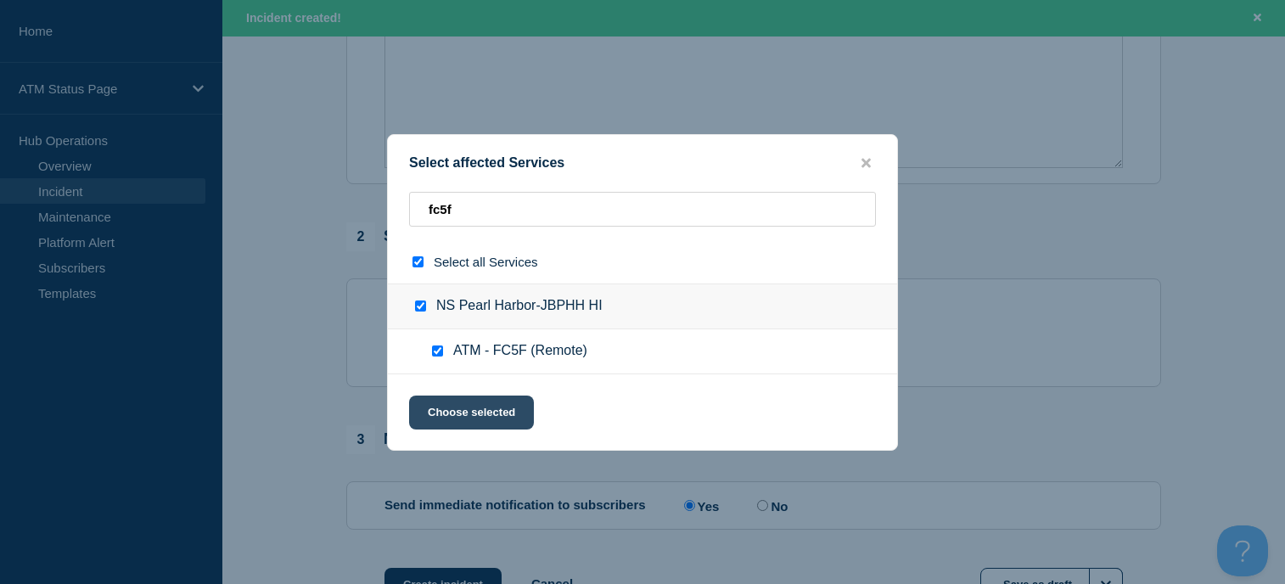
click at [501, 419] on button "Choose selected" at bounding box center [471, 413] width 125 height 34
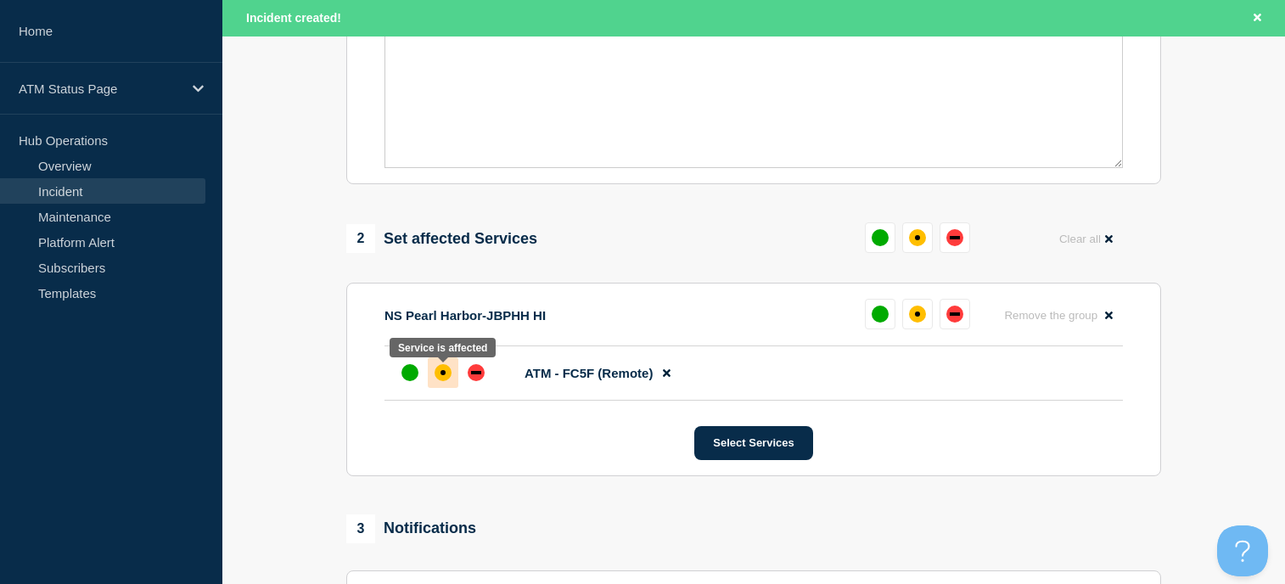
click at [442, 375] on div "affected" at bounding box center [443, 372] width 5 height 5
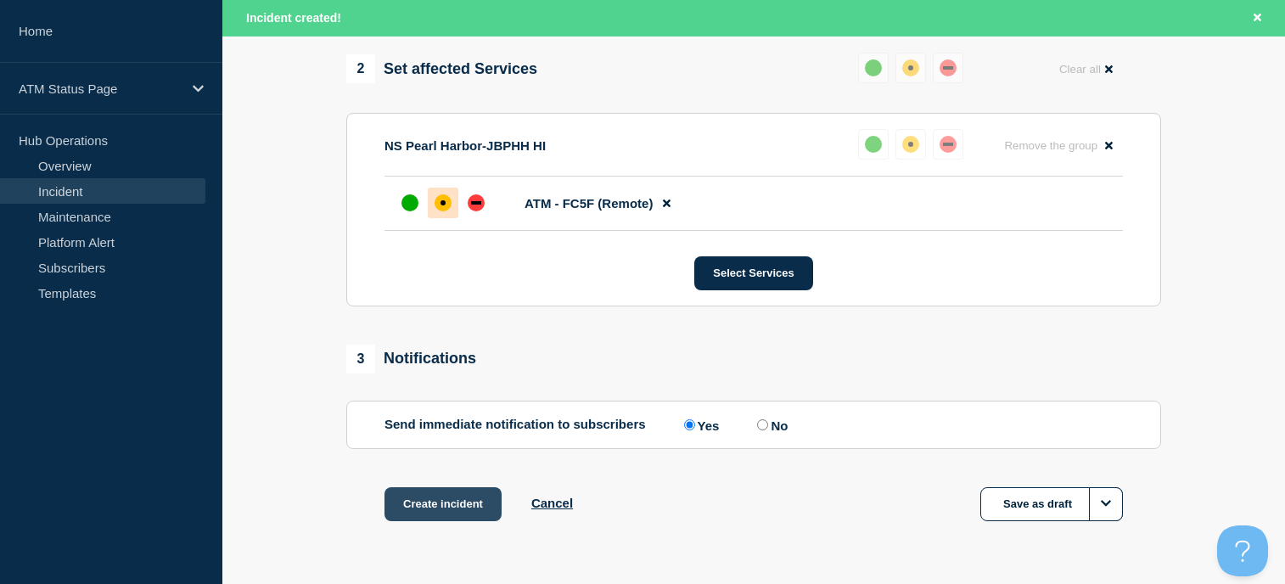
click at [479, 491] on button "Create incident" at bounding box center [442, 504] width 117 height 34
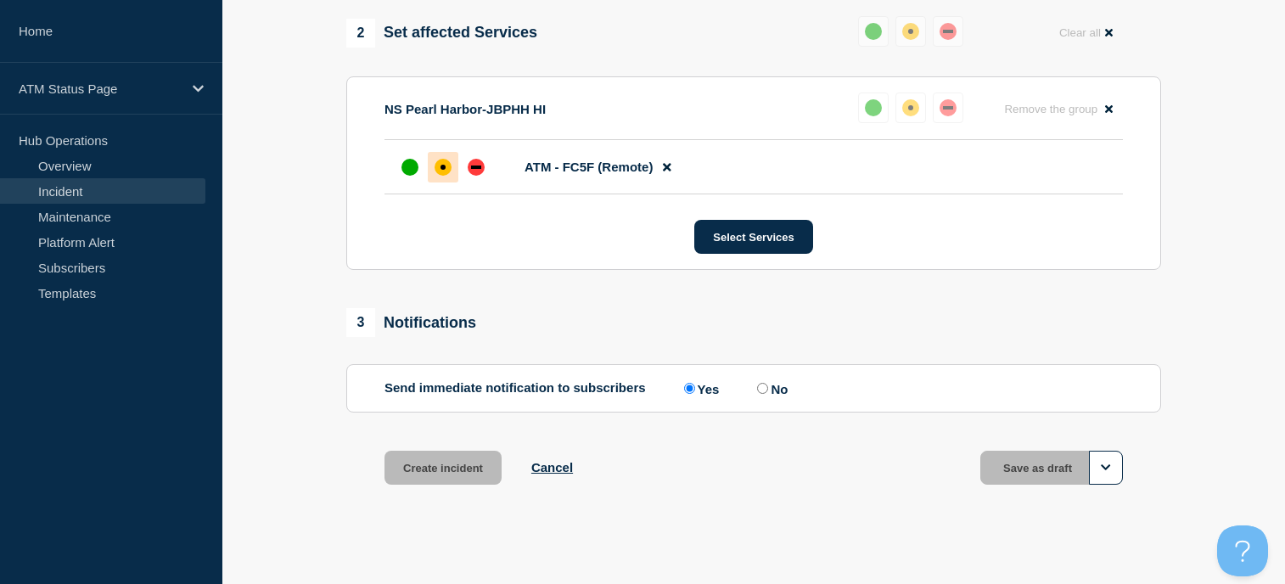
scroll to position [643, 0]
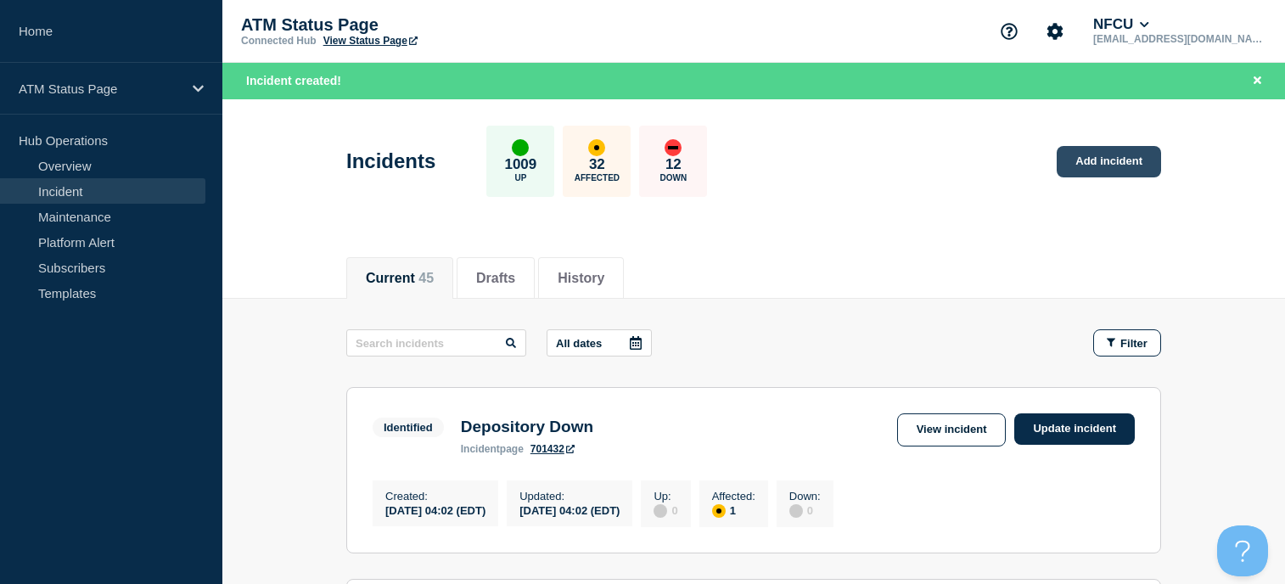
click at [1136, 167] on link "Add incident" at bounding box center [1109, 161] width 104 height 31
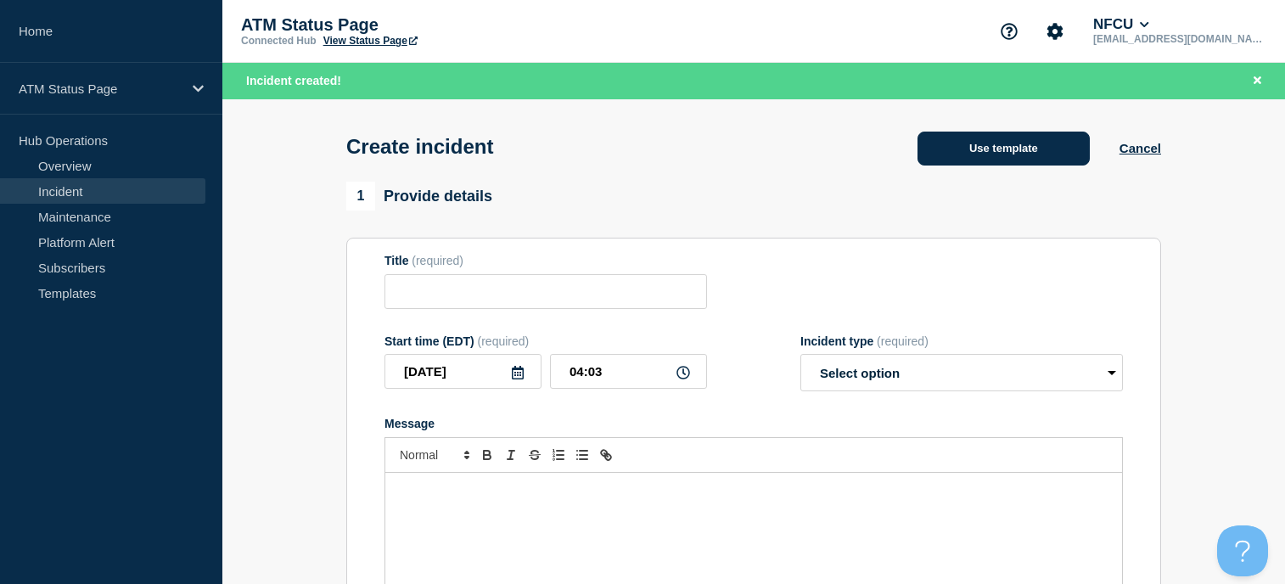
click at [1017, 143] on button "Use template" at bounding box center [1004, 149] width 172 height 34
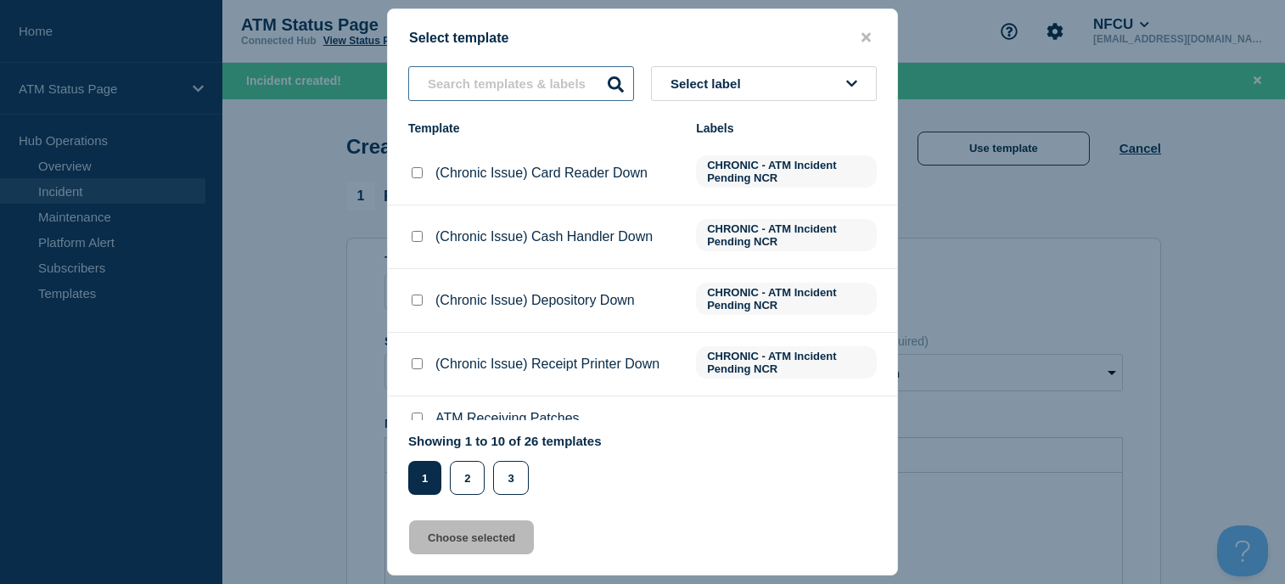
click at [519, 96] on input "text" at bounding box center [521, 83] width 226 height 35
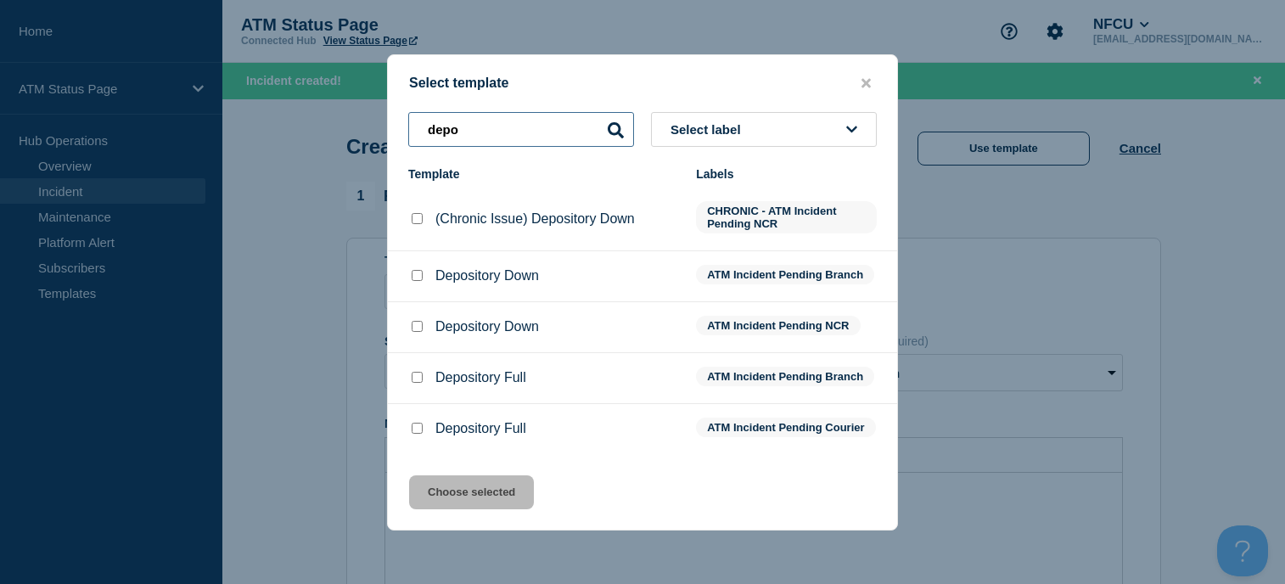
type input "depo"
click at [414, 270] on input "Depository Down checkbox" at bounding box center [417, 275] width 11 height 11
checkbox input "true"
click at [452, 508] on button "Choose selected" at bounding box center [471, 492] width 125 height 34
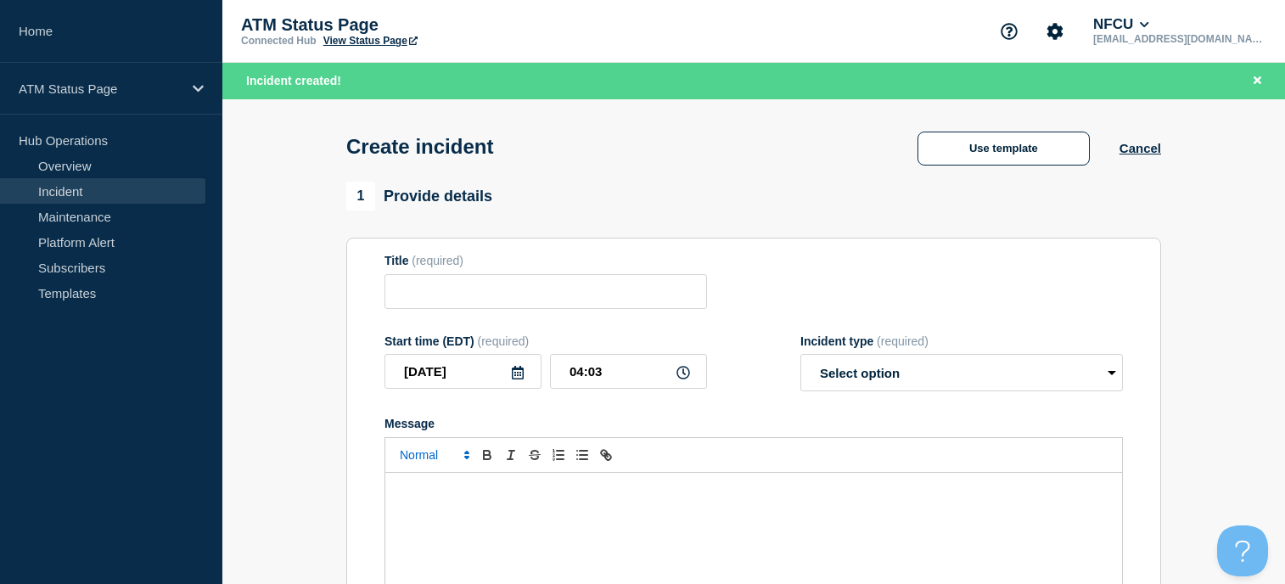
type input "Depository Down"
select select "identified"
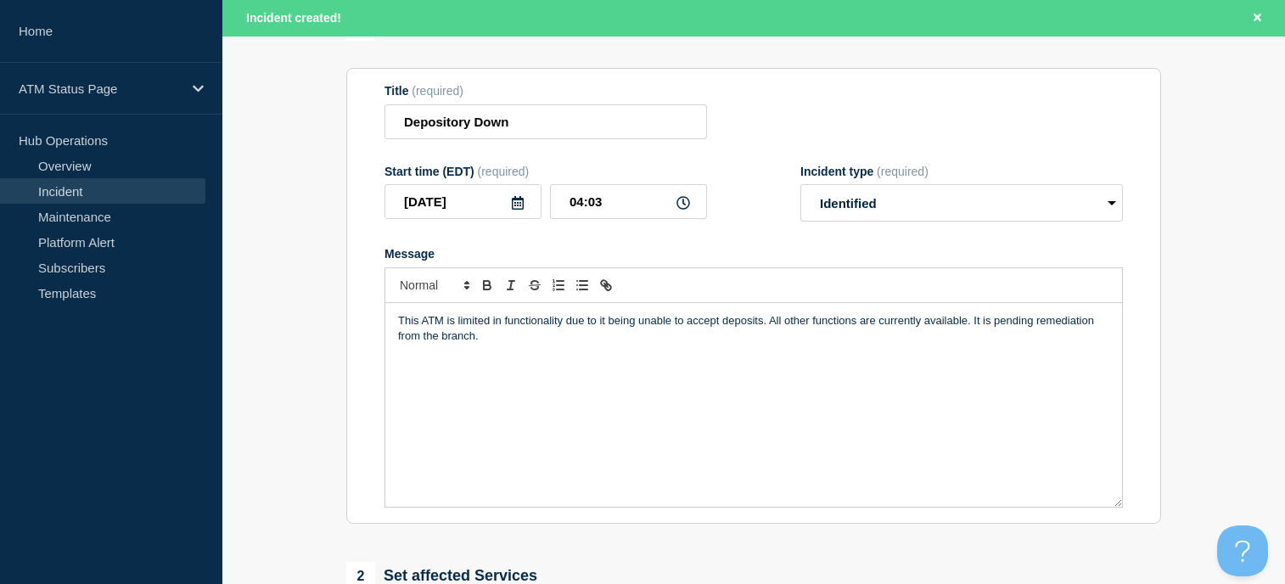
scroll to position [340, 0]
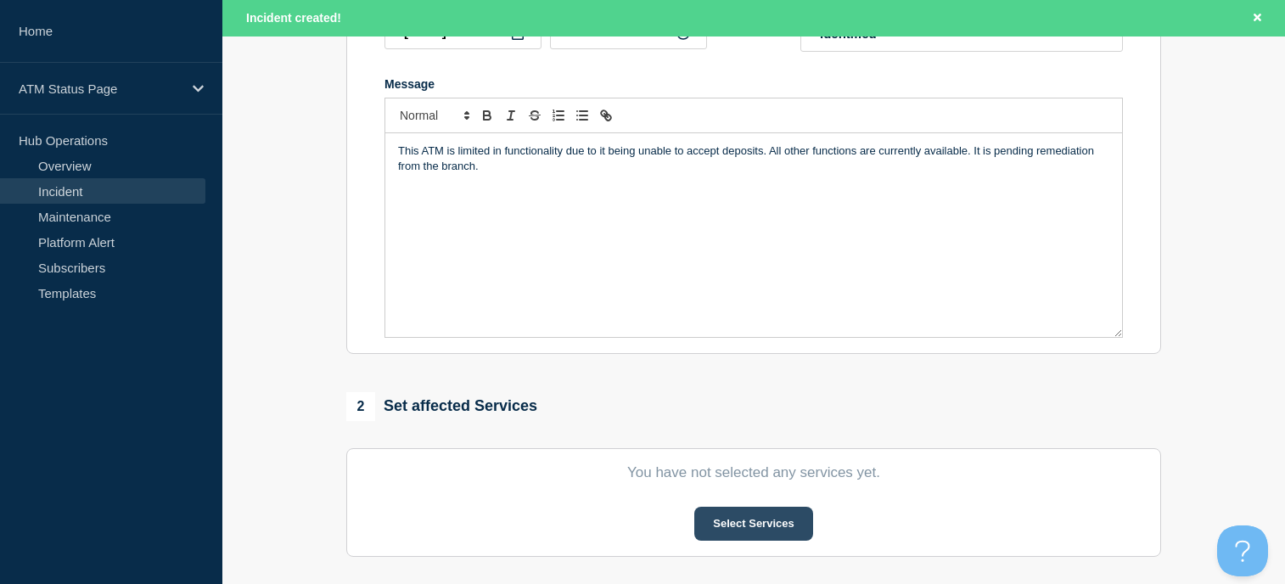
click at [735, 512] on button "Select Services" at bounding box center [753, 524] width 118 height 34
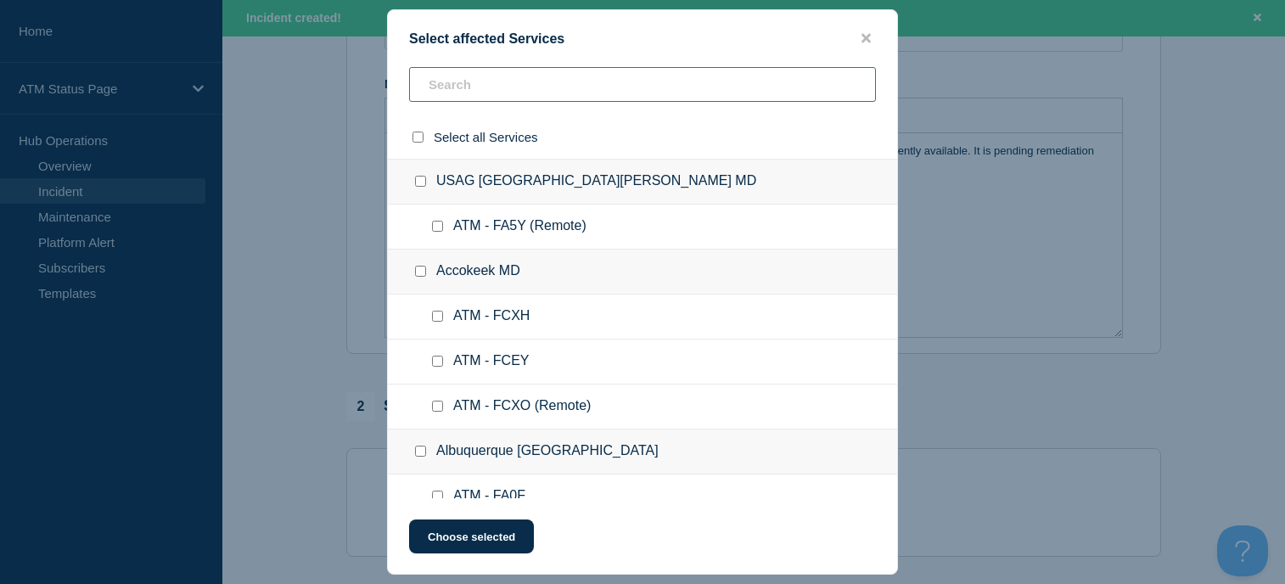
click at [454, 88] on input "text" at bounding box center [642, 84] width 467 height 35
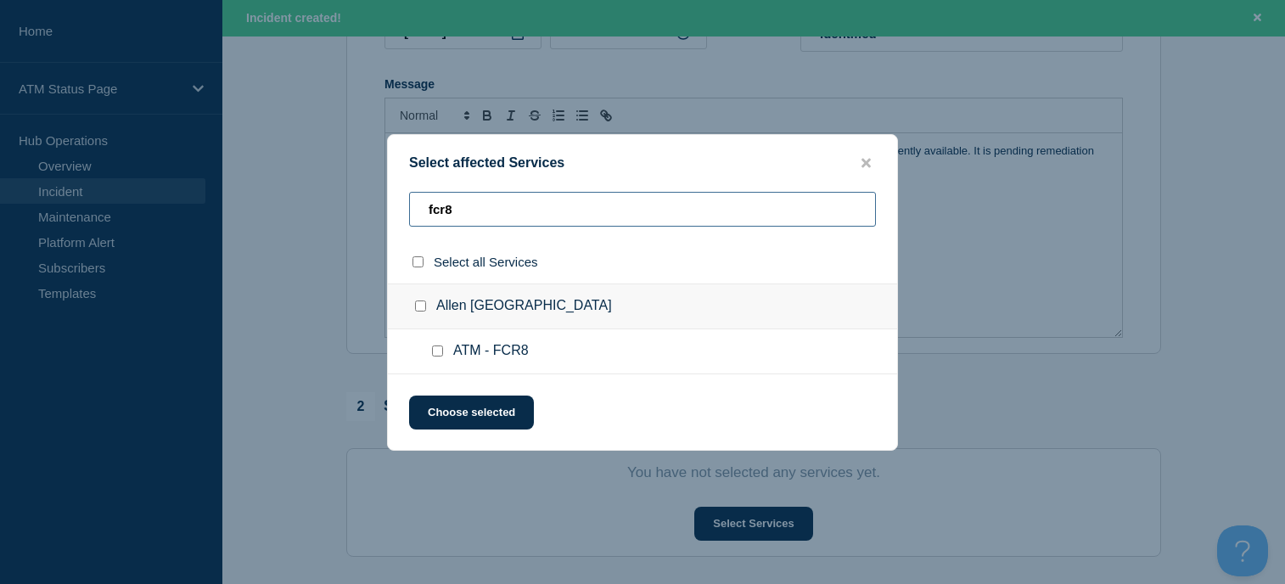
type input "fcr8"
click at [418, 311] on input "Allen TX checkbox" at bounding box center [420, 305] width 11 height 11
checkbox input "true"
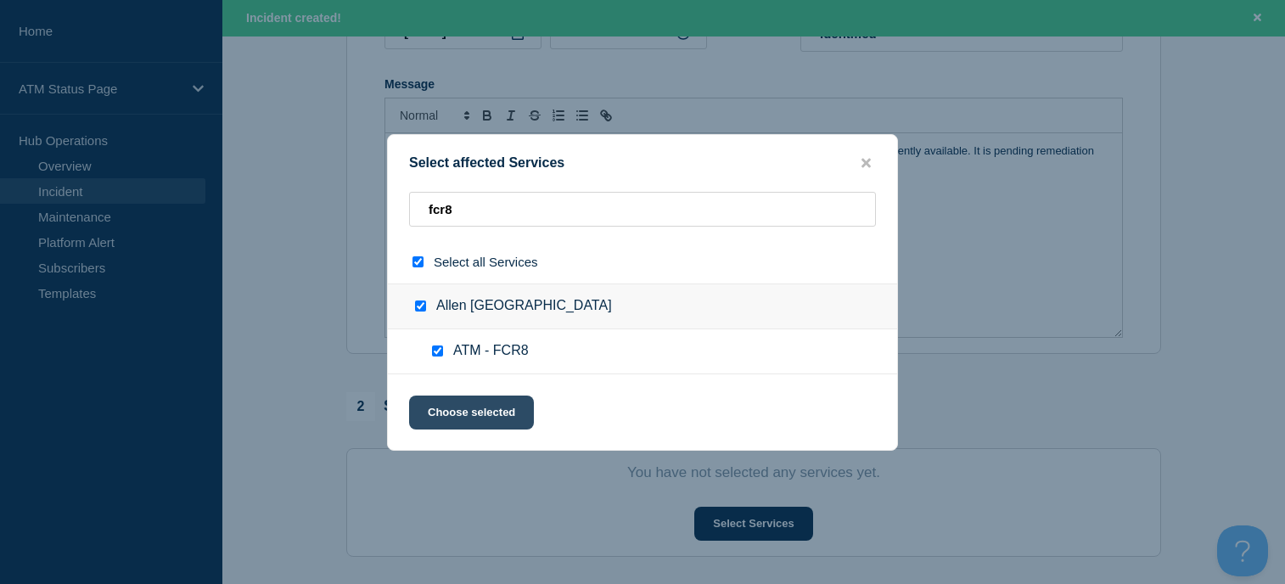
click at [438, 418] on button "Choose selected" at bounding box center [471, 413] width 125 height 34
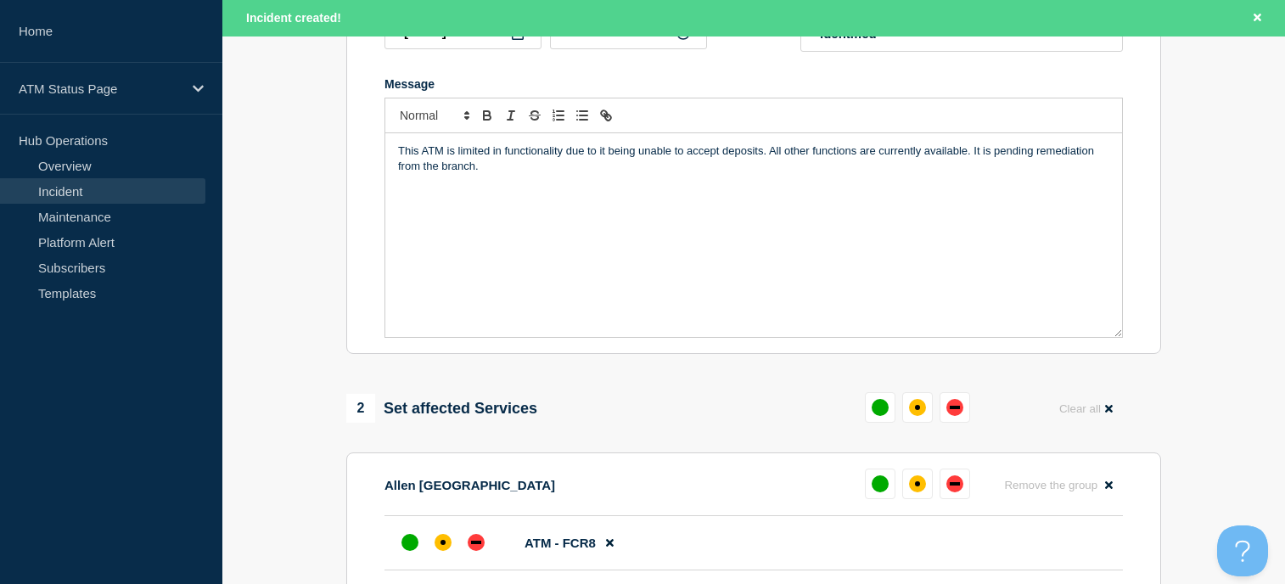
scroll to position [594, 0]
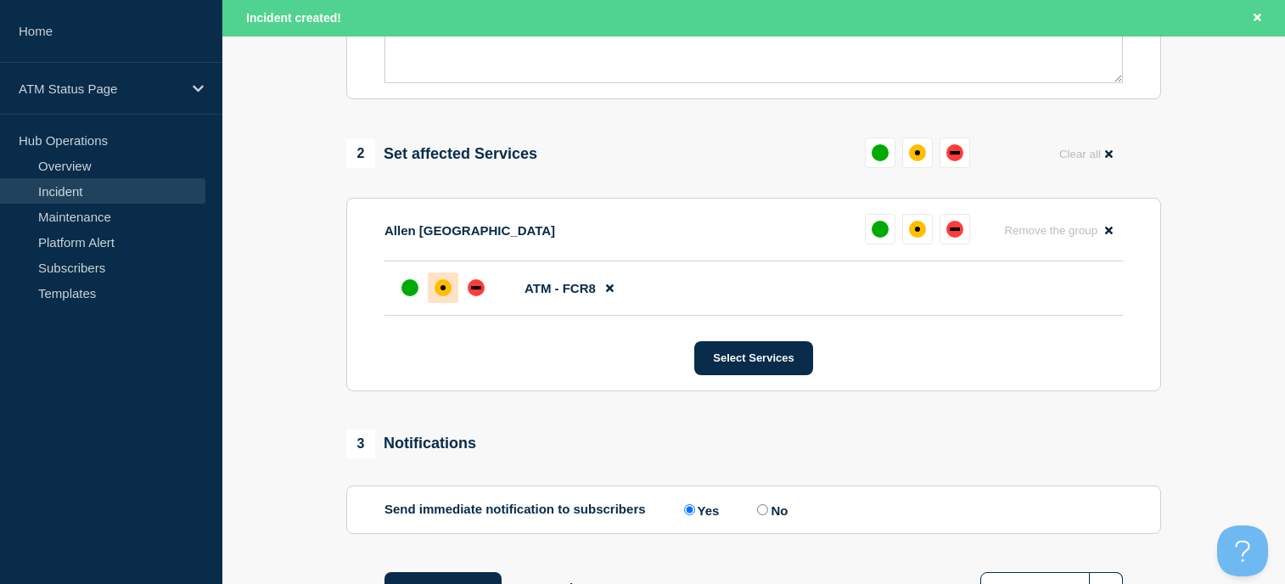
click at [440, 289] on div "affected" at bounding box center [443, 287] width 17 height 17
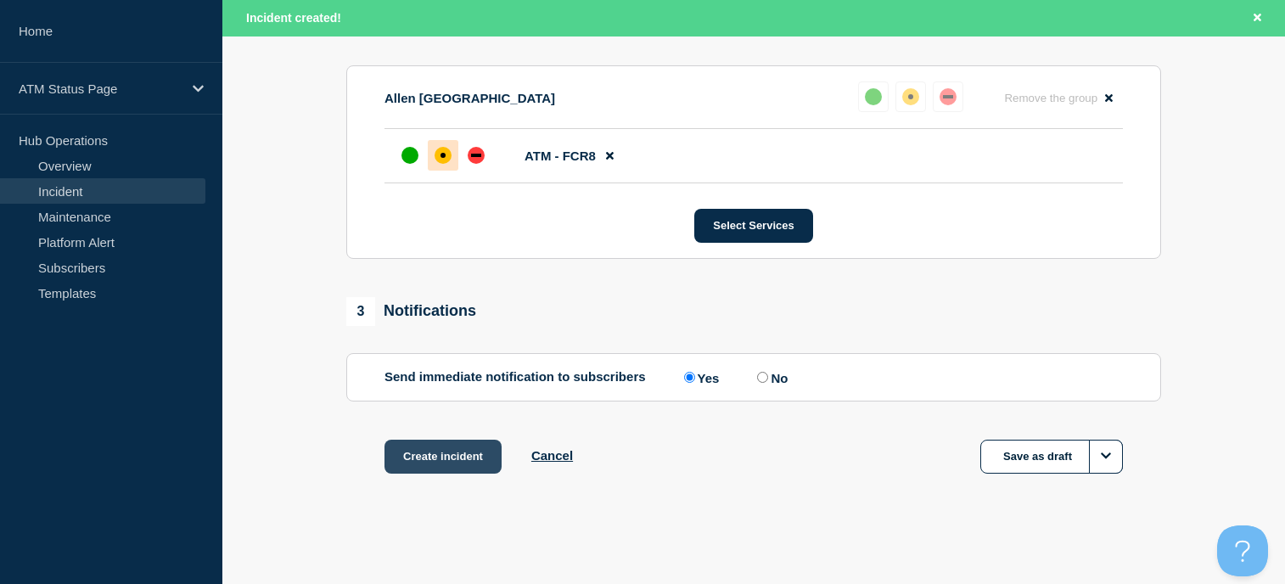
click at [464, 457] on button "Create incident" at bounding box center [442, 457] width 117 height 34
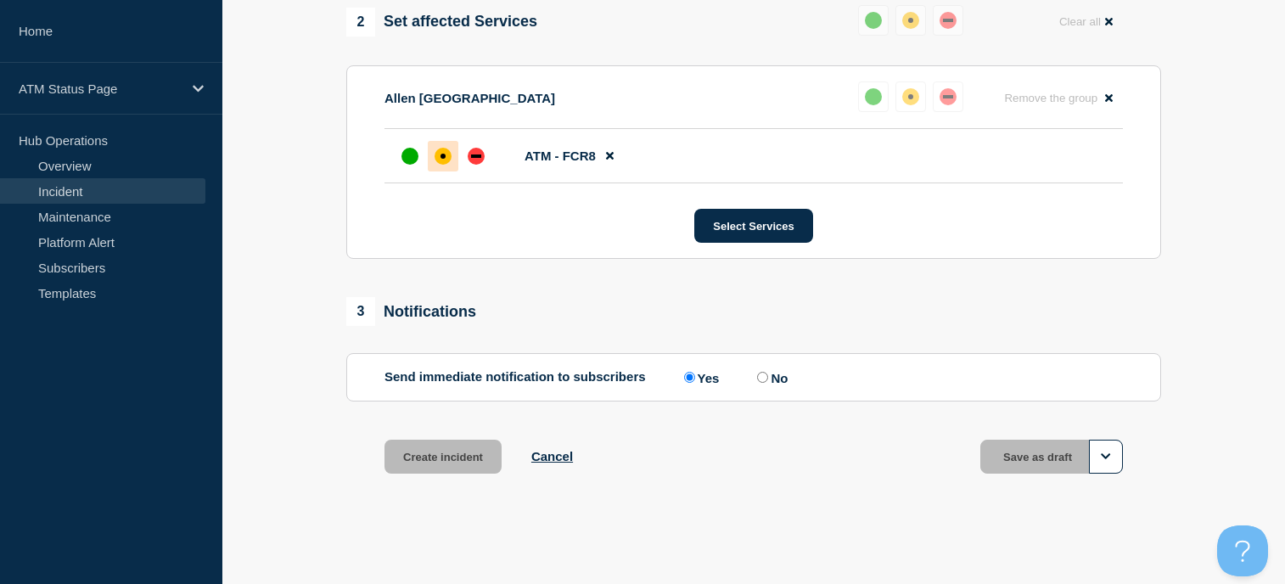
scroll to position [694, 0]
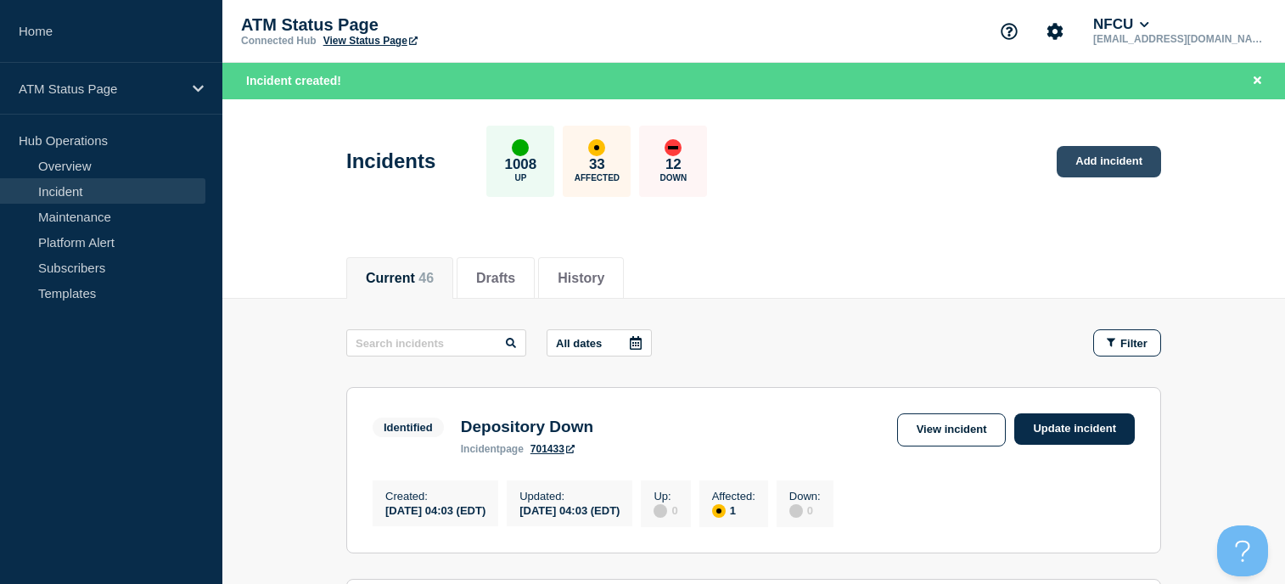
click at [1122, 159] on link "Add incident" at bounding box center [1109, 161] width 104 height 31
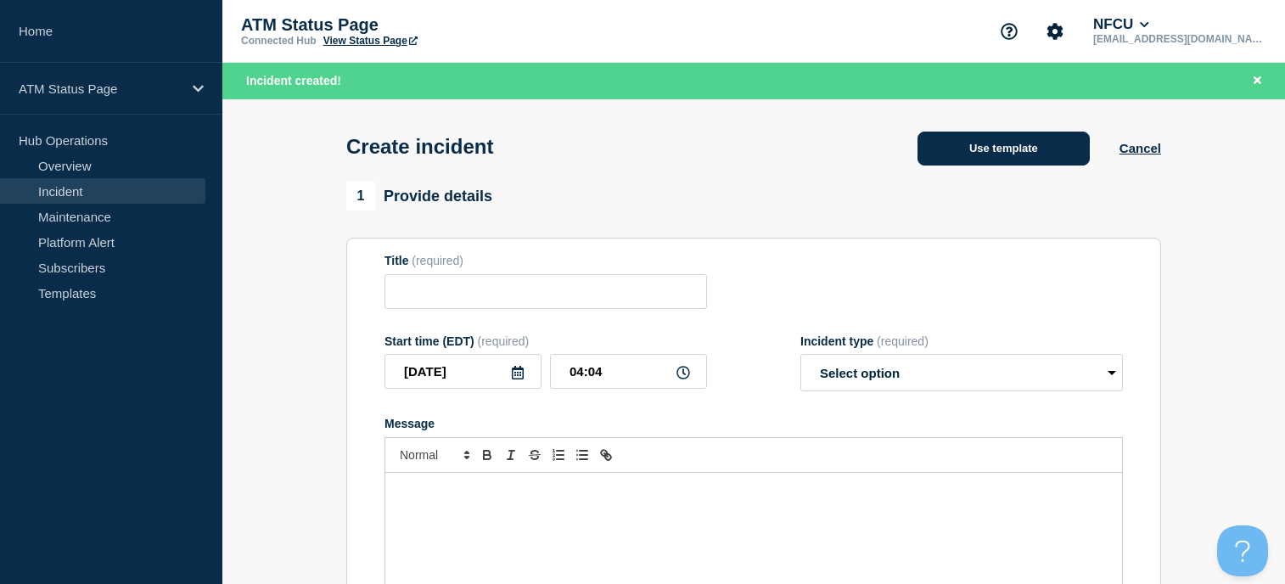
click at [955, 158] on button "Use template" at bounding box center [1004, 149] width 172 height 34
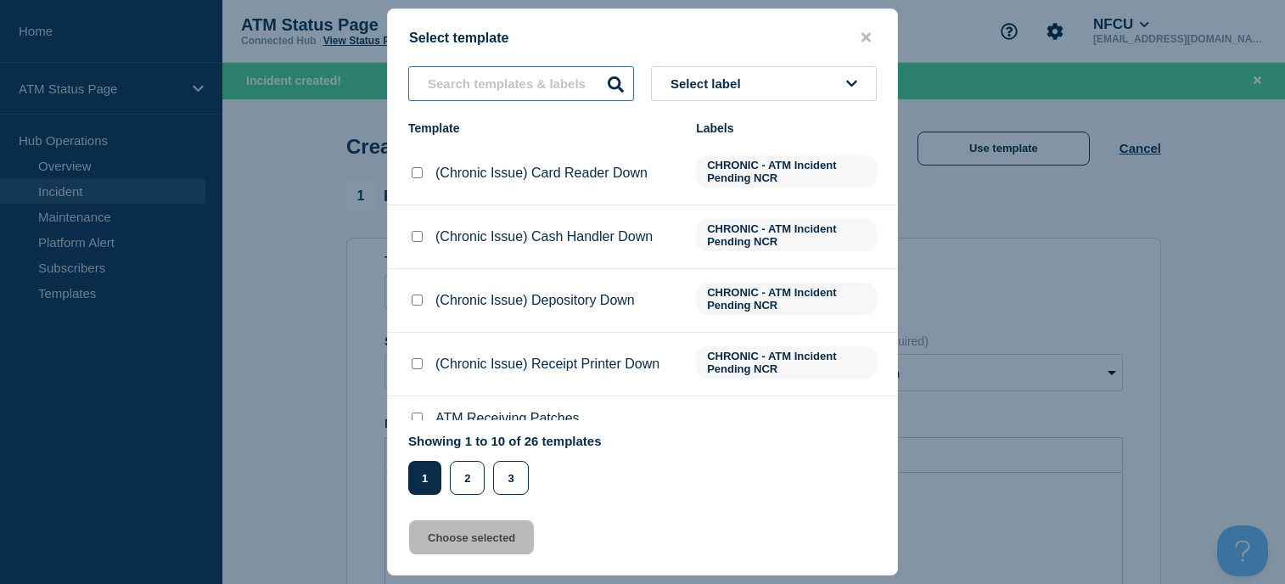
click at [435, 89] on input "text" at bounding box center [521, 83] width 226 height 35
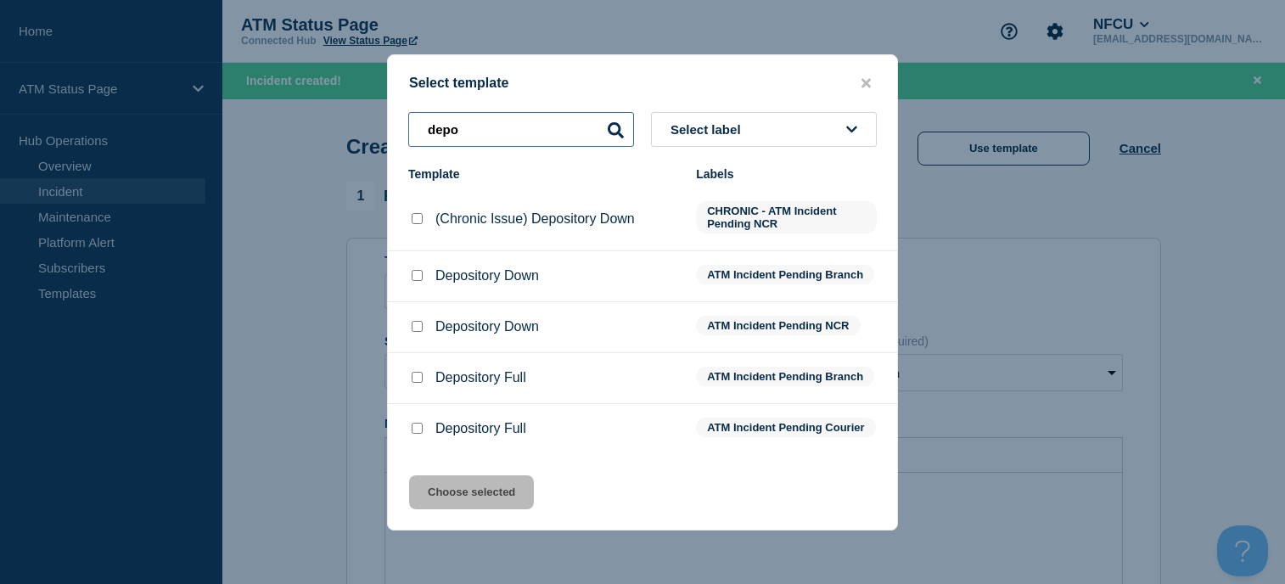
type input "depo"
click at [418, 272] on input "Depository Down checkbox" at bounding box center [417, 275] width 11 height 11
checkbox input "true"
click at [522, 497] on button "Choose selected" at bounding box center [471, 492] width 125 height 34
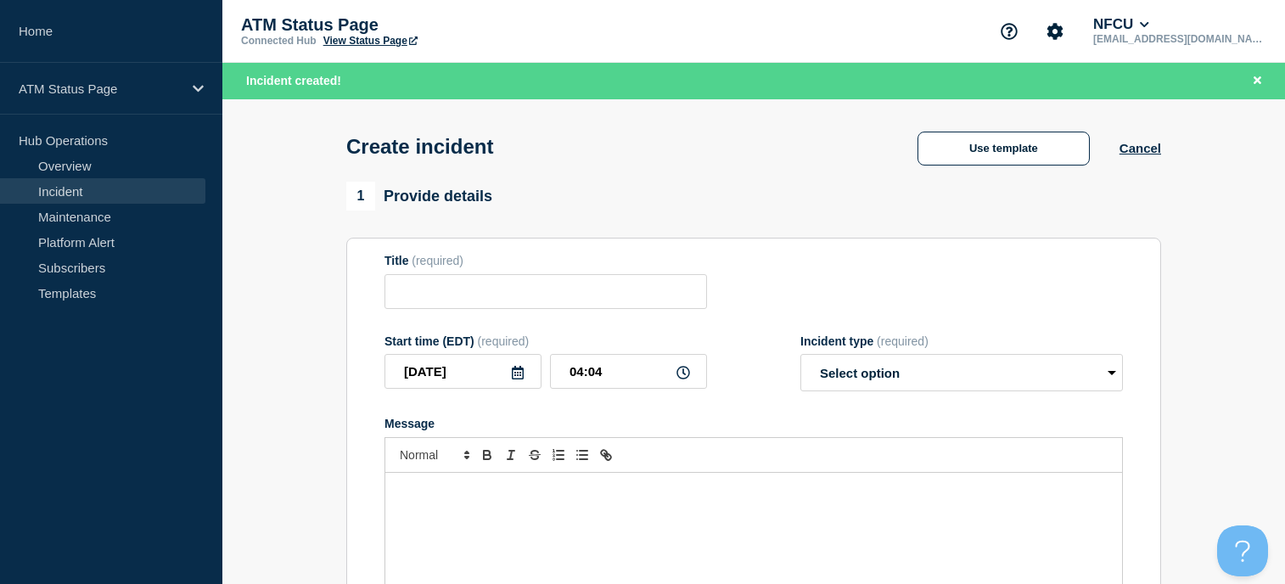
type input "Depository Down"
select select "identified"
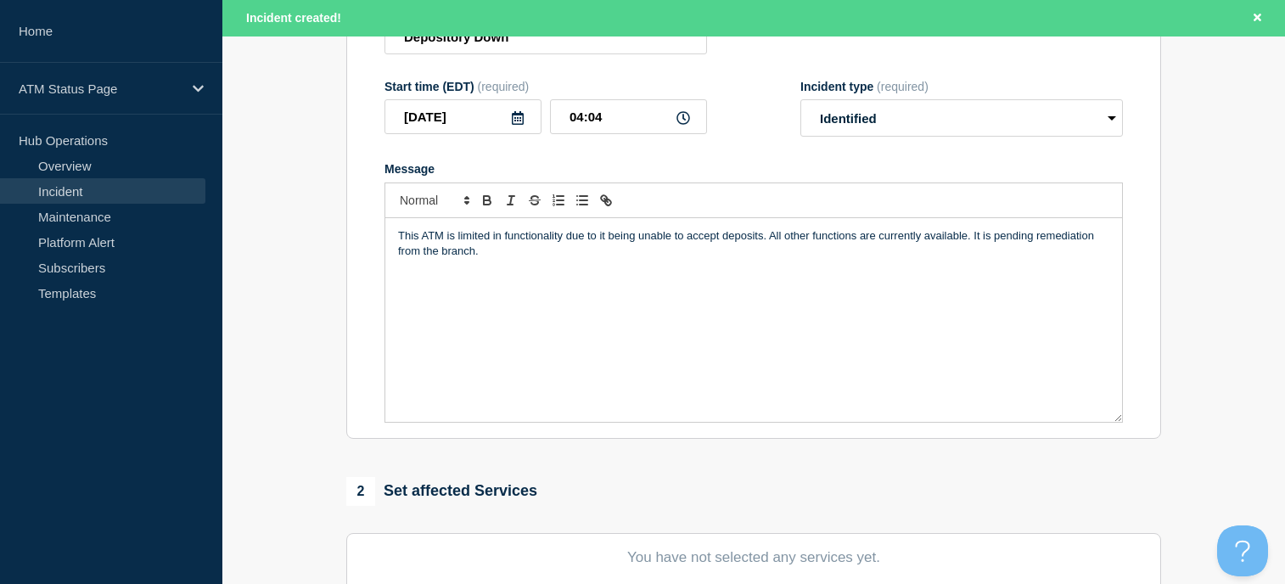
scroll to position [424, 0]
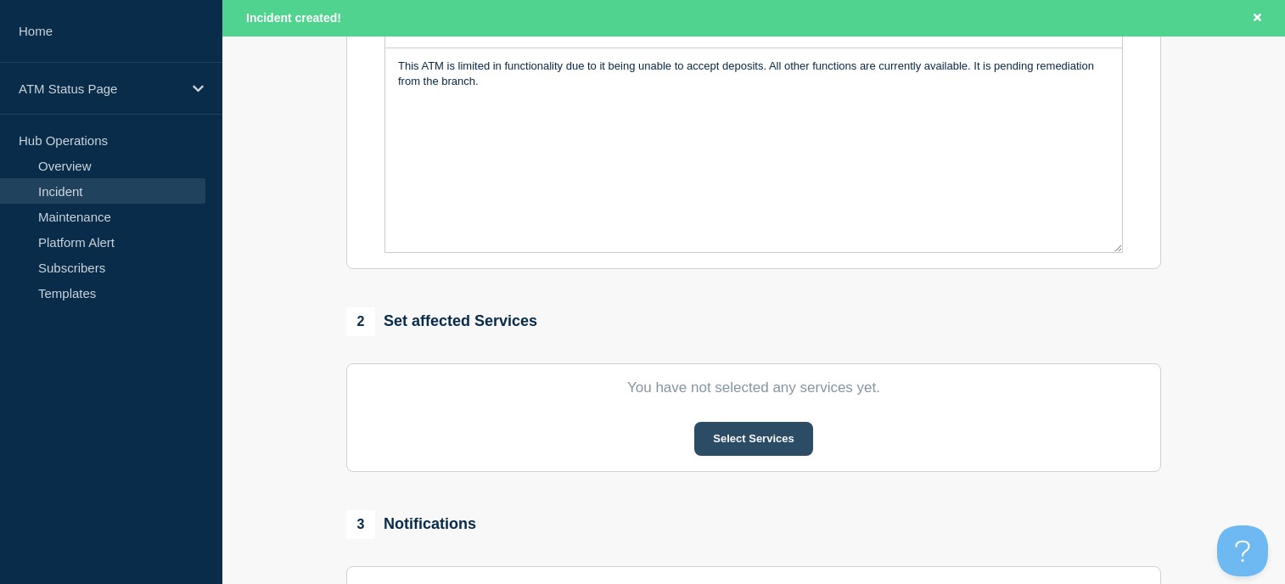
click at [754, 444] on button "Select Services" at bounding box center [753, 439] width 118 height 34
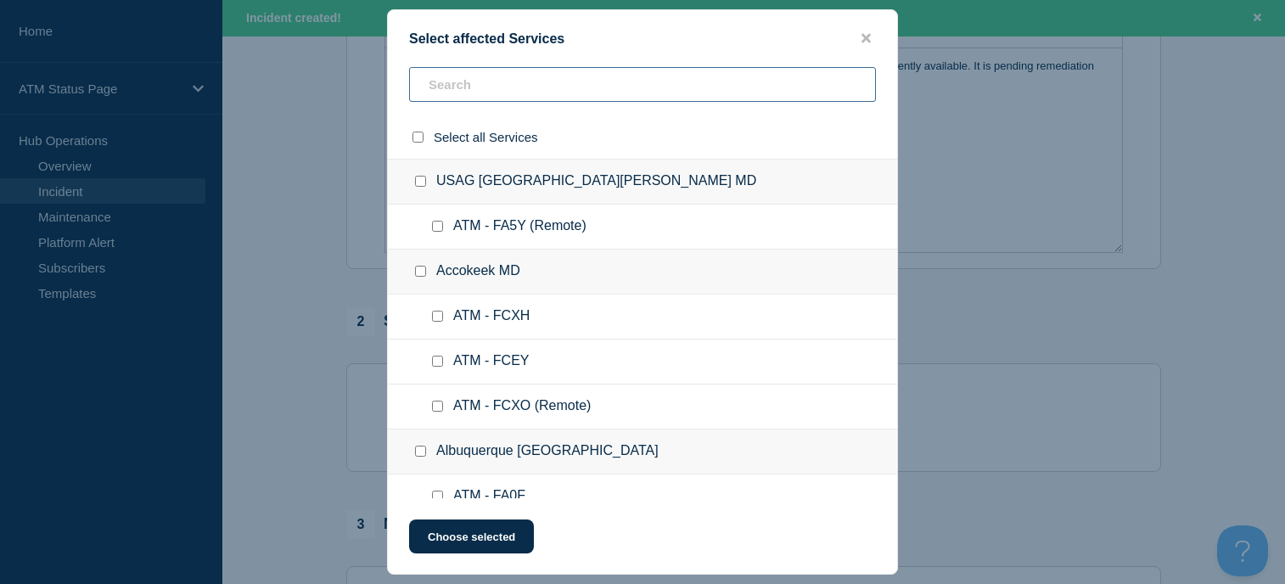
click at [502, 76] on input "text" at bounding box center [642, 84] width 467 height 35
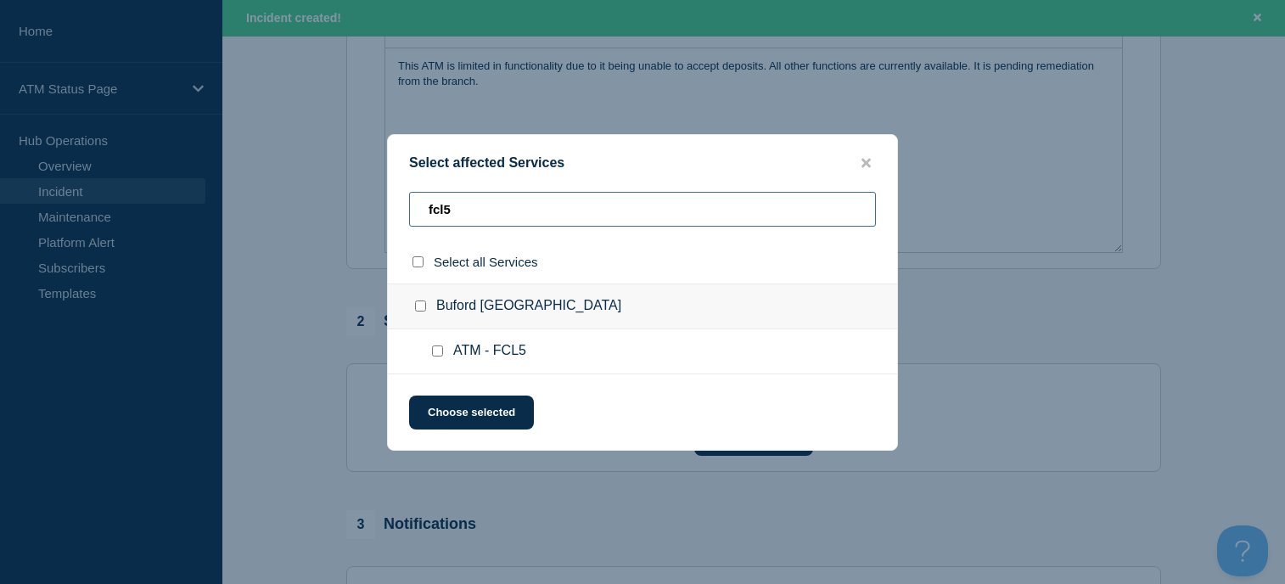
type input "fcl5"
click at [426, 301] on div at bounding box center [424, 306] width 25 height 17
click at [421, 309] on input "Buford GA checkbox" at bounding box center [420, 305] width 11 height 11
checkbox input "true"
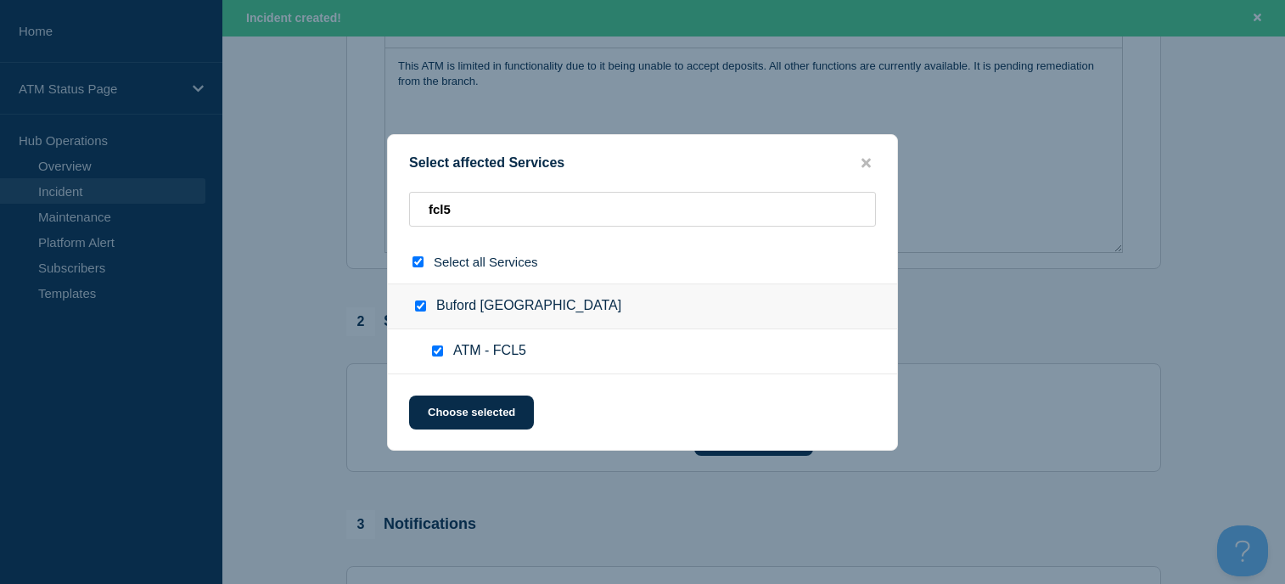
checkbox input "true"
click at [484, 407] on button "Choose selected" at bounding box center [471, 413] width 125 height 34
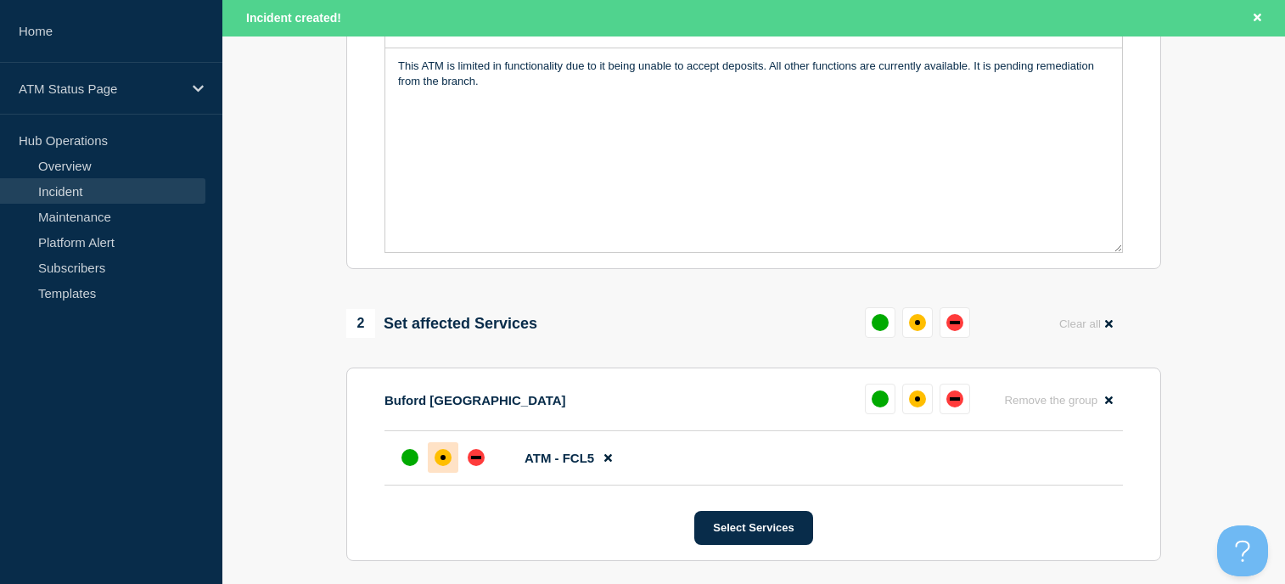
click at [444, 446] on div at bounding box center [443, 457] width 31 height 31
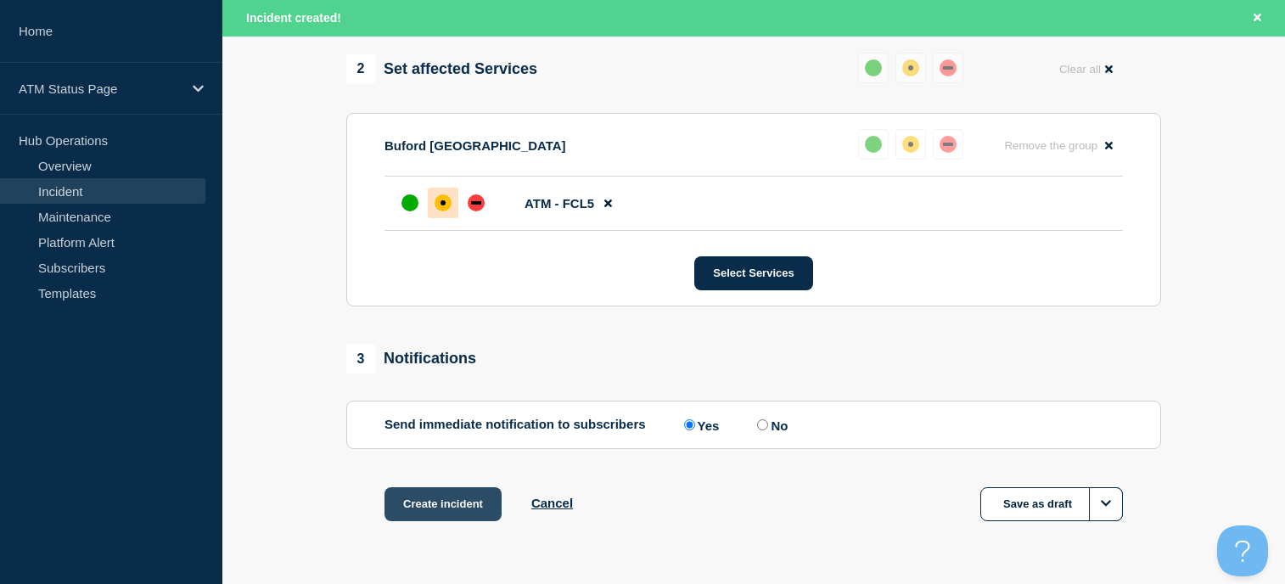
click at [455, 512] on button "Create incident" at bounding box center [442, 504] width 117 height 34
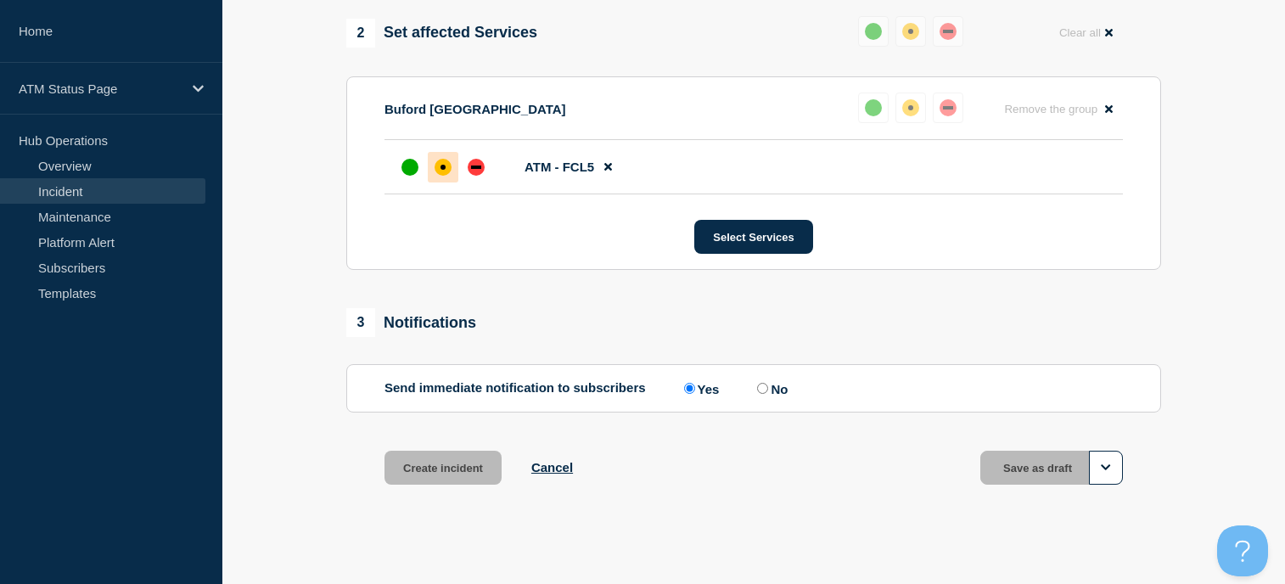
scroll to position [643, 0]
